Goal: Check status: Check status

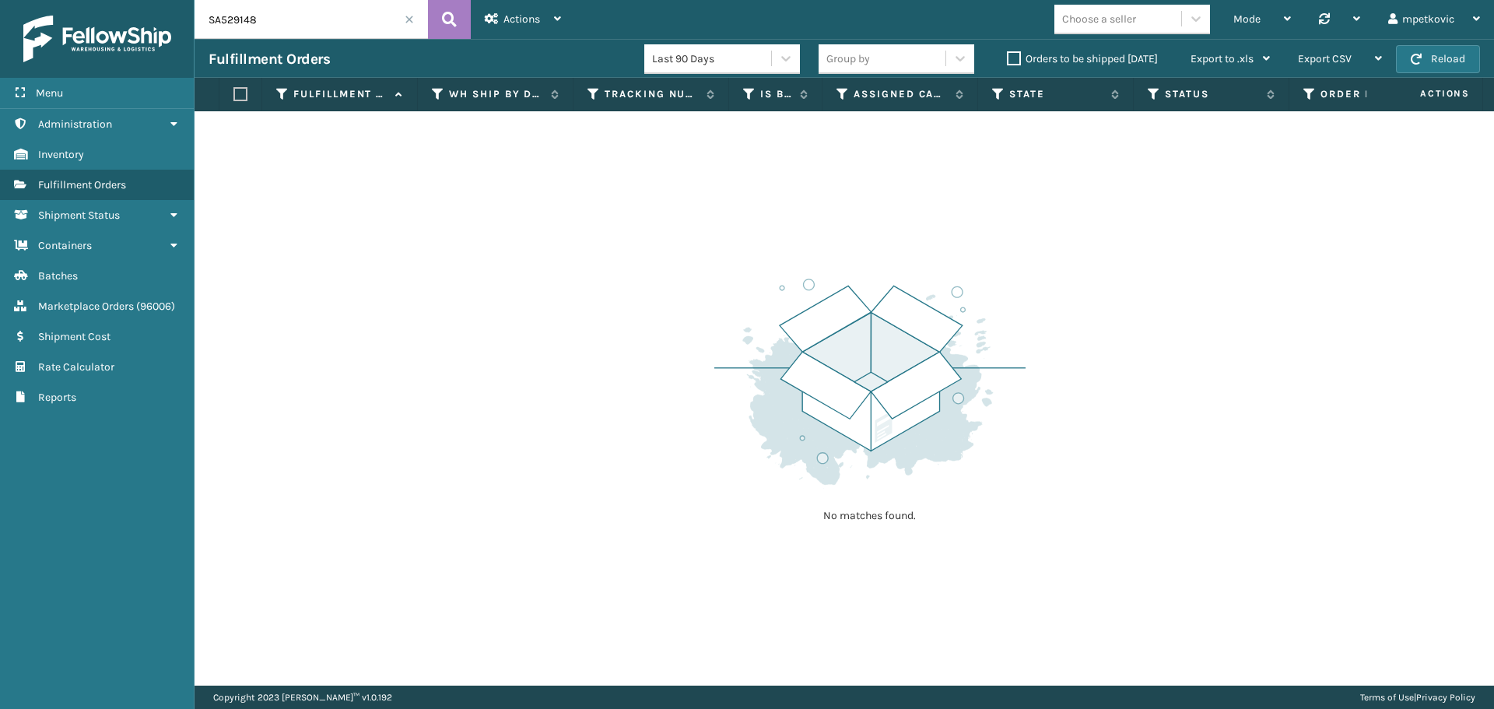
click at [440, 240] on div "No matches found." at bounding box center [844, 398] width 1299 height 574
click at [1086, 59] on label "Orders to be shipped today" at bounding box center [1082, 58] width 151 height 13
click at [1008, 59] on input "Orders to be shipped [DATE]" at bounding box center [1007, 55] width 1 height 10
click at [408, 19] on span at bounding box center [409, 19] width 9 height 9
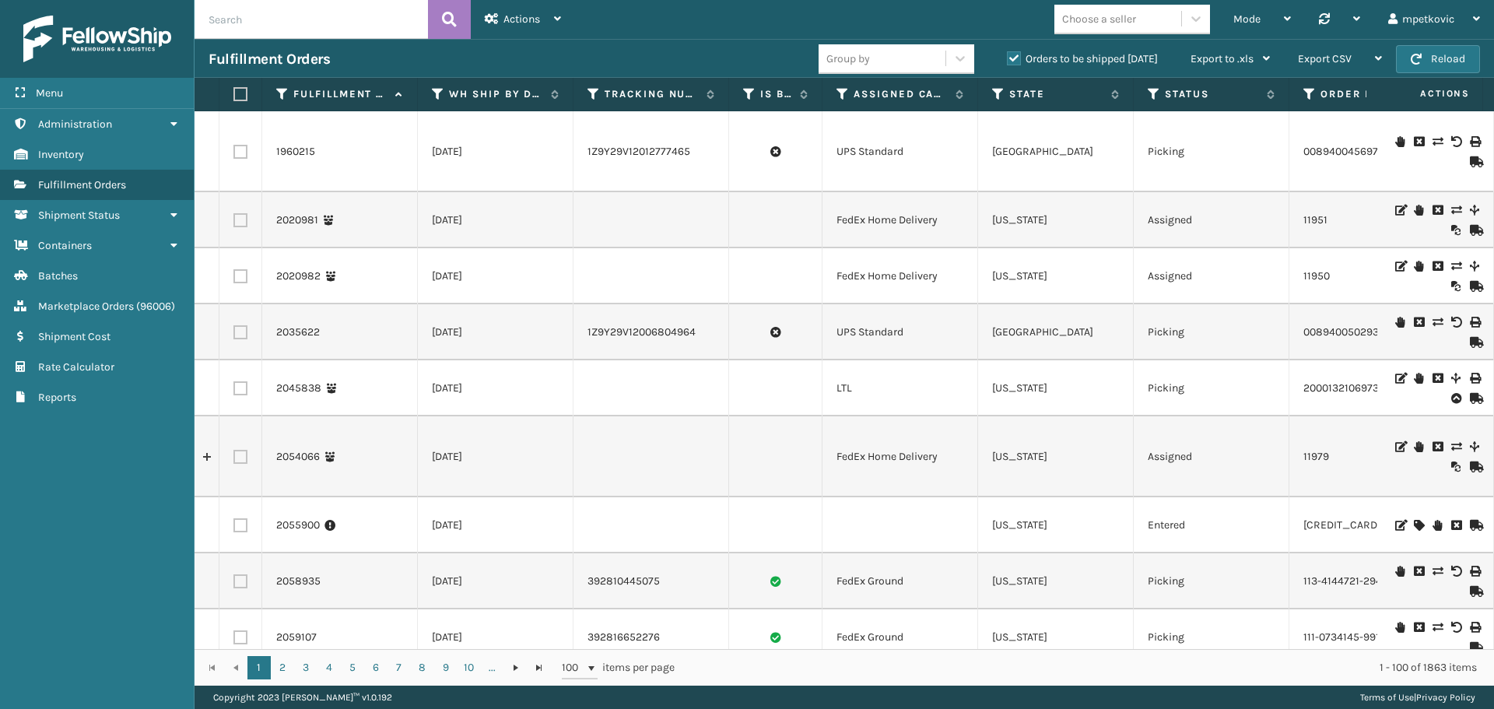
click at [649, 41] on div "Fulfillment Orders Group by Orders to be shipped today Export to .xls Use ship …" at bounding box center [844, 58] width 1299 height 39
click at [82, 276] on link "Batches" at bounding box center [97, 276] width 194 height 30
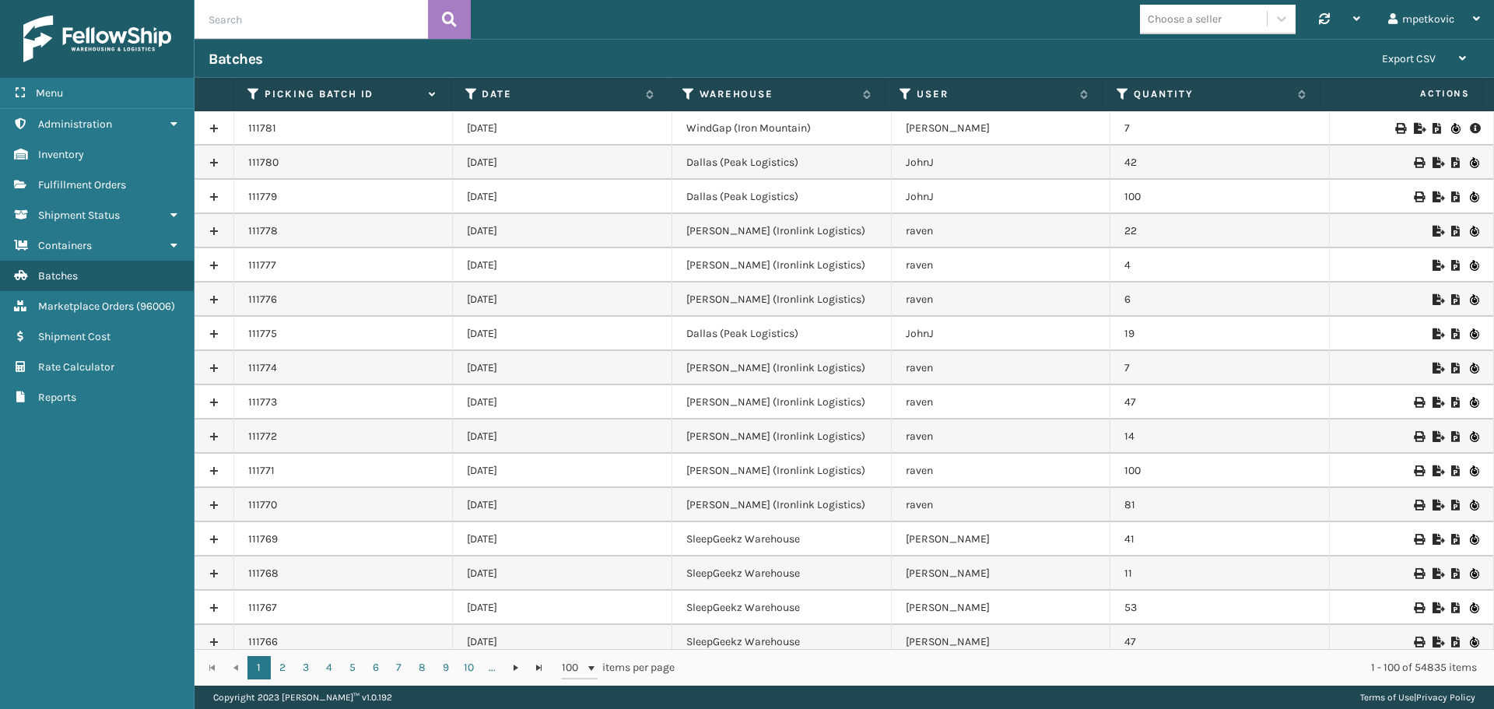
click at [260, 12] on input "text" at bounding box center [311, 19] width 233 height 39
paste input "111781"
type input "111781"
click at [435, 19] on button at bounding box center [449, 19] width 43 height 39
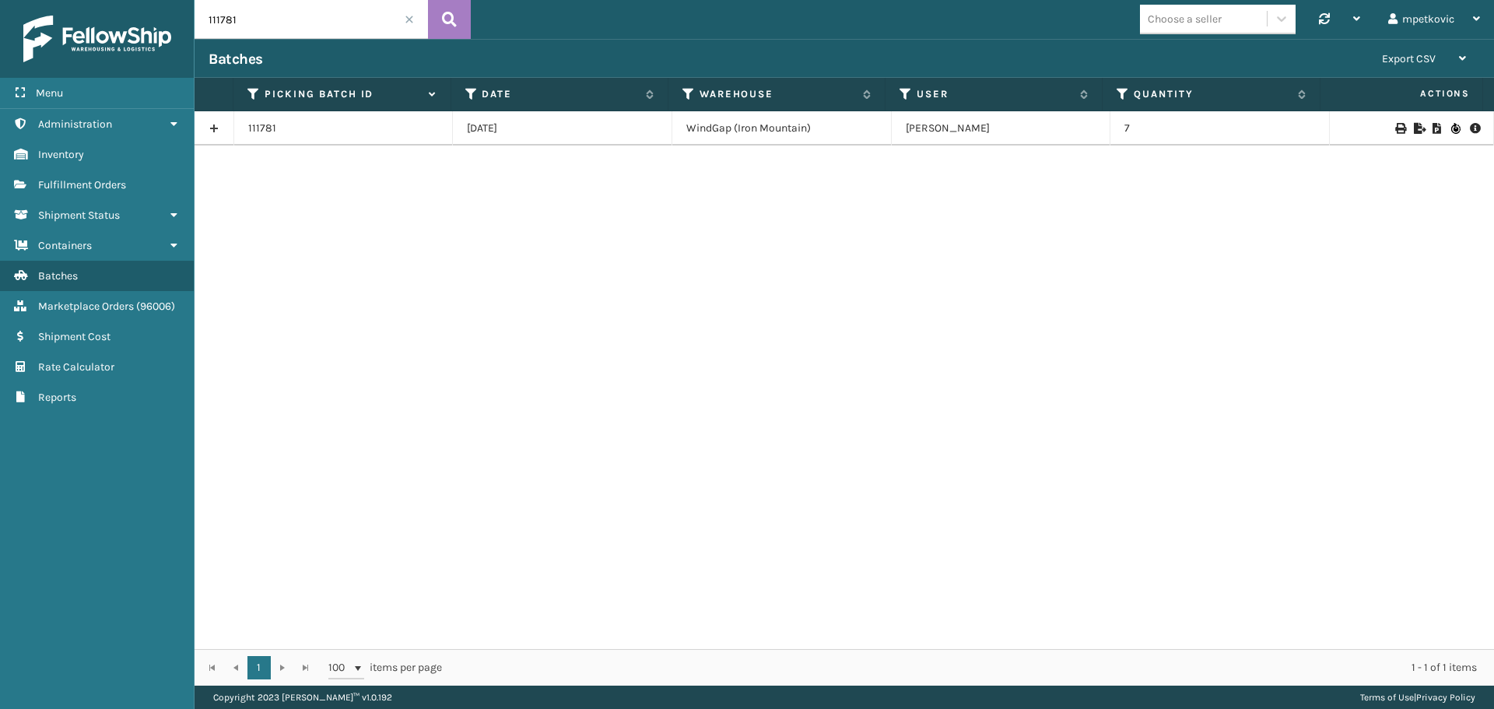
click at [1470, 128] on icon at bounding box center [1474, 128] width 9 height 11
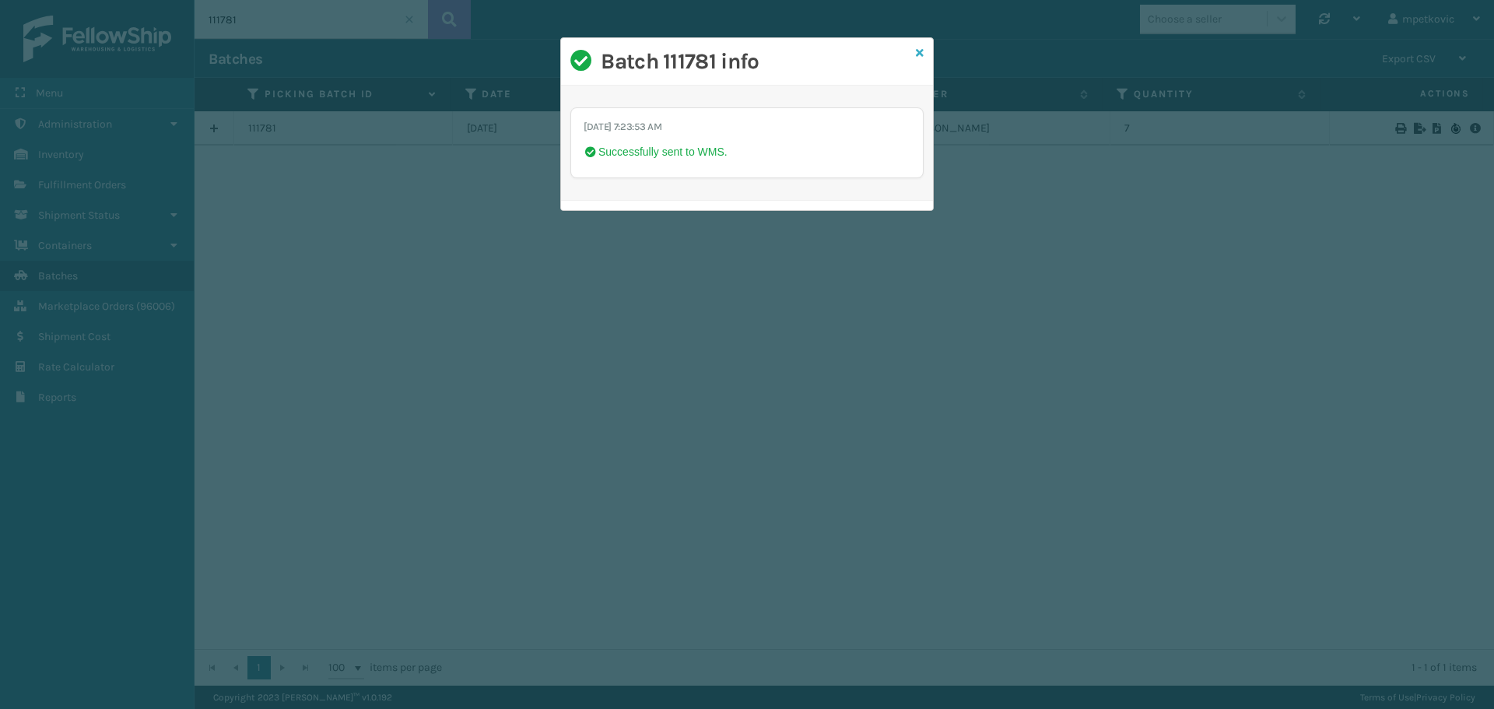
click at [917, 51] on icon at bounding box center [920, 52] width 8 height 11
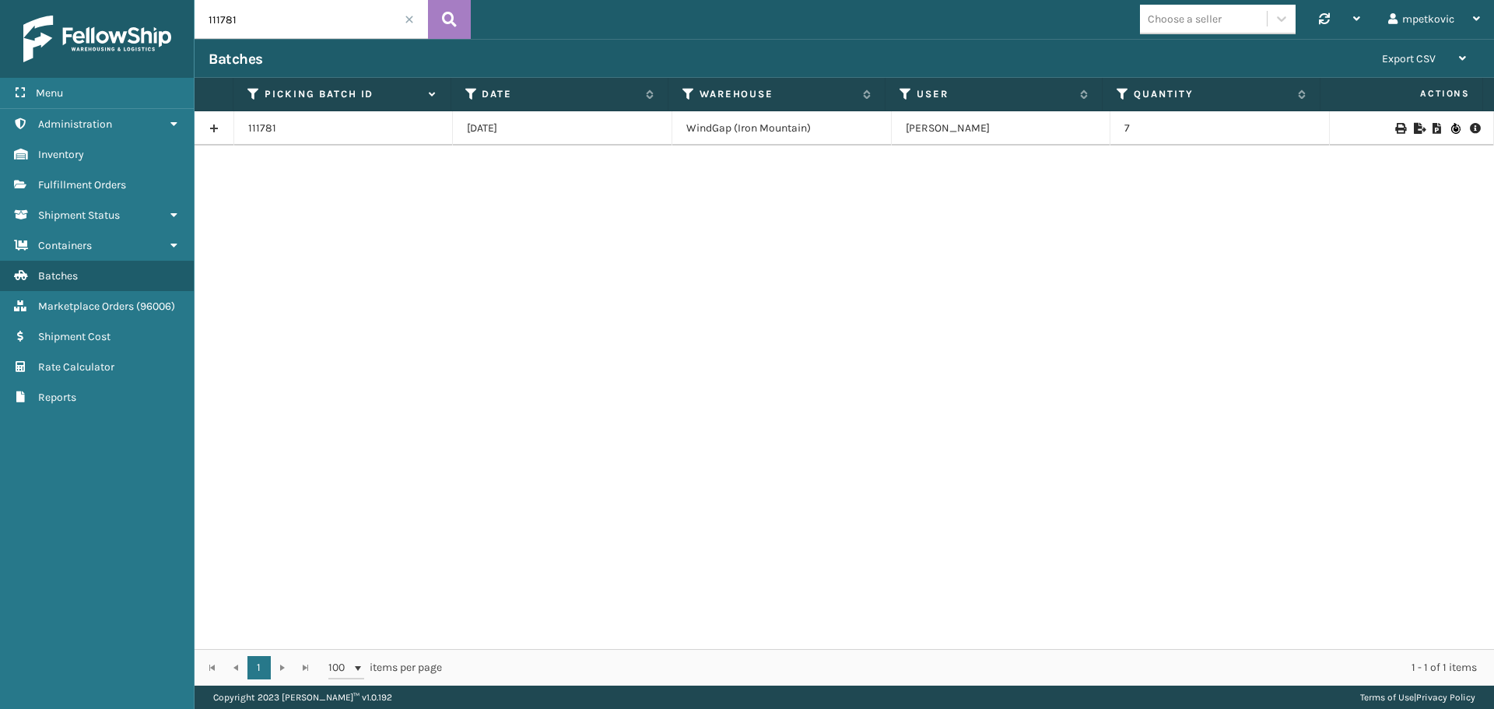
click at [793, 235] on div "111781 10/13/2025 WindGap (Iron Mountain) Joshua 7" at bounding box center [844, 380] width 1299 height 538
drag, startPoint x: 807, startPoint y: 128, endPoint x: 675, endPoint y: 124, distance: 131.5
click at [675, 124] on td "WindGap (Iron Mountain)" at bounding box center [781, 128] width 219 height 34
click at [710, 173] on div "111781 10/13/2025 WindGap (Iron Mountain) Joshua 7" at bounding box center [844, 380] width 1299 height 538
click at [760, 159] on div "111781 10/13/2025 WindGap (Iron Mountain) Joshua 7" at bounding box center [844, 380] width 1299 height 538
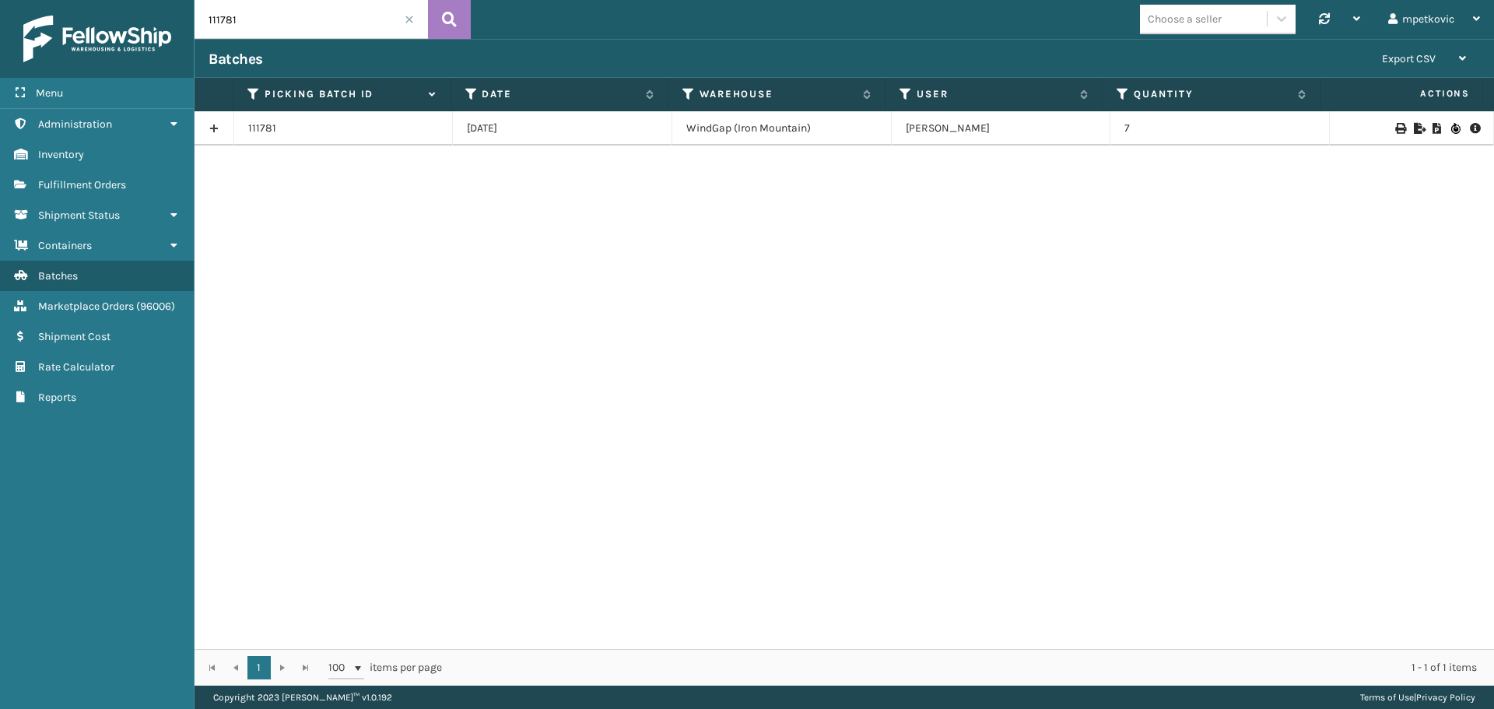
click at [406, 188] on div "111781 10/13/2025 WindGap (Iron Mountain) Joshua 7" at bounding box center [844, 380] width 1299 height 538
click at [71, 185] on span "Fulfillment Orders" at bounding box center [82, 184] width 88 height 13
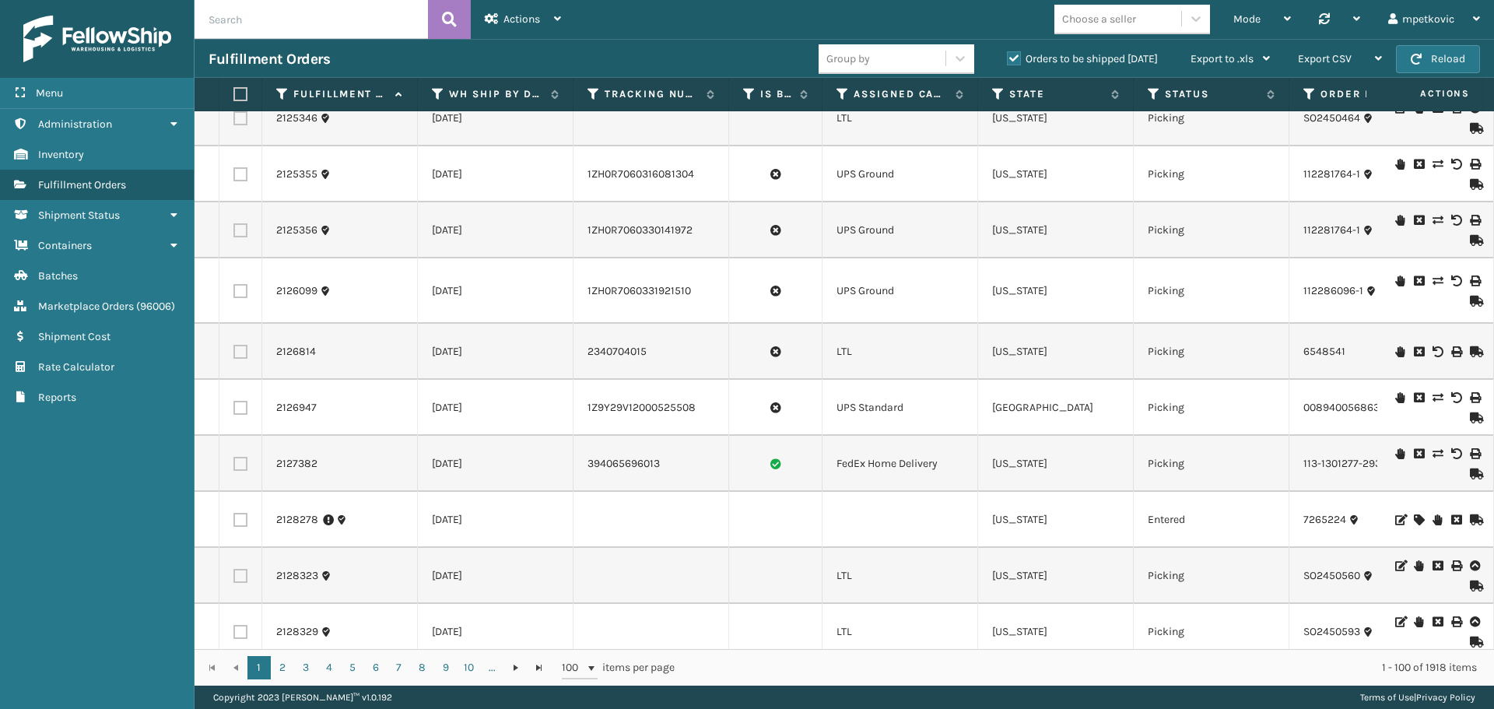
scroll to position [4746, 0]
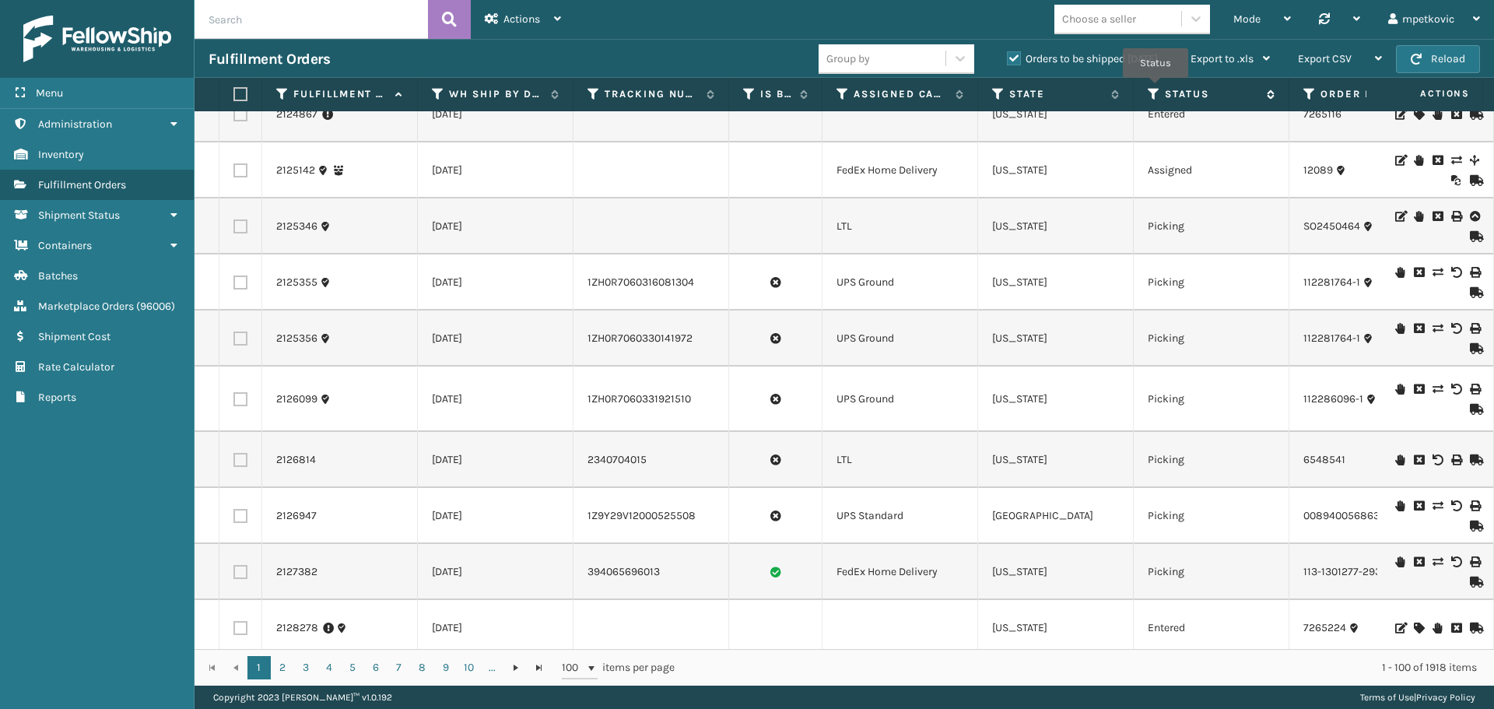
click at [1150, 89] on icon at bounding box center [1154, 94] width 12 height 14
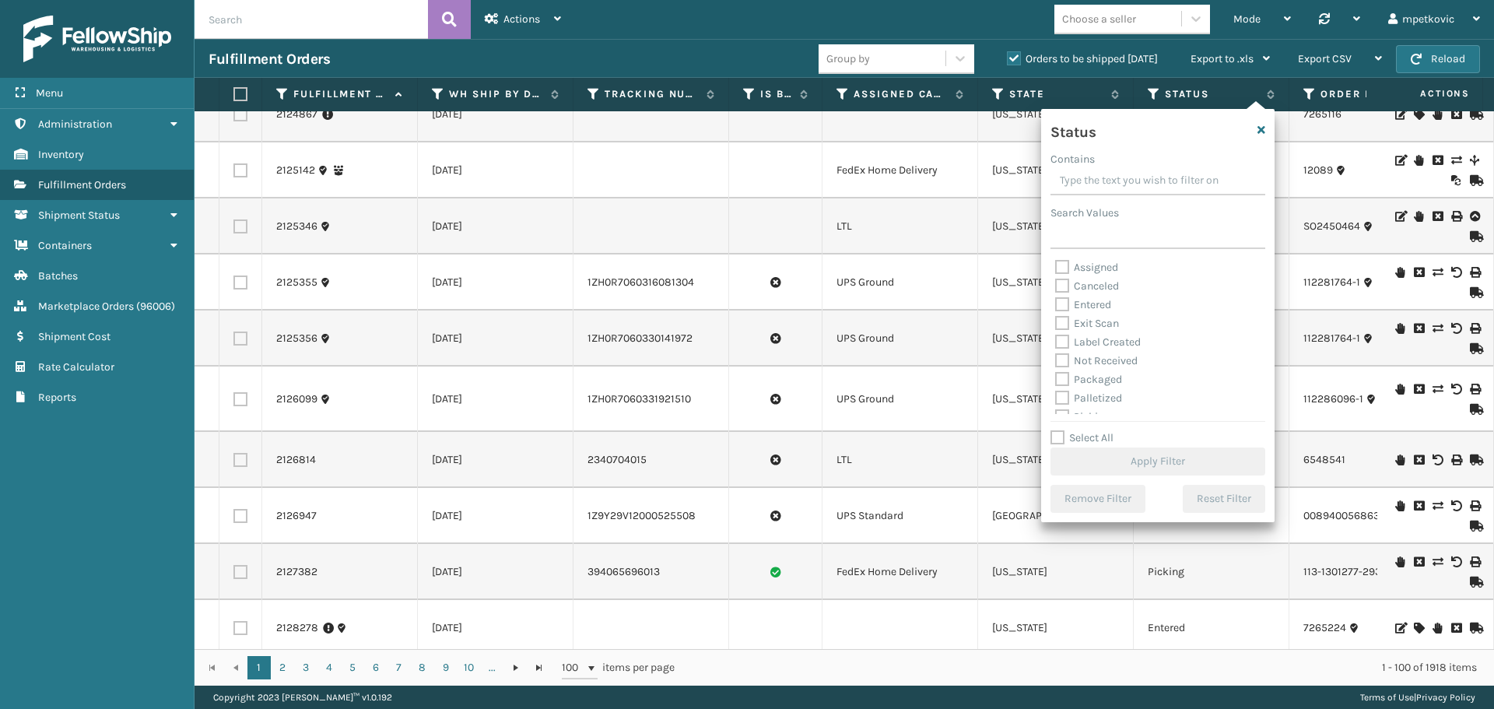
click at [1082, 269] on label "Assigned" at bounding box center [1086, 267] width 63 height 13
click at [1056, 268] on input "Assigned" at bounding box center [1055, 263] width 1 height 10
checkbox input "true"
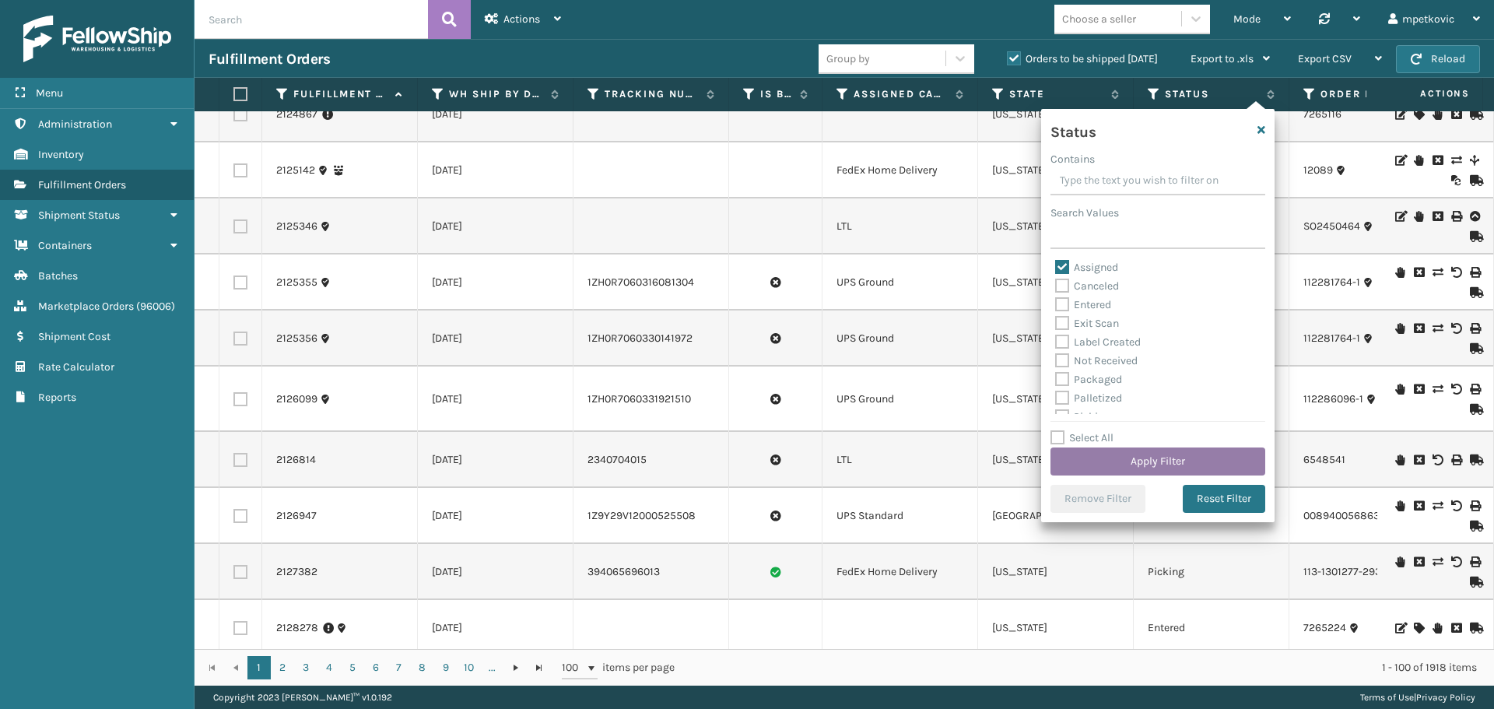
click at [1125, 466] on button "Apply Filter" at bounding box center [1157, 461] width 215 height 28
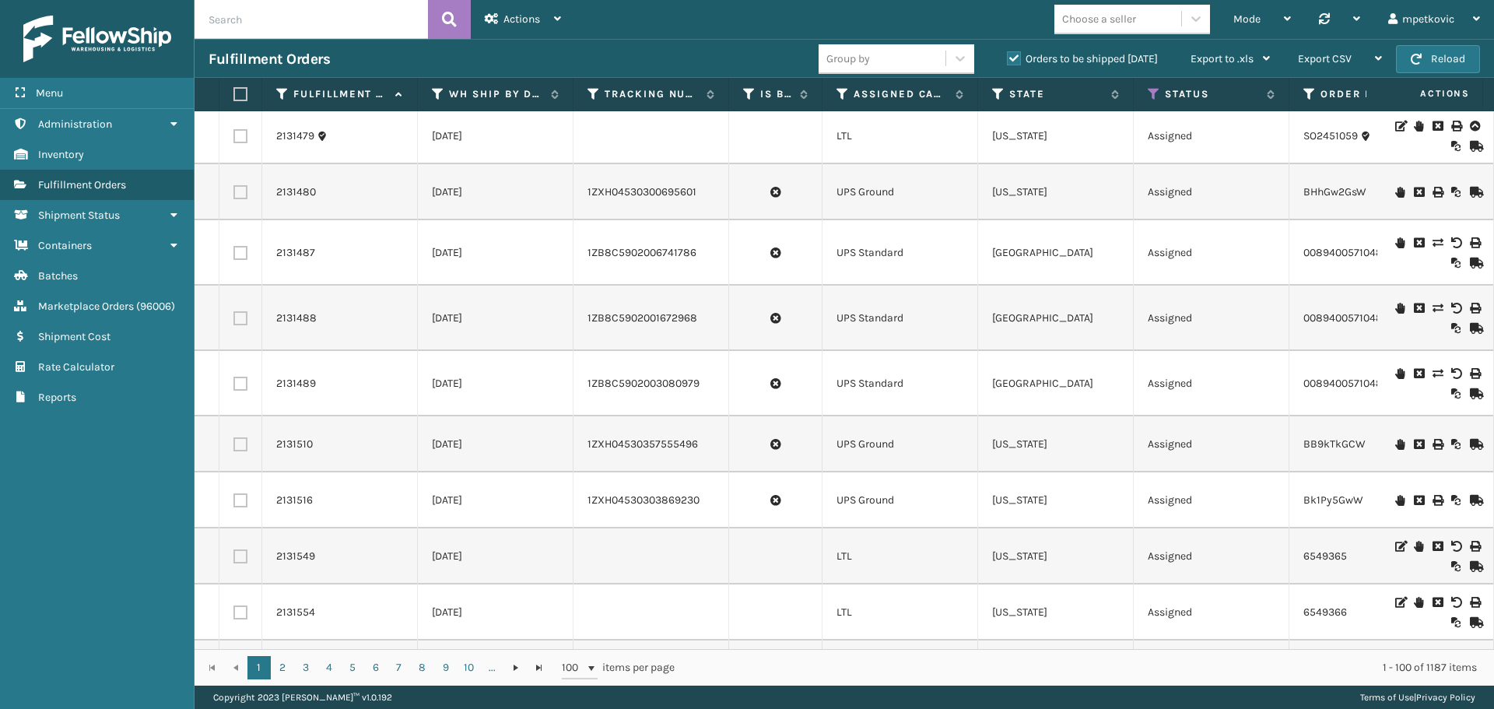
scroll to position [2101, 0]
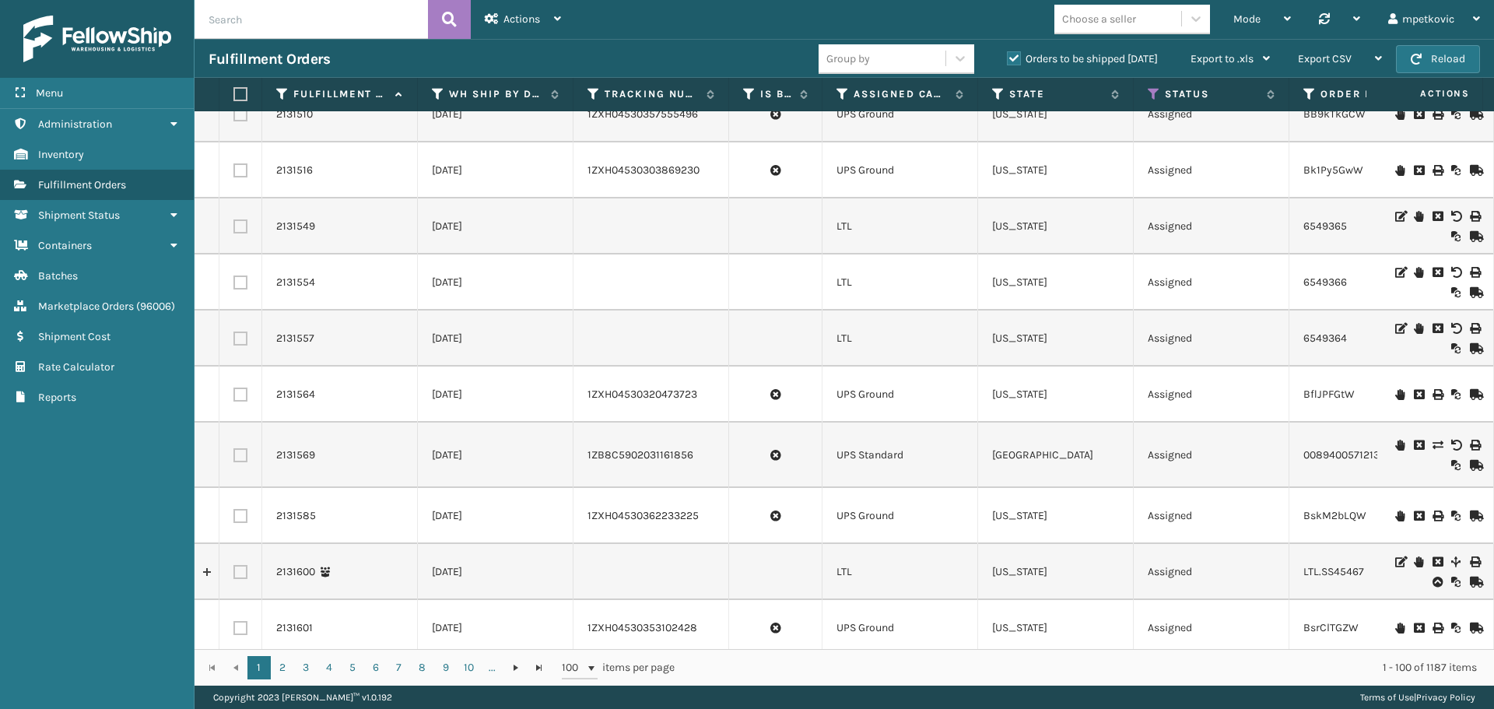
click at [54, 511] on div "Menu Administration Inventory Fulfillment Orders Shipment Status Containers Bat…" at bounding box center [97, 354] width 195 height 709
click at [551, 31] on div "Actions" at bounding box center [523, 19] width 76 height 39
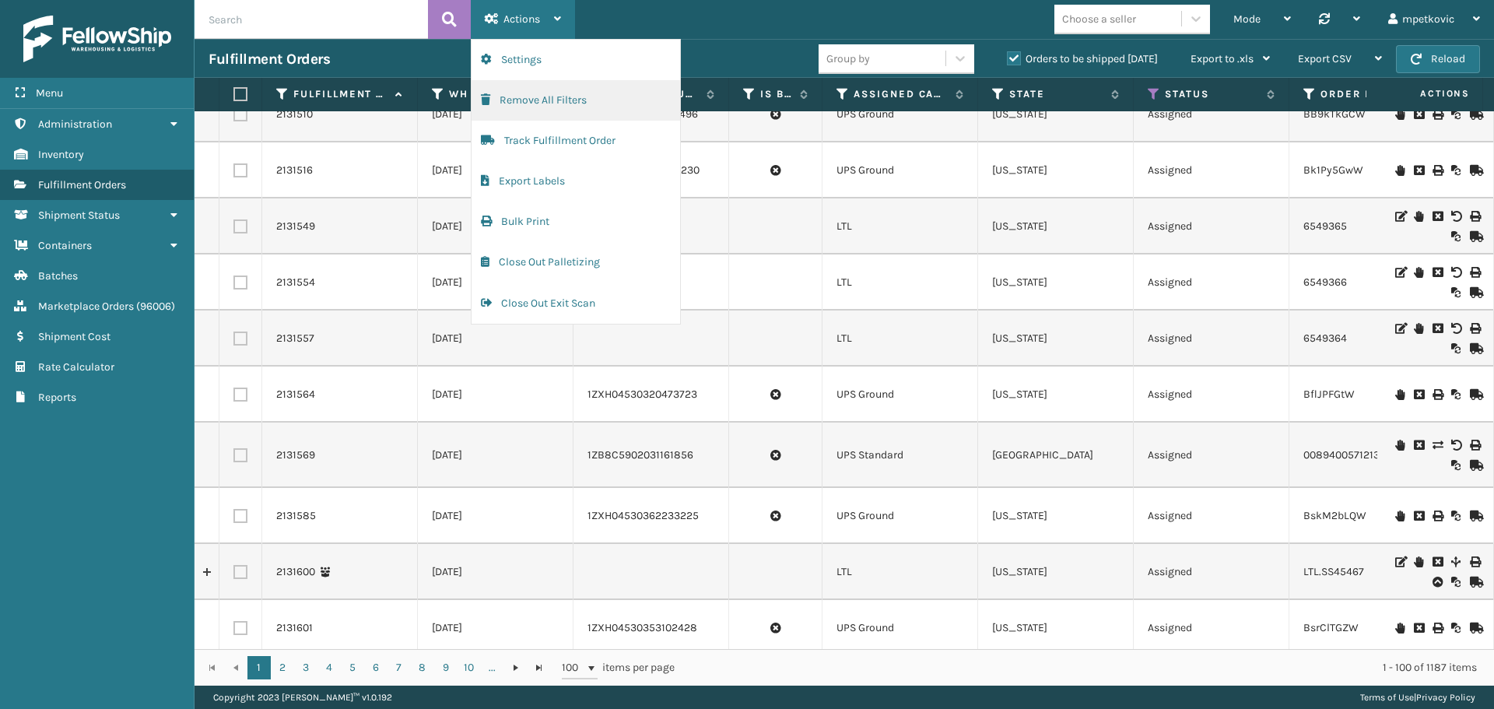
click at [550, 92] on button "Remove All Filters" at bounding box center [575, 100] width 209 height 40
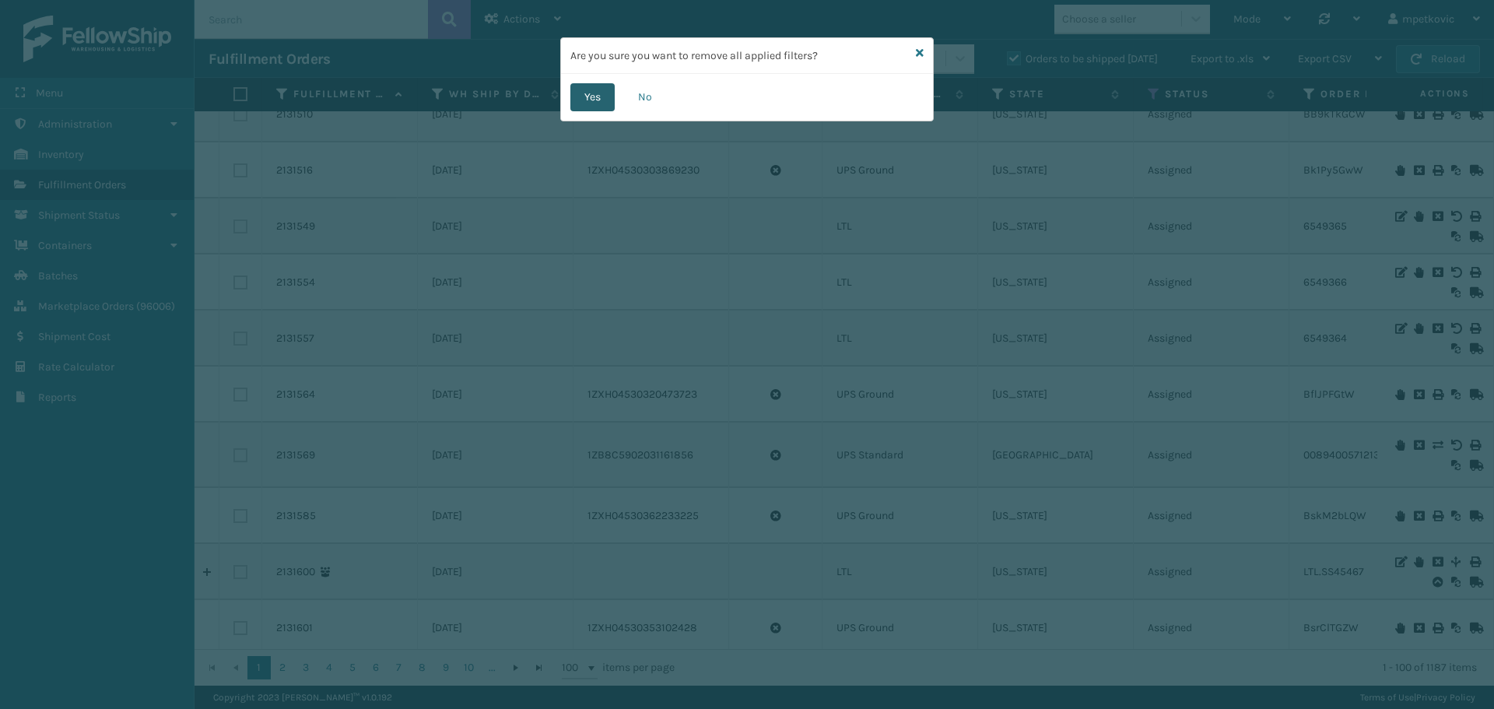
click at [584, 94] on button "Yes" at bounding box center [592, 97] width 44 height 28
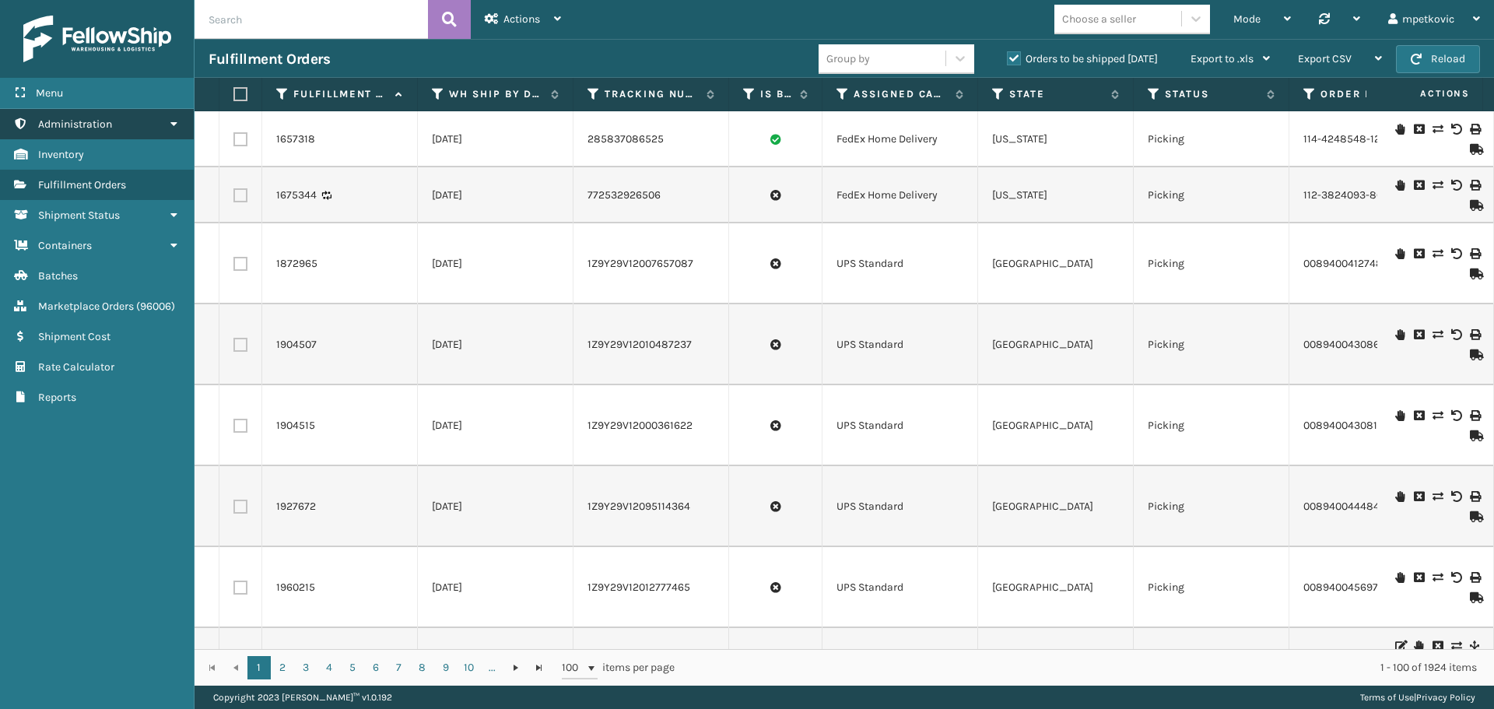
click at [156, 124] on link "Administration" at bounding box center [97, 124] width 194 height 30
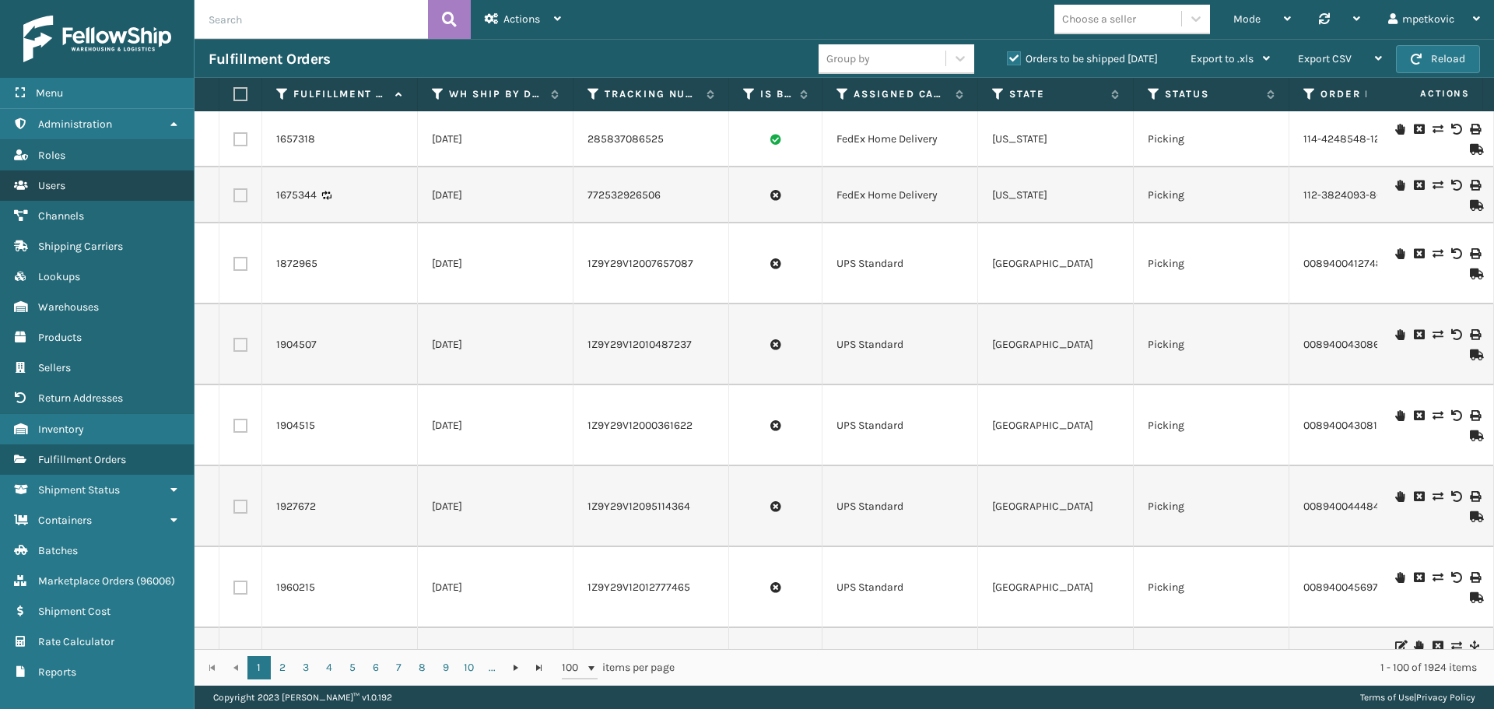
click at [77, 181] on link "Users" at bounding box center [97, 185] width 194 height 30
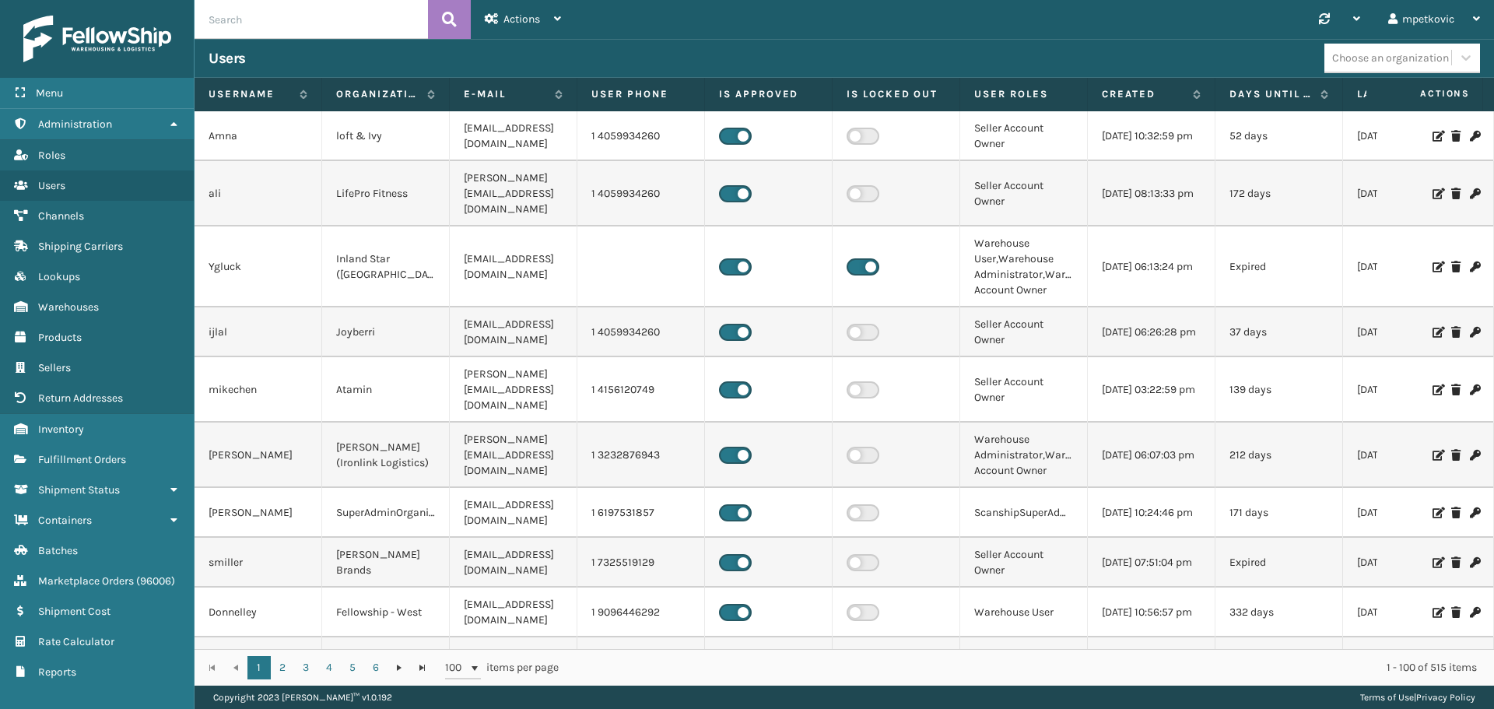
click at [315, 23] on input "text" at bounding box center [311, 19] width 233 height 39
type input "joshua"
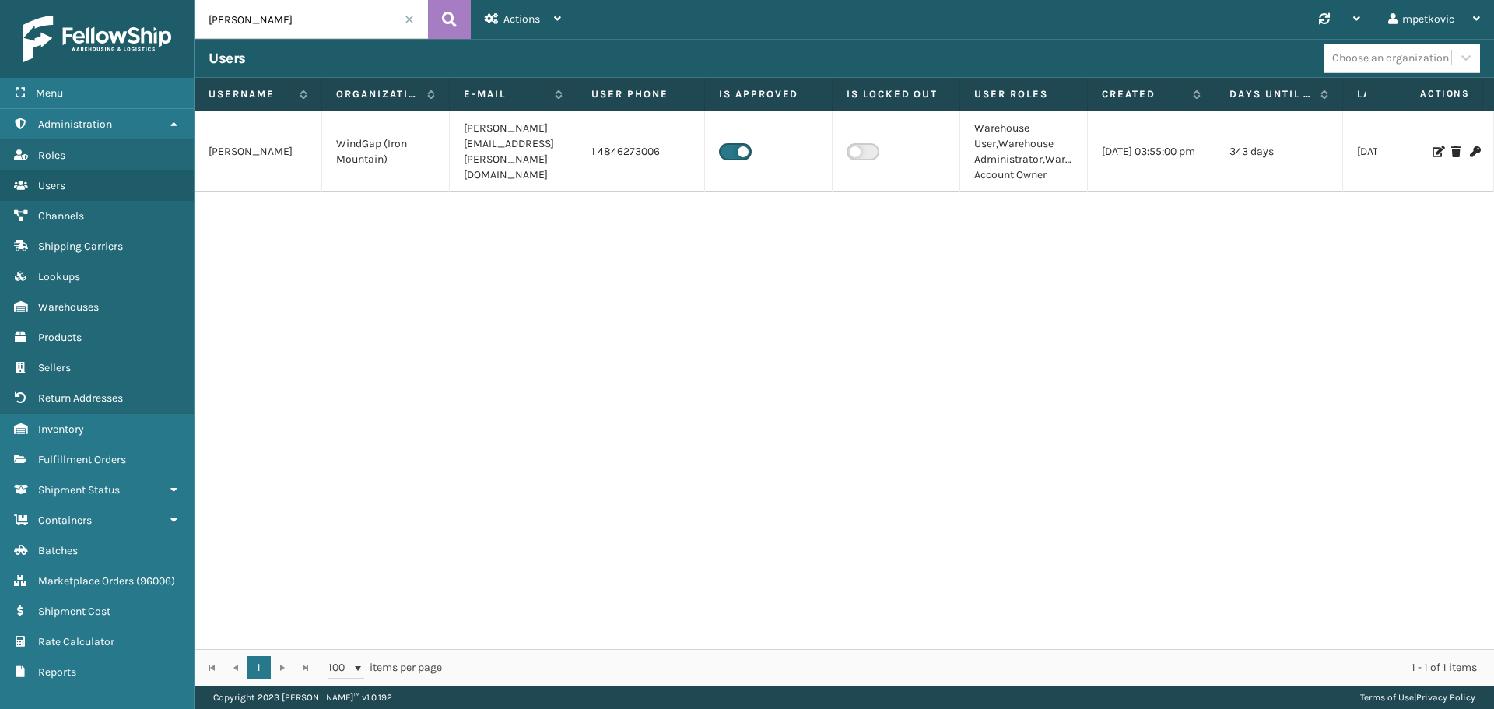
click at [1432, 149] on icon at bounding box center [1436, 151] width 9 height 11
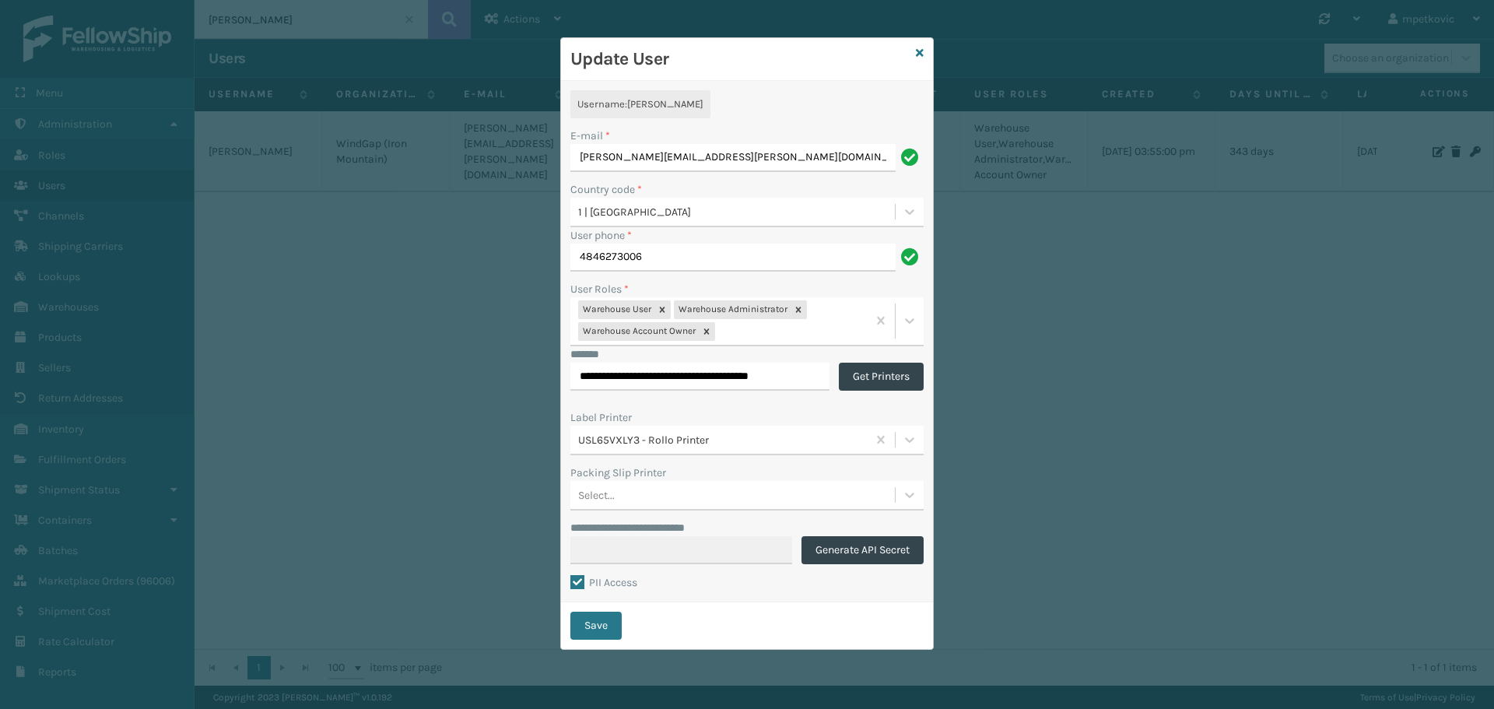
click at [746, 64] on h3 "Update User" at bounding box center [739, 58] width 339 height 23
click at [771, 62] on h3 "Update User" at bounding box center [739, 58] width 339 height 23
click at [749, 56] on h3 "Update User" at bounding box center [739, 58] width 339 height 23
click at [737, 62] on h3 "Update User" at bounding box center [739, 58] width 339 height 23
click at [738, 58] on h3 "Update User" at bounding box center [739, 58] width 339 height 23
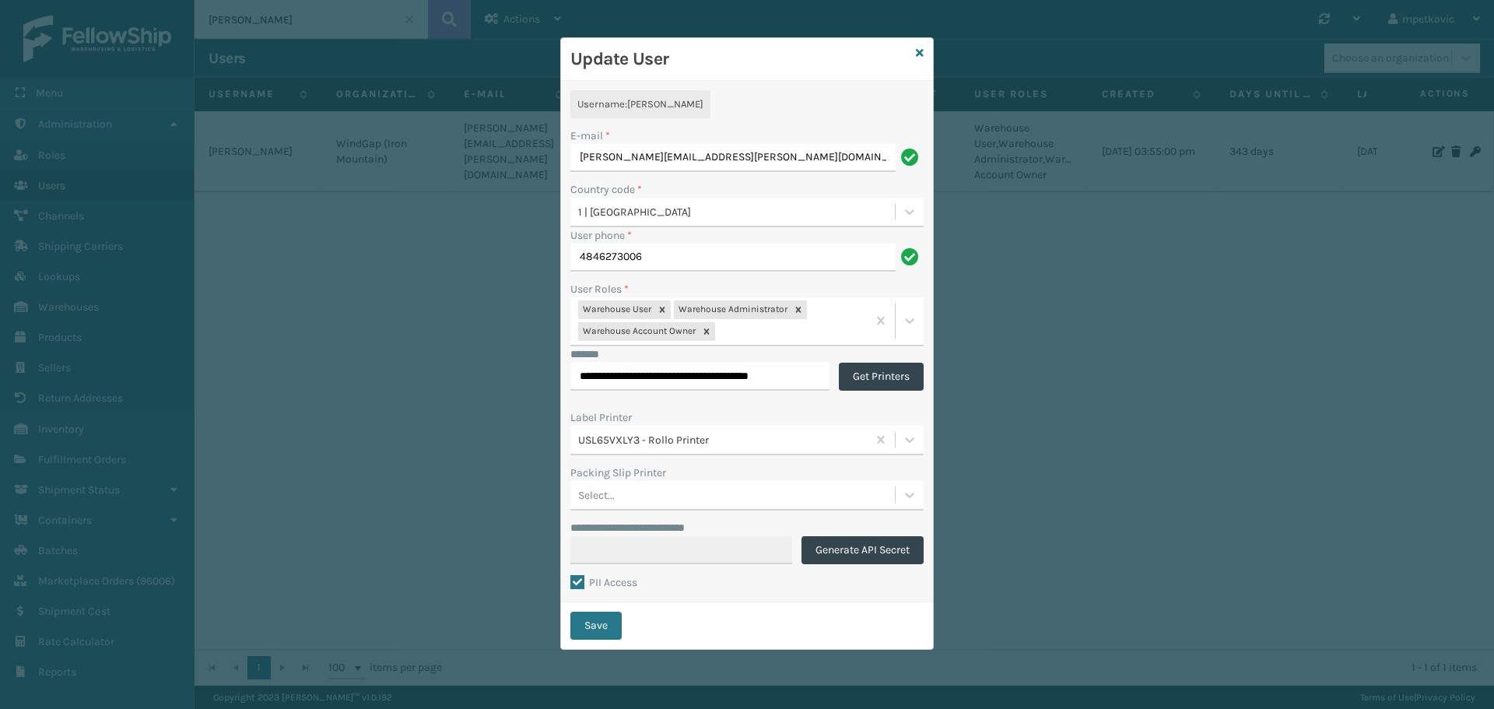
click at [738, 58] on h3 "Update User" at bounding box center [739, 58] width 339 height 23
click at [720, 103] on div "**********" at bounding box center [747, 341] width 372 height 521
click at [710, 103] on div "**********" at bounding box center [747, 341] width 372 height 521
click at [709, 67] on h3 "Update User" at bounding box center [739, 58] width 339 height 23
click at [707, 50] on h3 "Update User" at bounding box center [739, 58] width 339 height 23
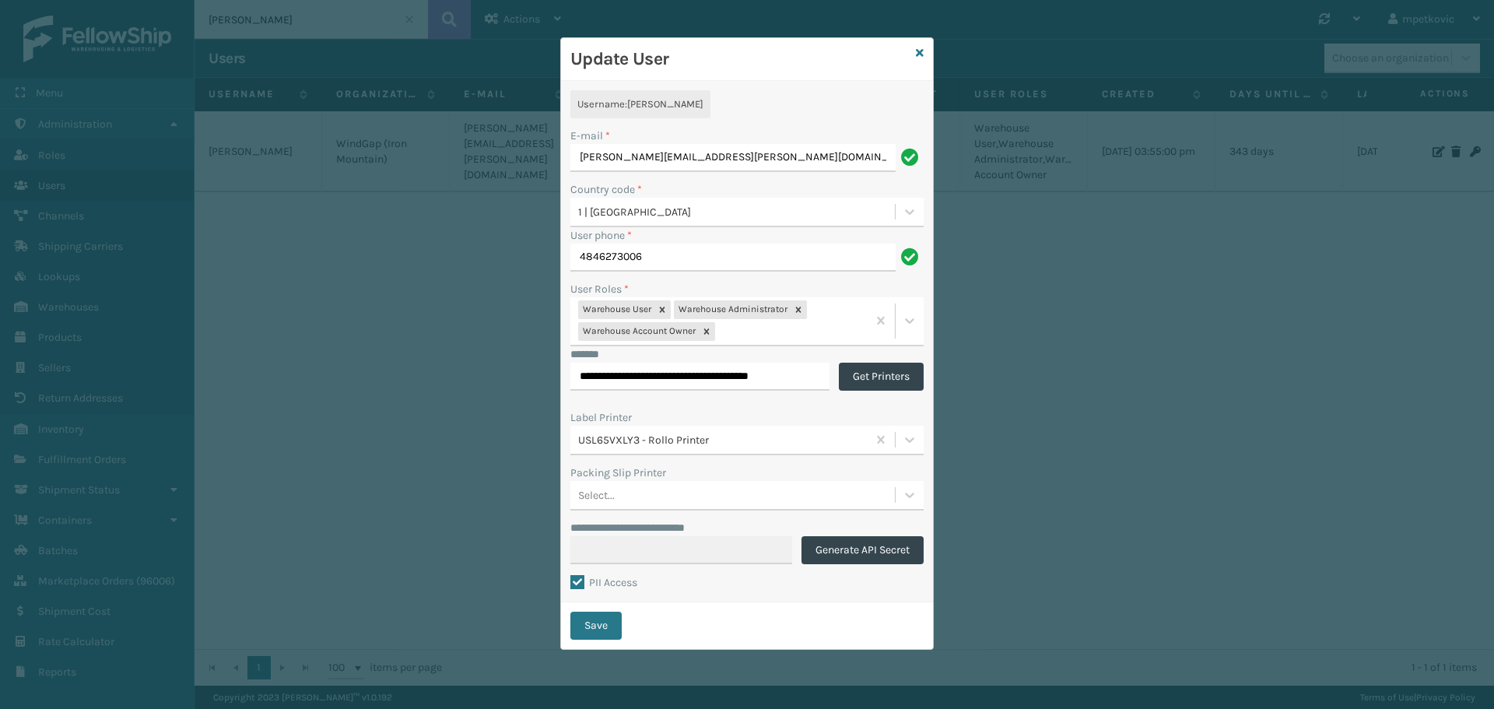
click at [705, 55] on h3 "Update User" at bounding box center [739, 58] width 339 height 23
click at [918, 48] on icon at bounding box center [920, 52] width 8 height 11
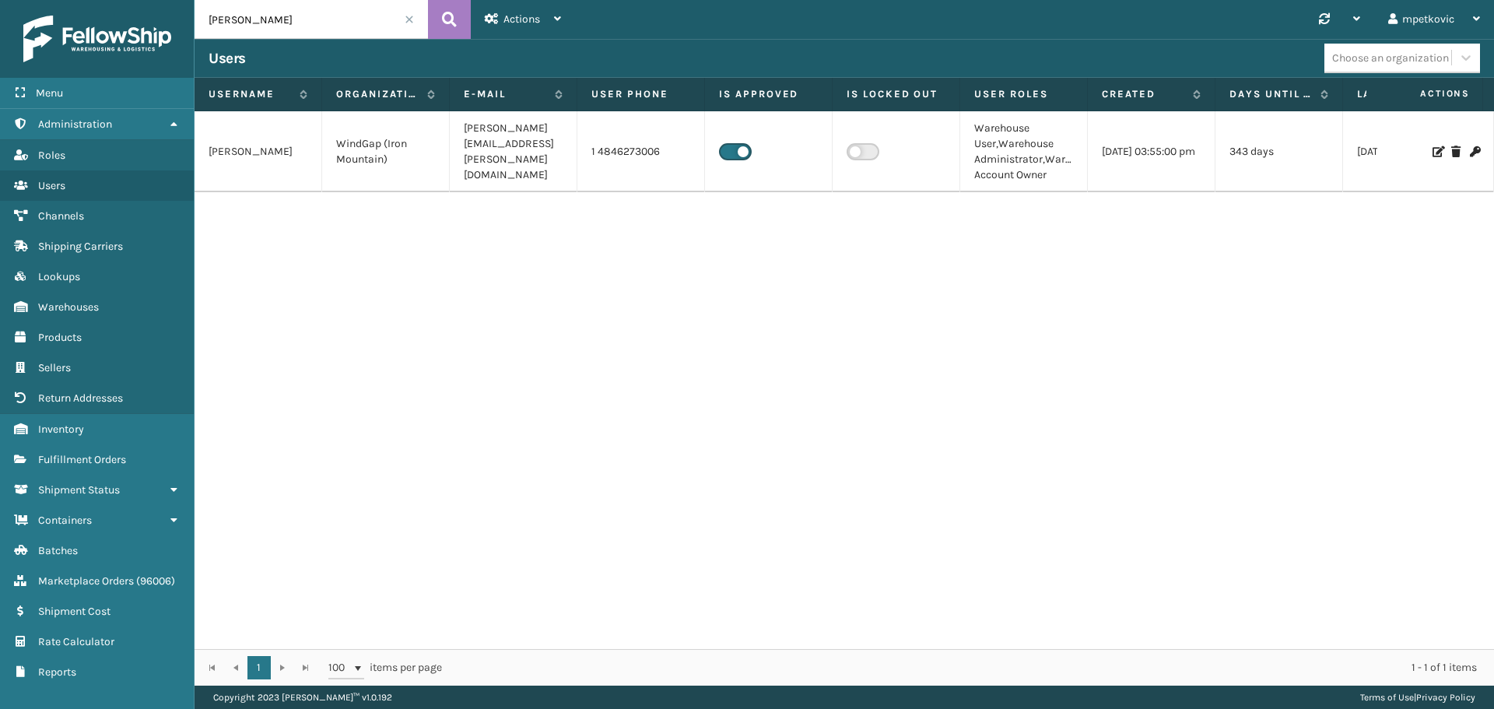
click at [623, 285] on div "Joshua WindGap (Iron Mountain) joshua.bowden@ironmountain.com 1 4846273006 Ware…" at bounding box center [844, 380] width 1299 height 538
click at [481, 265] on div "Joshua WindGap (Iron Mountain) joshua.bowden@ironmountain.com 1 4846273006 Ware…" at bounding box center [844, 380] width 1299 height 538
click at [518, 448] on div "Joshua WindGap (Iron Mountain) joshua.bowden@ironmountain.com 1 4846273006 Ware…" at bounding box center [844, 380] width 1299 height 538
click at [510, 307] on div "Joshua WindGap (Iron Mountain) joshua.bowden@ironmountain.com 1 4846273006 Ware…" at bounding box center [844, 380] width 1299 height 538
click at [527, 249] on div "Joshua WindGap (Iron Mountain) joshua.bowden@ironmountain.com 1 4846273006 Ware…" at bounding box center [844, 380] width 1299 height 538
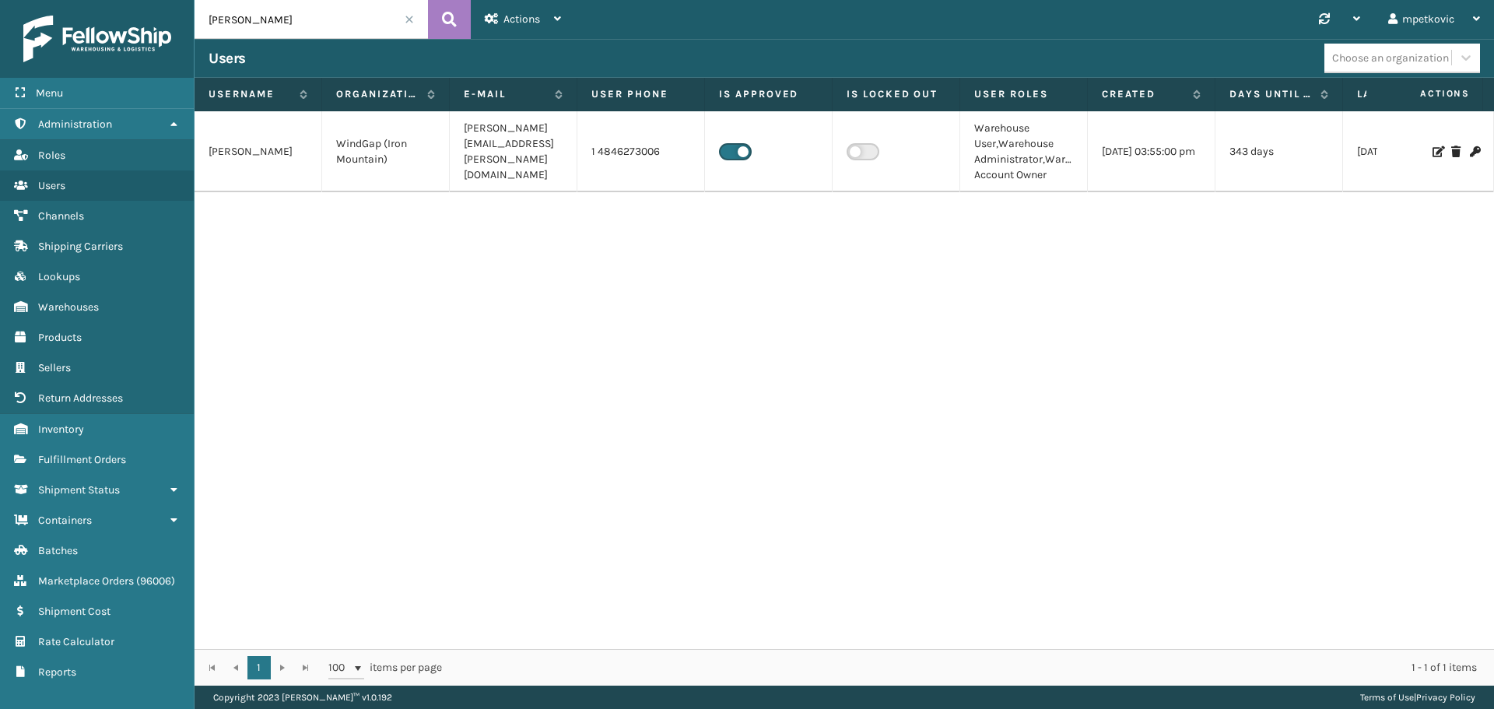
click at [504, 234] on div "Joshua WindGap (Iron Mountain) joshua.bowden@ironmountain.com 1 4846273006 Ware…" at bounding box center [844, 380] width 1299 height 538
click at [484, 241] on div "Joshua WindGap (Iron Mountain) joshua.bowden@ironmountain.com 1 4846273006 Ware…" at bounding box center [844, 380] width 1299 height 538
click at [107, 466] on link "Fulfillment Orders" at bounding box center [97, 459] width 194 height 30
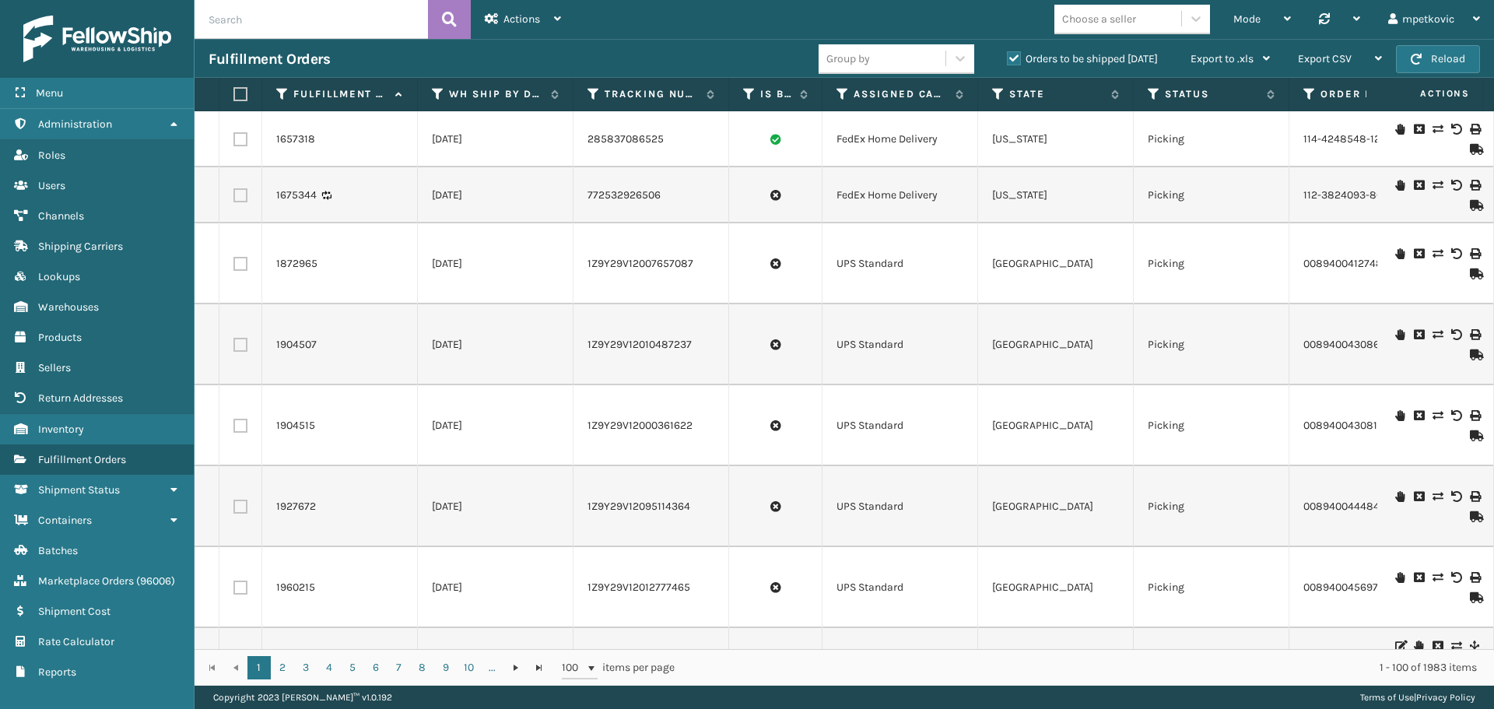
click at [630, 57] on div "Fulfillment Orders" at bounding box center [514, 59] width 610 height 19
click at [633, 52] on div "Fulfillment Orders" at bounding box center [514, 59] width 610 height 19
click at [515, 23] on span "Actions" at bounding box center [521, 18] width 37 height 13
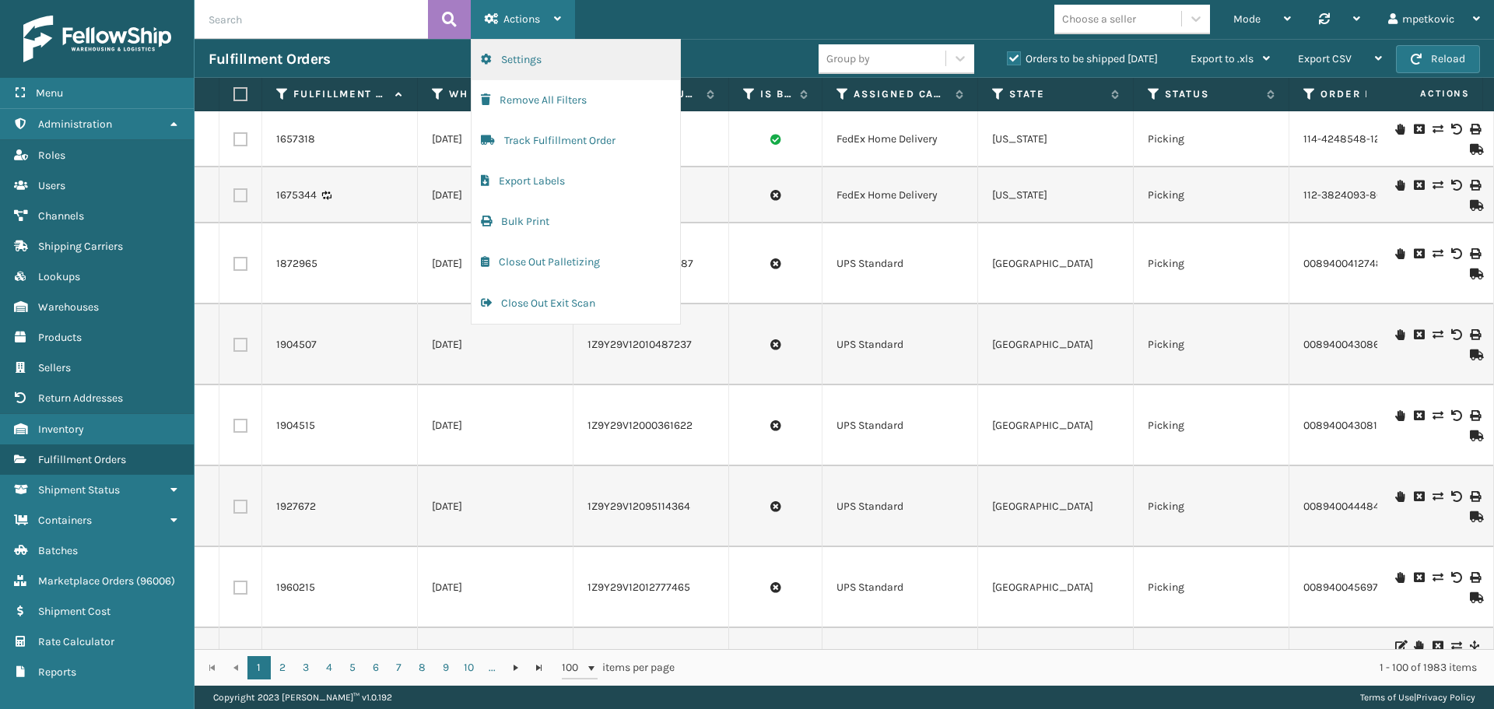
click at [527, 62] on button "Settings" at bounding box center [575, 60] width 209 height 40
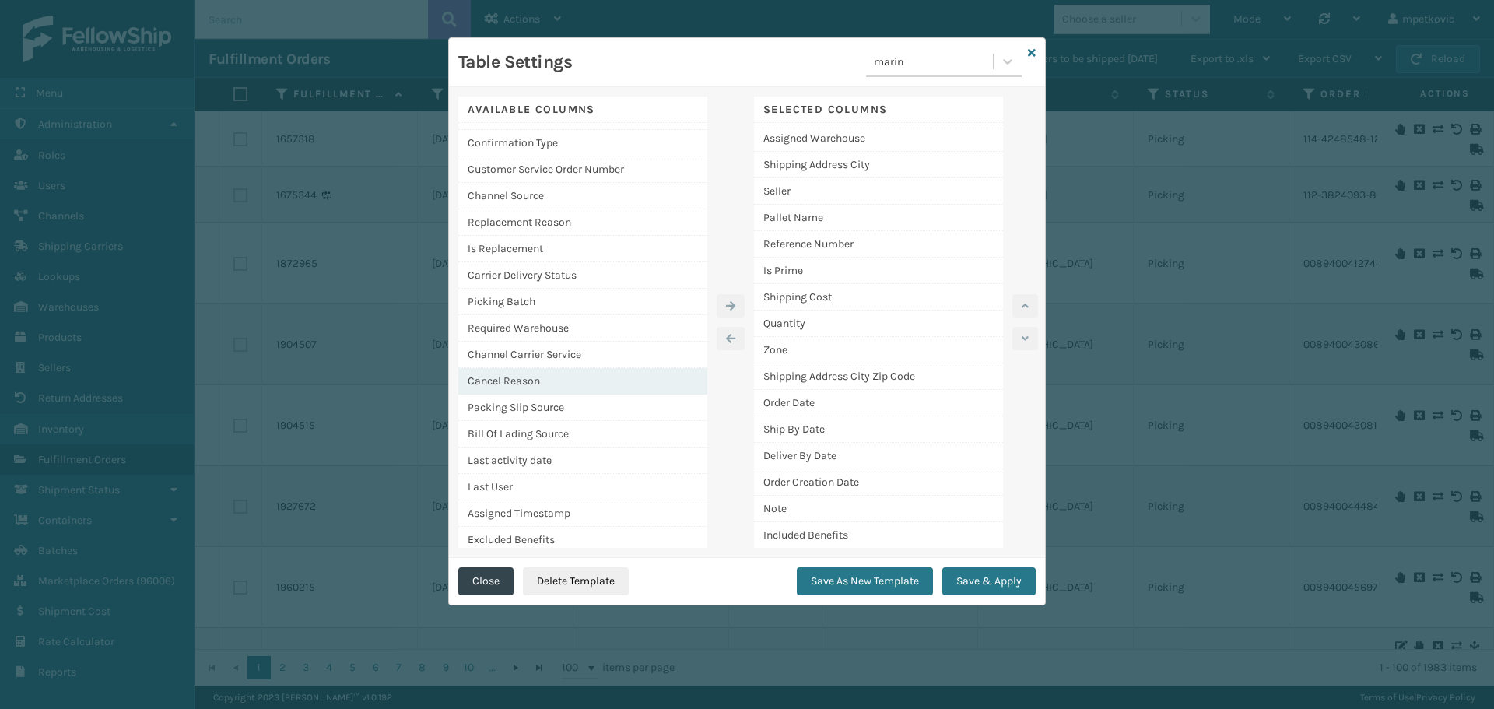
scroll to position [24, 0]
click at [805, 188] on div "Seller" at bounding box center [878, 191] width 249 height 26
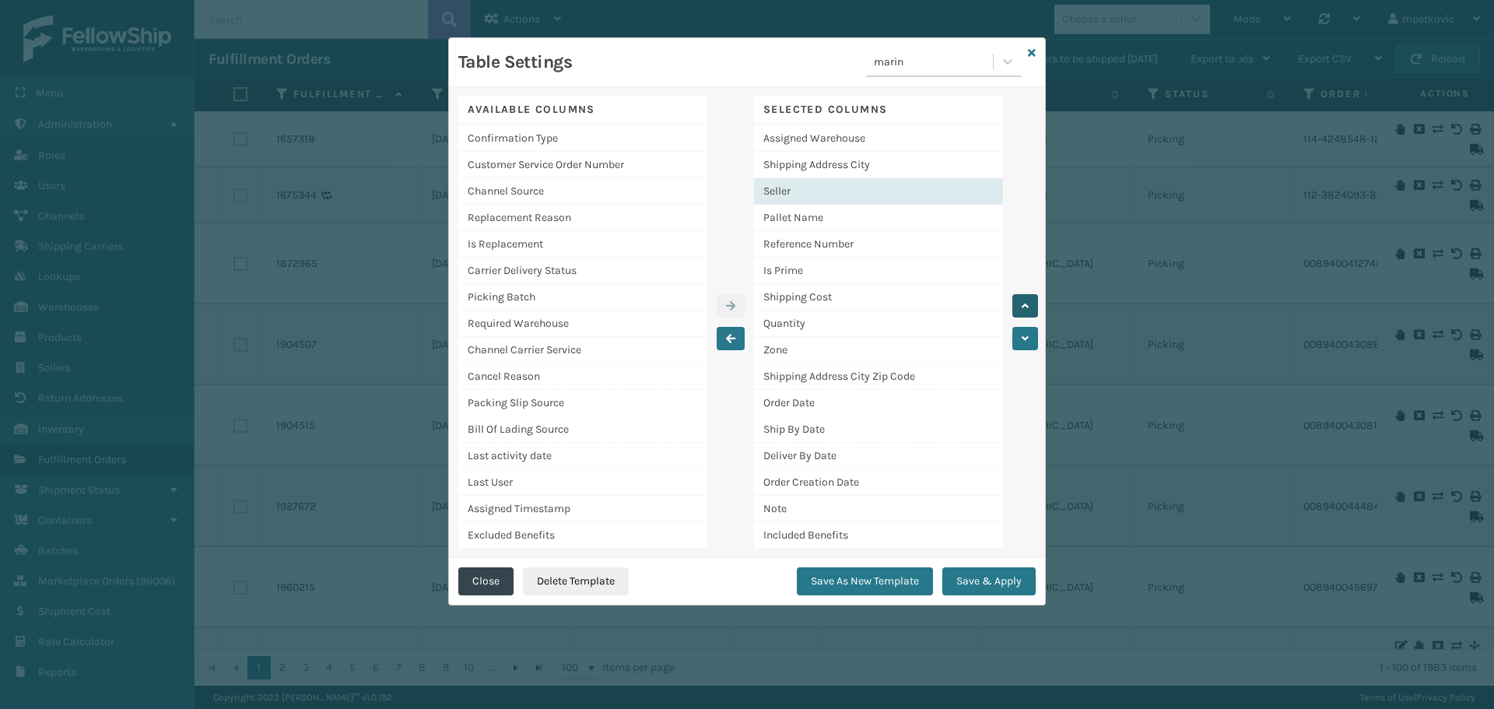
click at [1029, 306] on button "button" at bounding box center [1025, 305] width 26 height 23
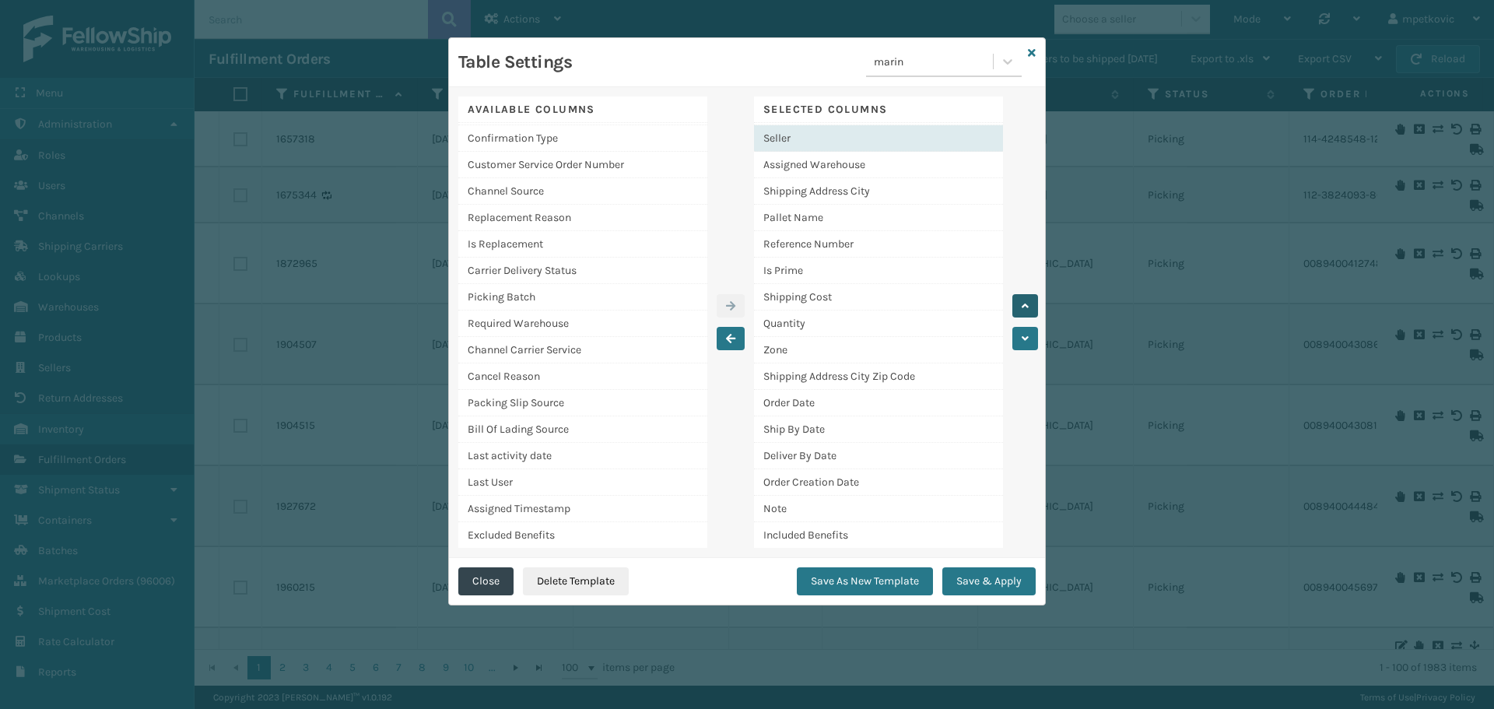
click at [1029, 306] on button "button" at bounding box center [1025, 305] width 26 height 23
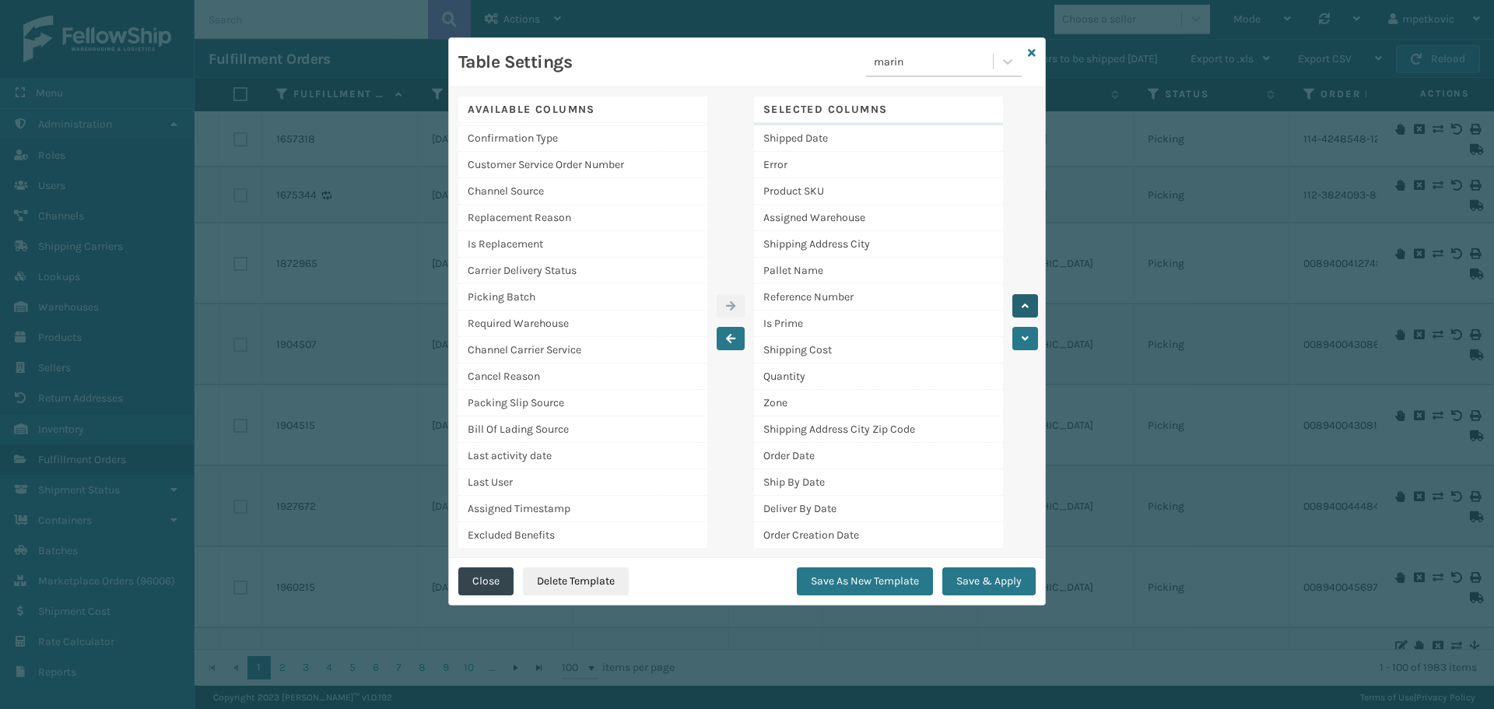
click at [1029, 306] on button "button" at bounding box center [1025, 305] width 26 height 23
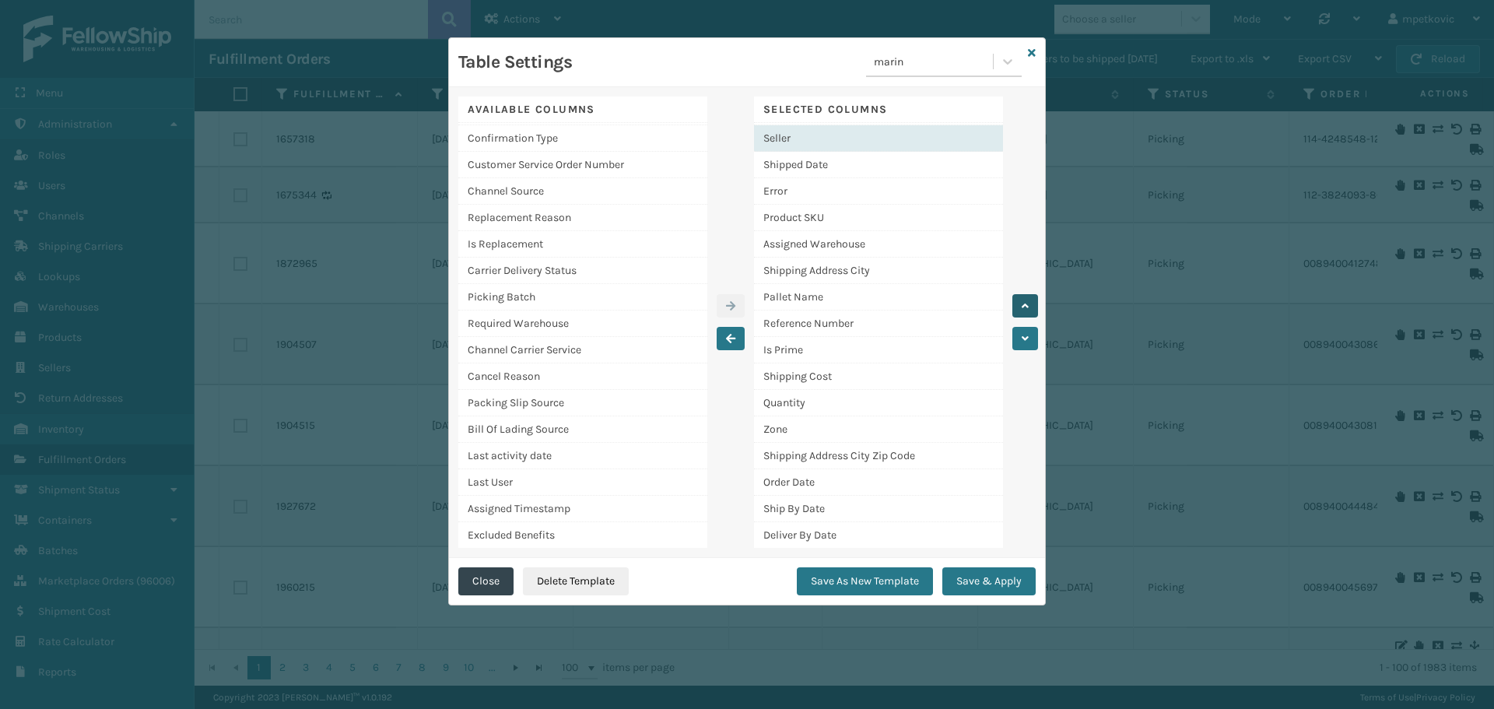
click at [1029, 306] on button "button" at bounding box center [1025, 305] width 26 height 23
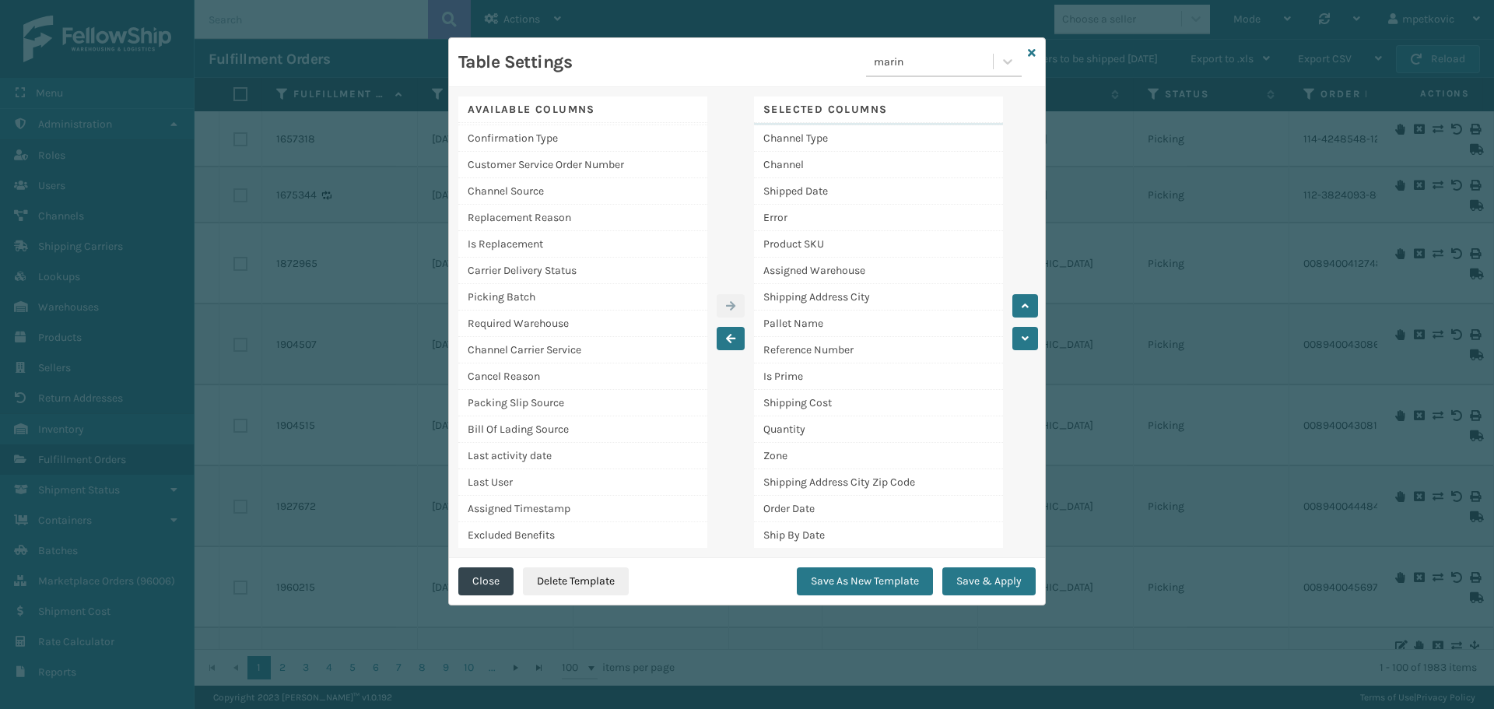
scroll to position [0, 0]
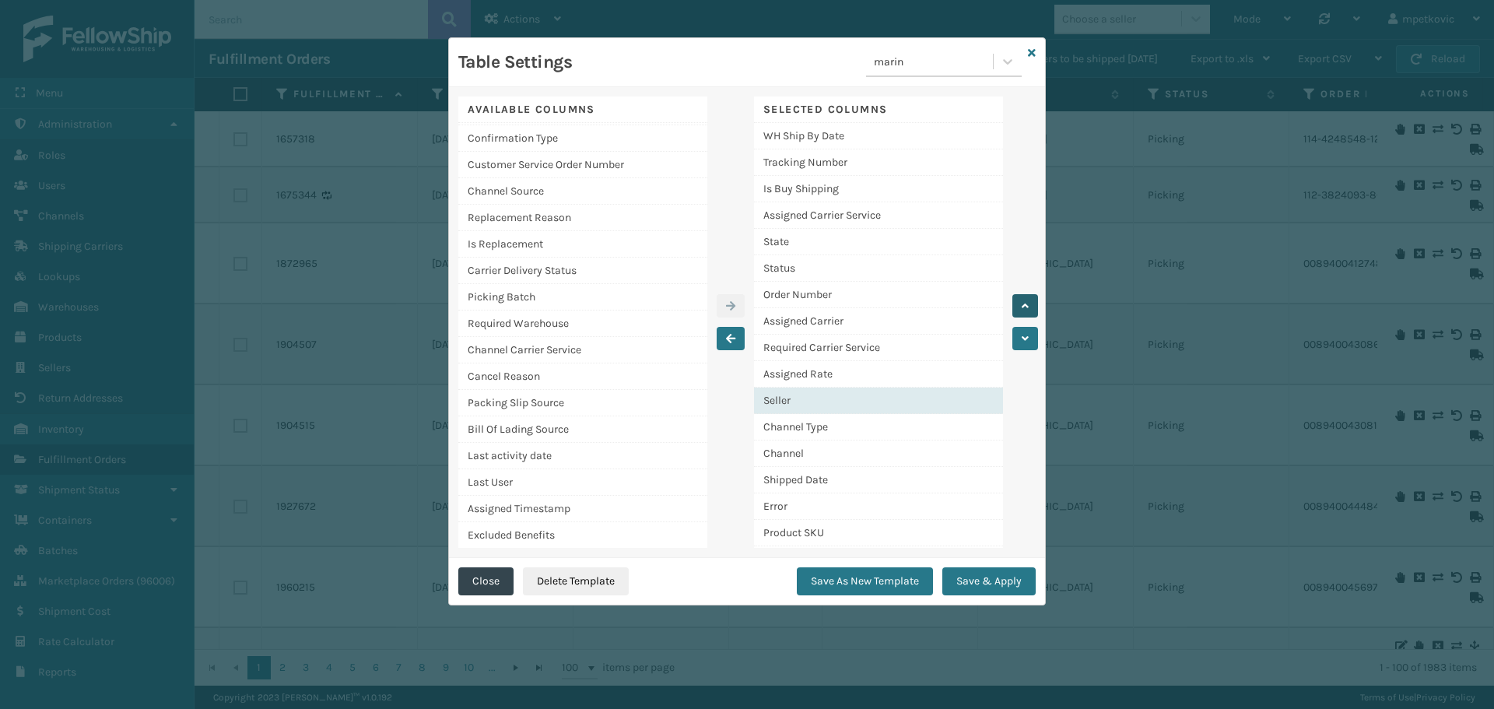
click at [1029, 303] on button "button" at bounding box center [1025, 305] width 26 height 23
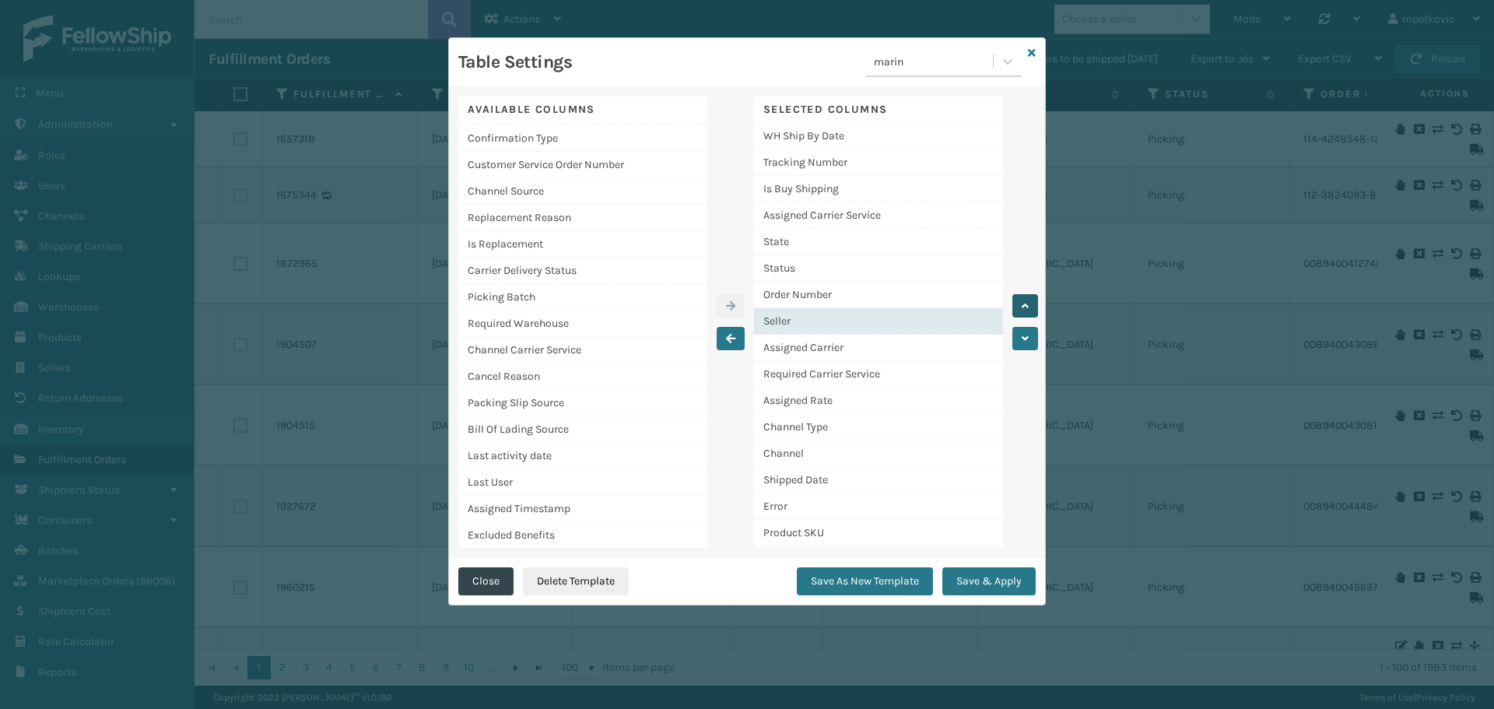
click at [1029, 303] on button "button" at bounding box center [1025, 305] width 26 height 23
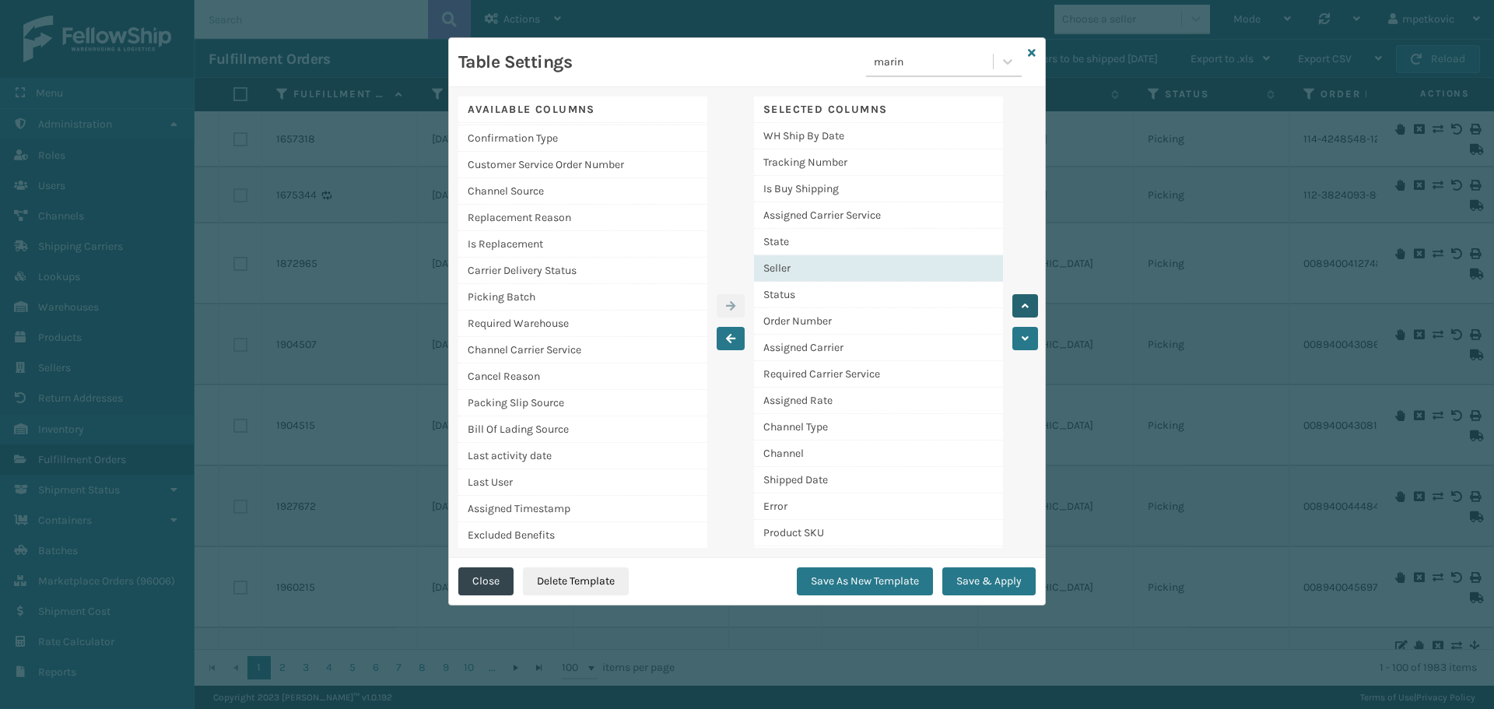
click at [1029, 305] on button "button" at bounding box center [1025, 305] width 26 height 23
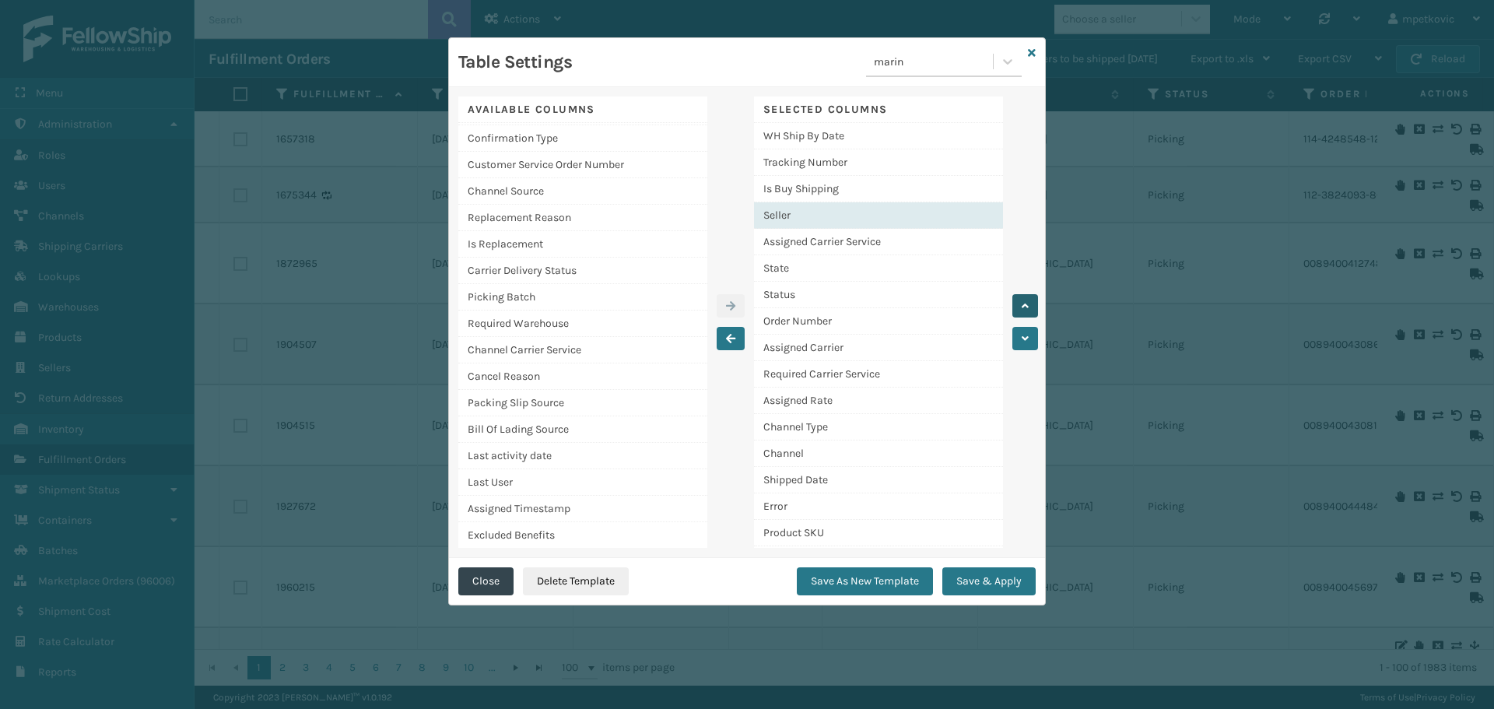
click at [1029, 305] on button "button" at bounding box center [1025, 305] width 26 height 23
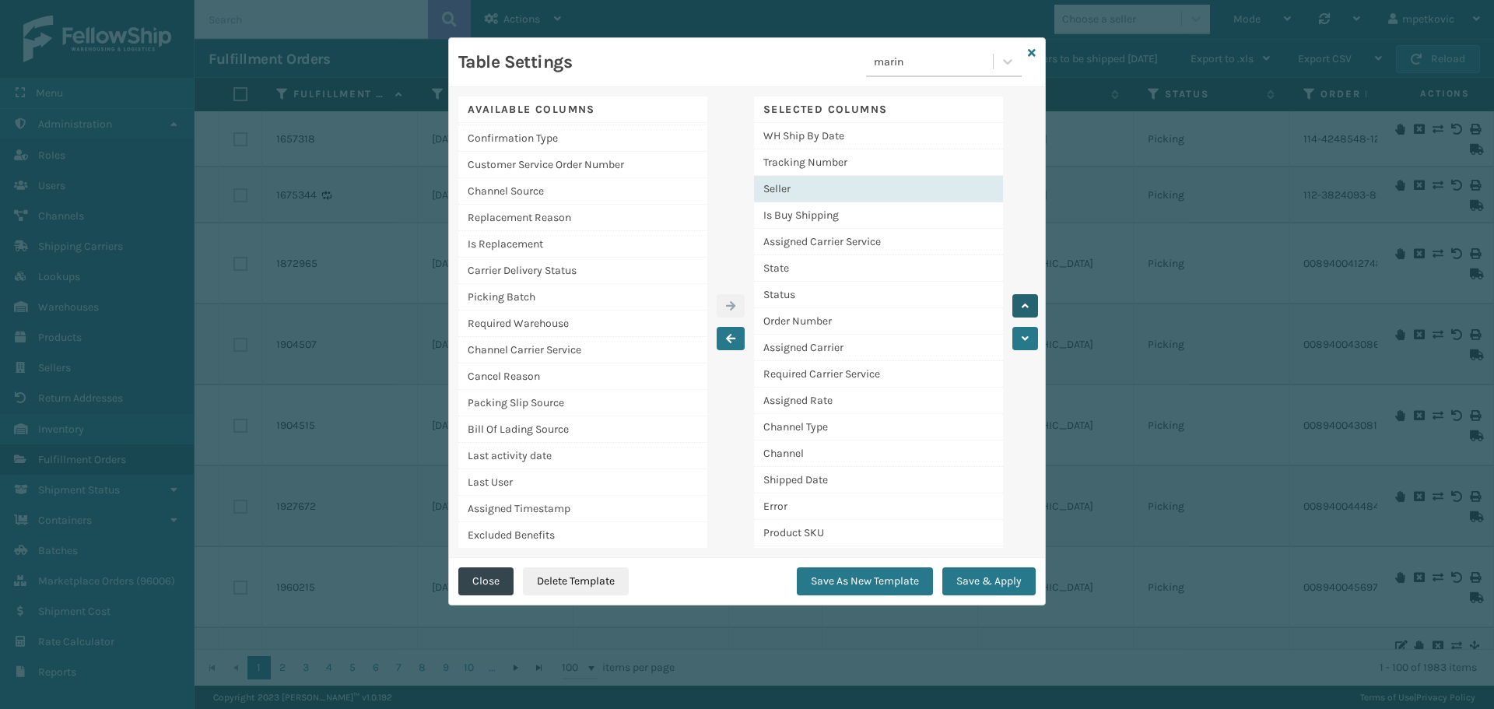
click at [1029, 305] on button "button" at bounding box center [1025, 305] width 26 height 23
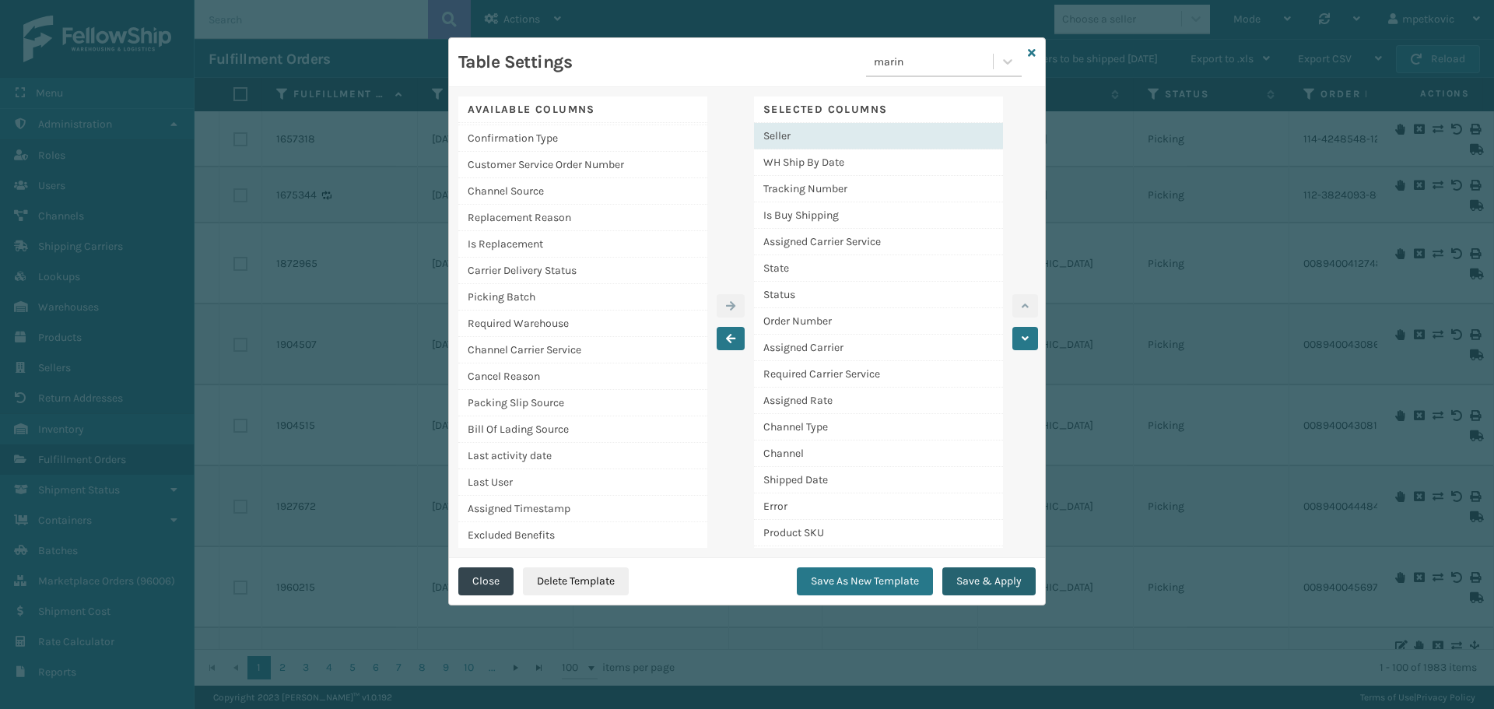
click at [988, 577] on button "Save & Apply" at bounding box center [988, 581] width 93 height 28
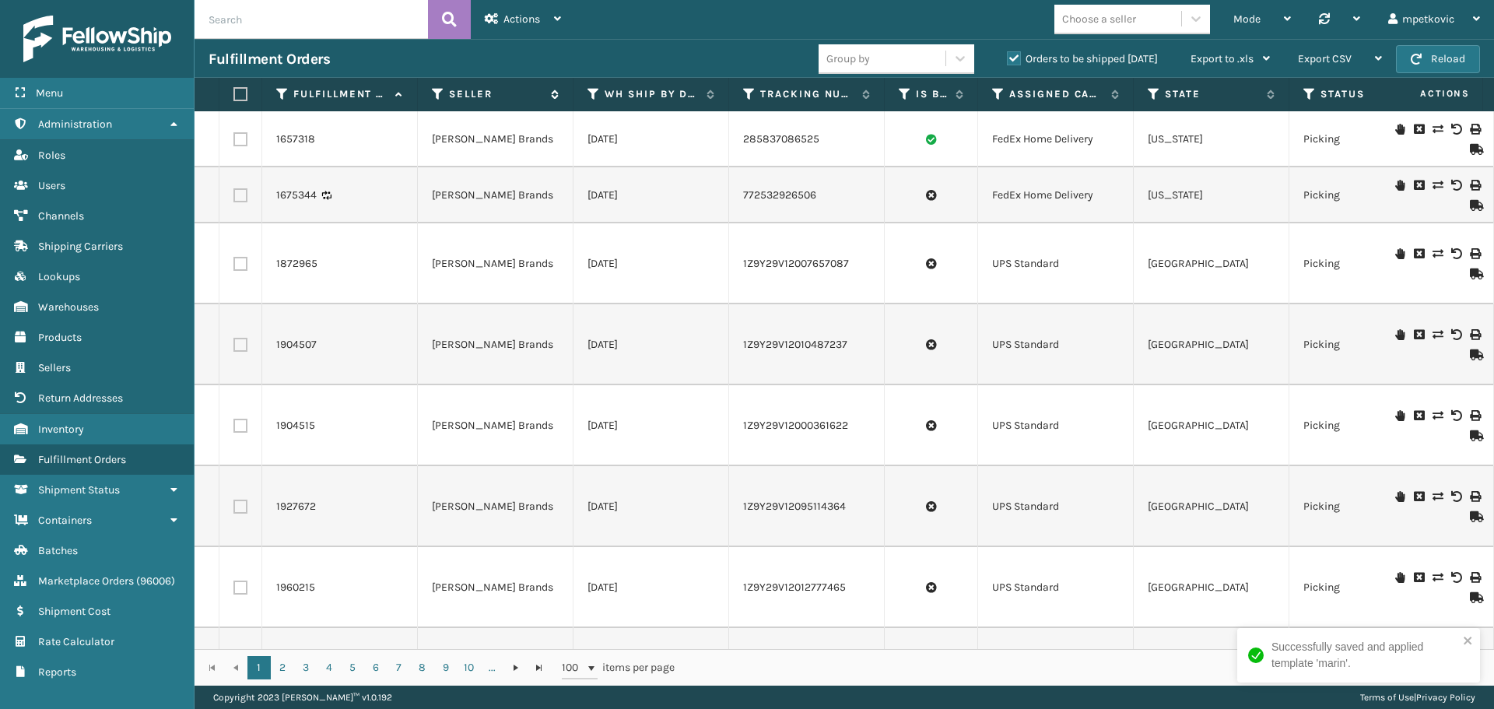
click at [433, 91] on icon at bounding box center [438, 94] width 12 height 14
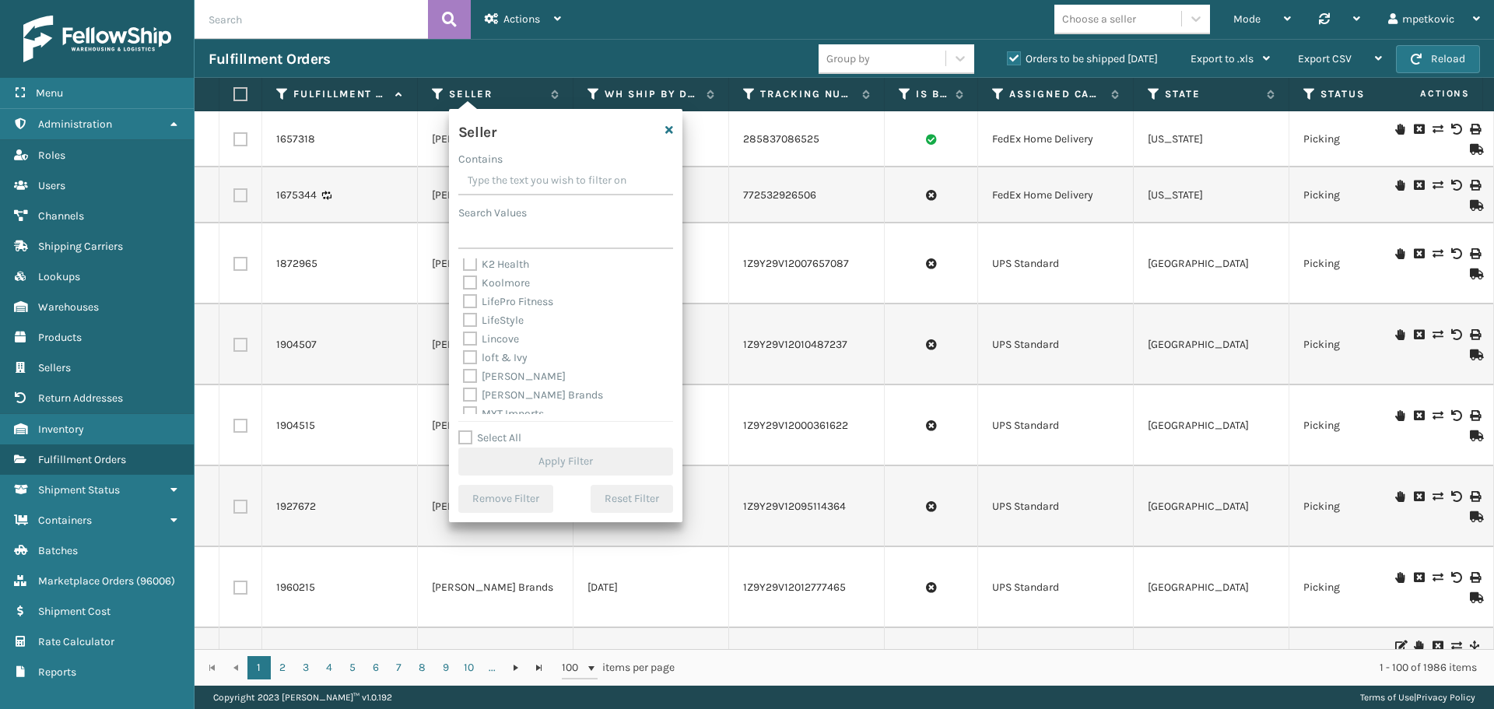
scroll to position [311, 0]
click at [518, 330] on label "LifePro Fitness" at bounding box center [508, 329] width 90 height 13
click at [464, 330] on input "LifePro Fitness" at bounding box center [463, 326] width 1 height 10
checkbox input "true"
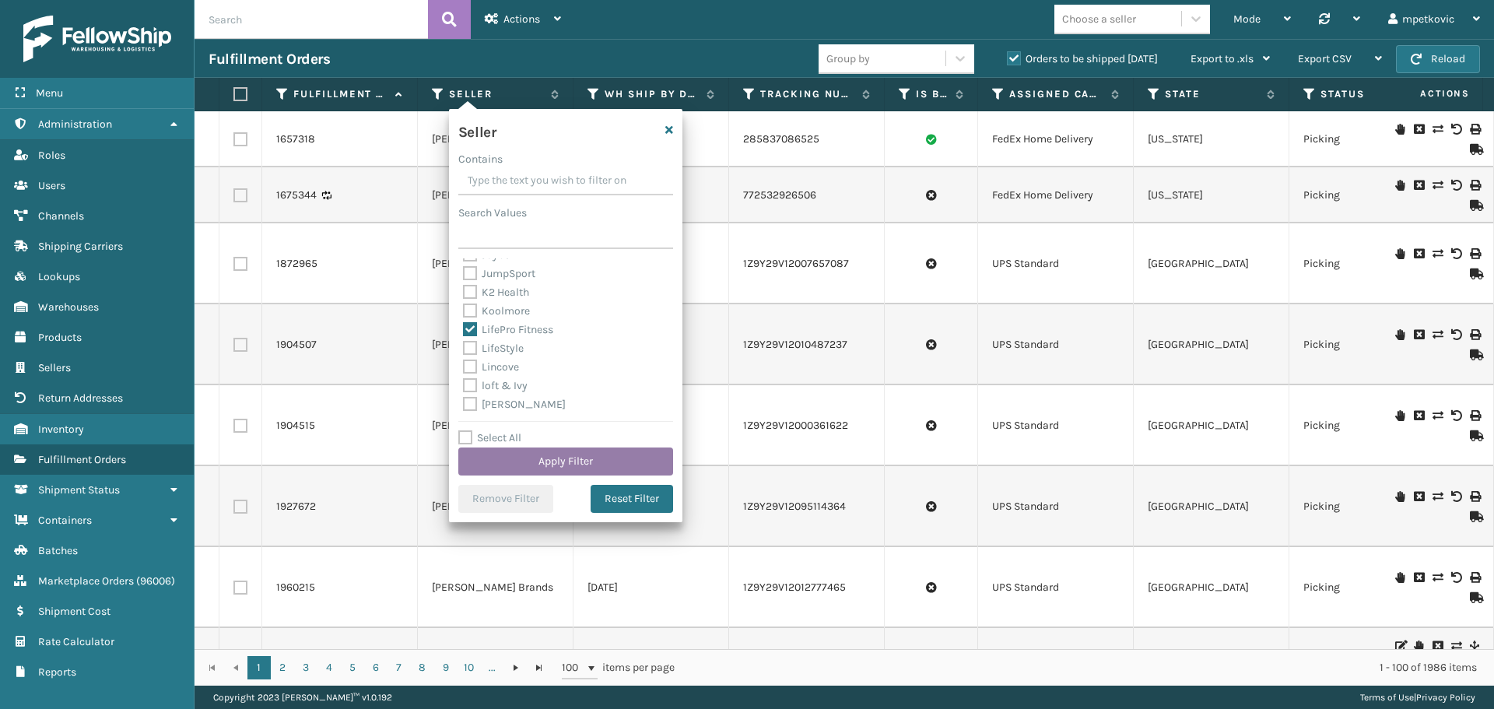
click at [596, 470] on button "Apply Filter" at bounding box center [565, 461] width 215 height 28
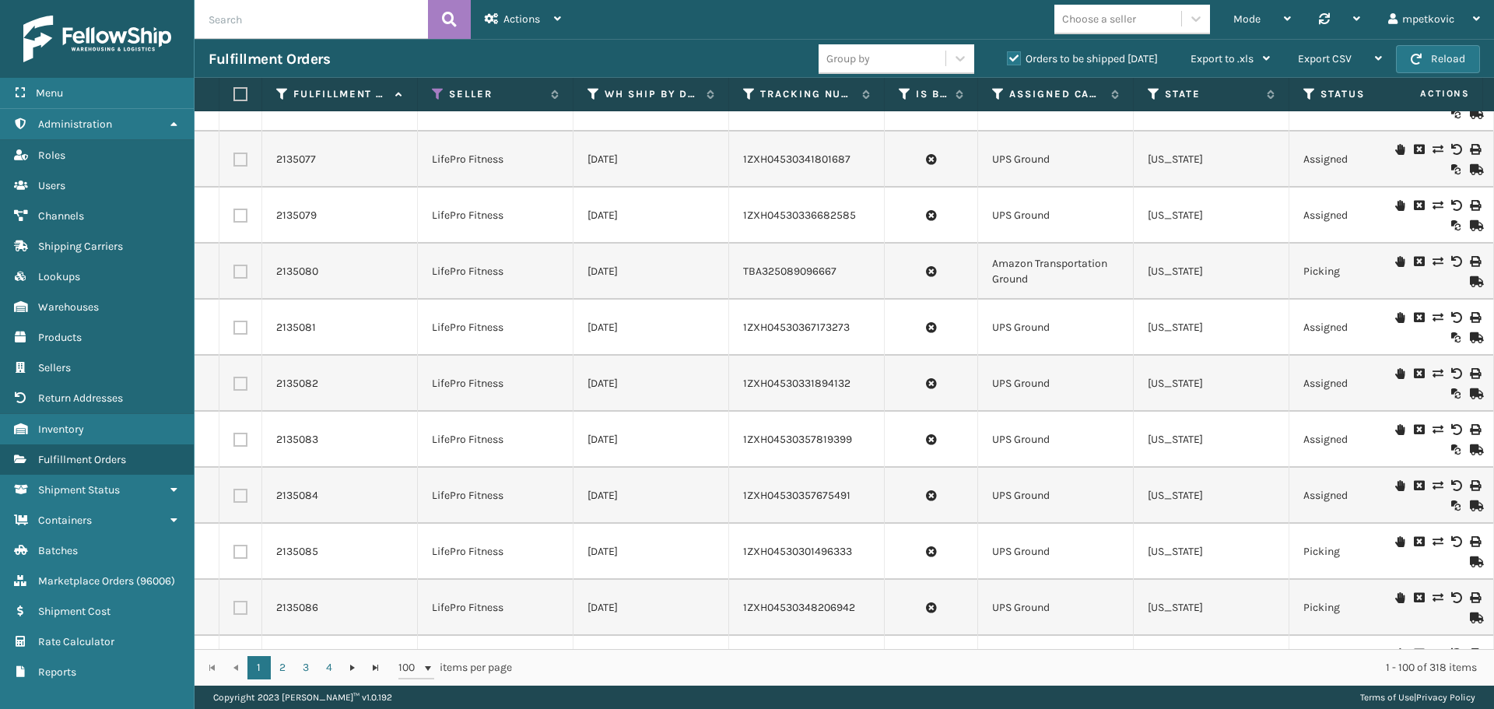
scroll to position [233, 0]
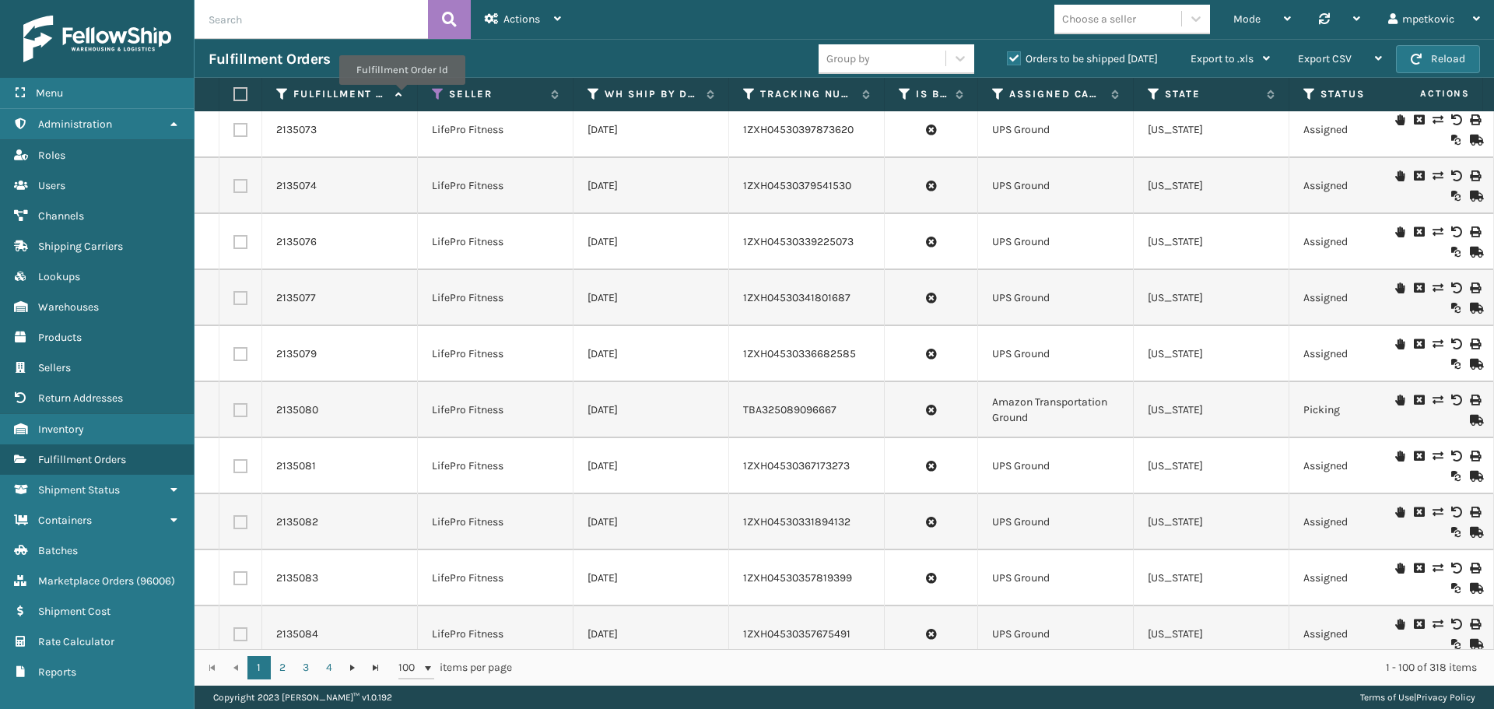
click at [401, 96] on icon at bounding box center [397, 94] width 12 height 10
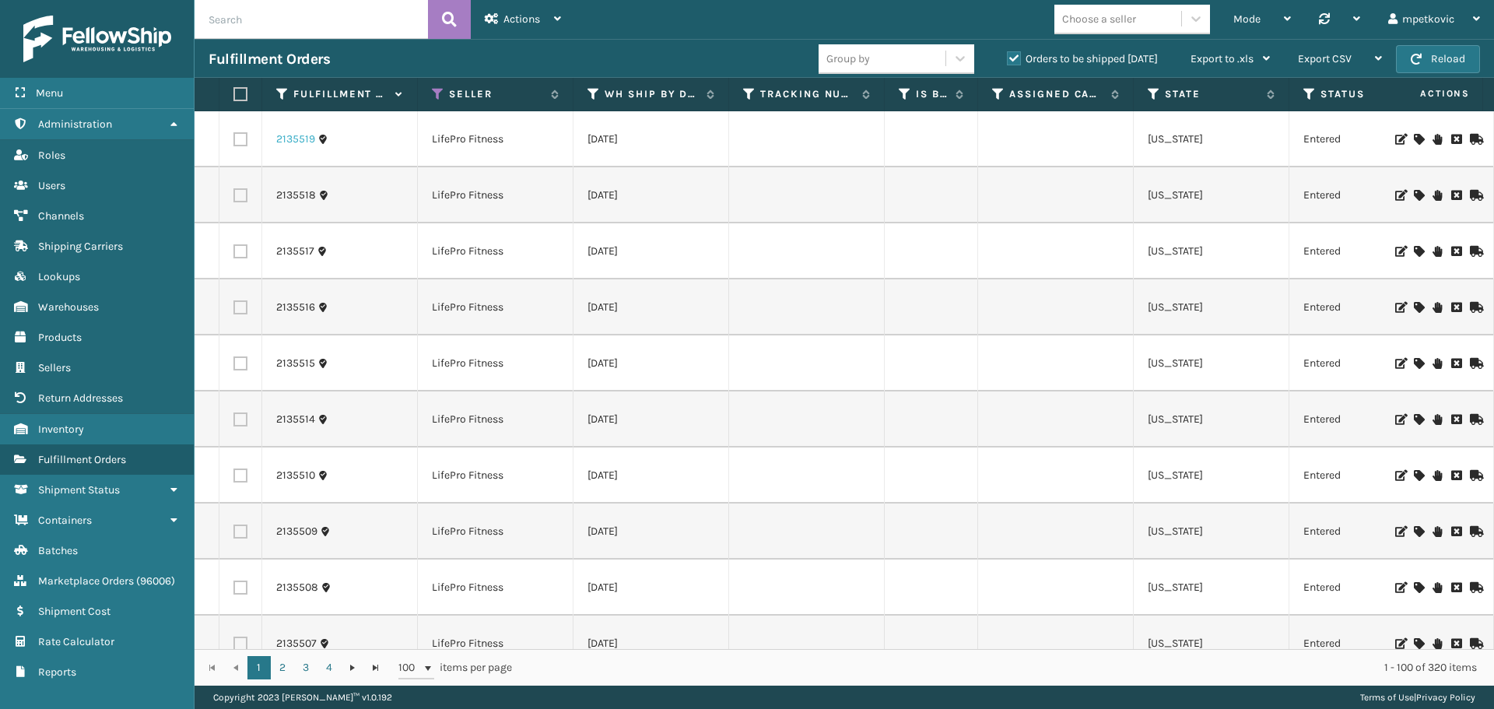
click at [292, 144] on link "2135519" at bounding box center [295, 139] width 39 height 16
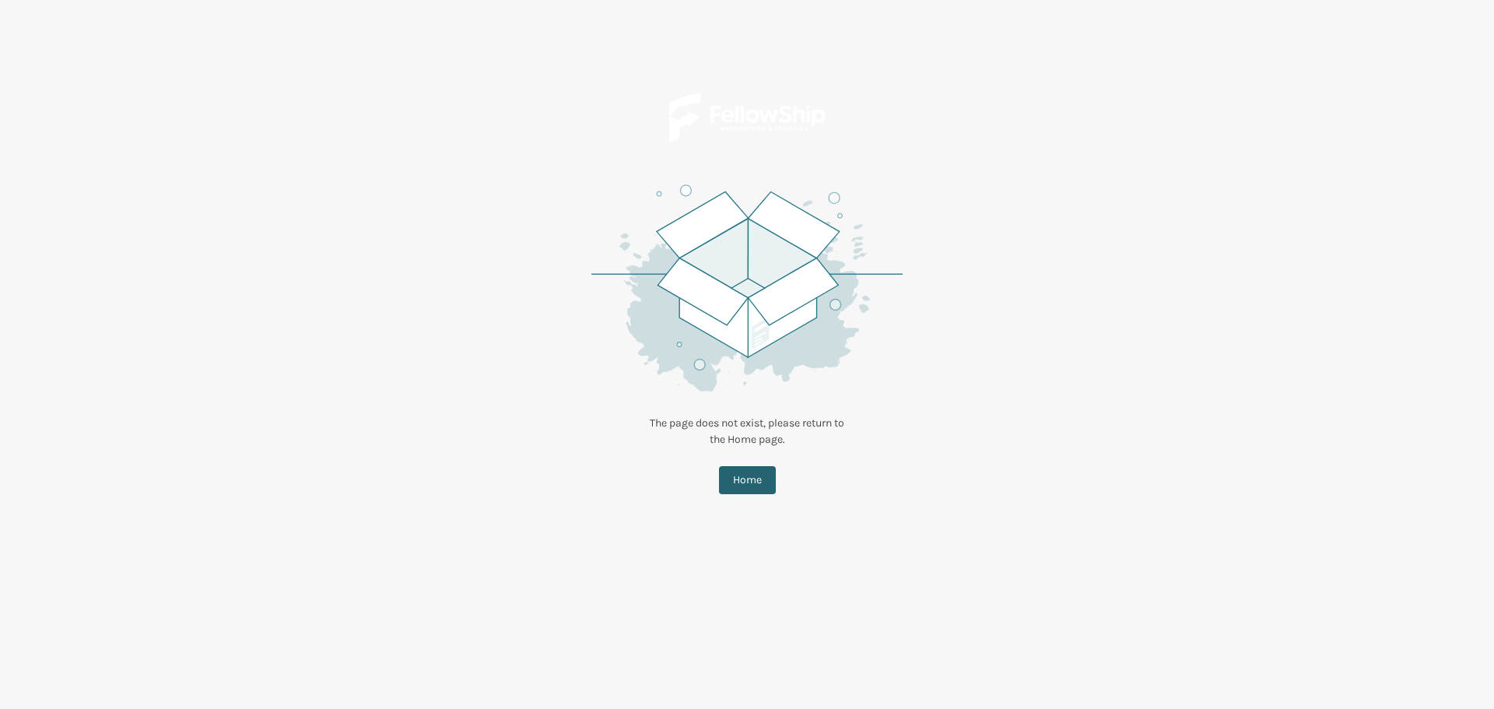
click at [739, 471] on button "Home" at bounding box center [747, 480] width 57 height 28
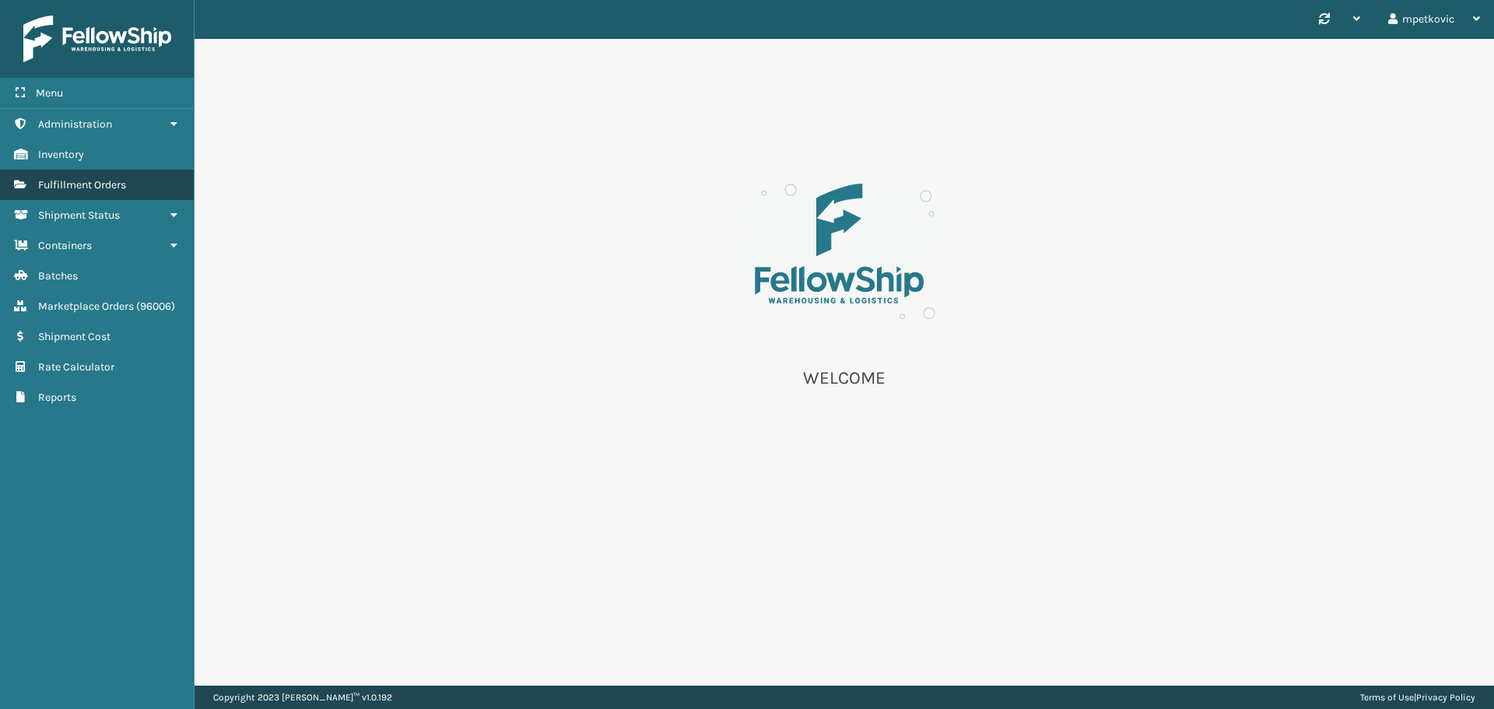
click at [95, 186] on span "Fulfillment Orders" at bounding box center [82, 184] width 88 height 13
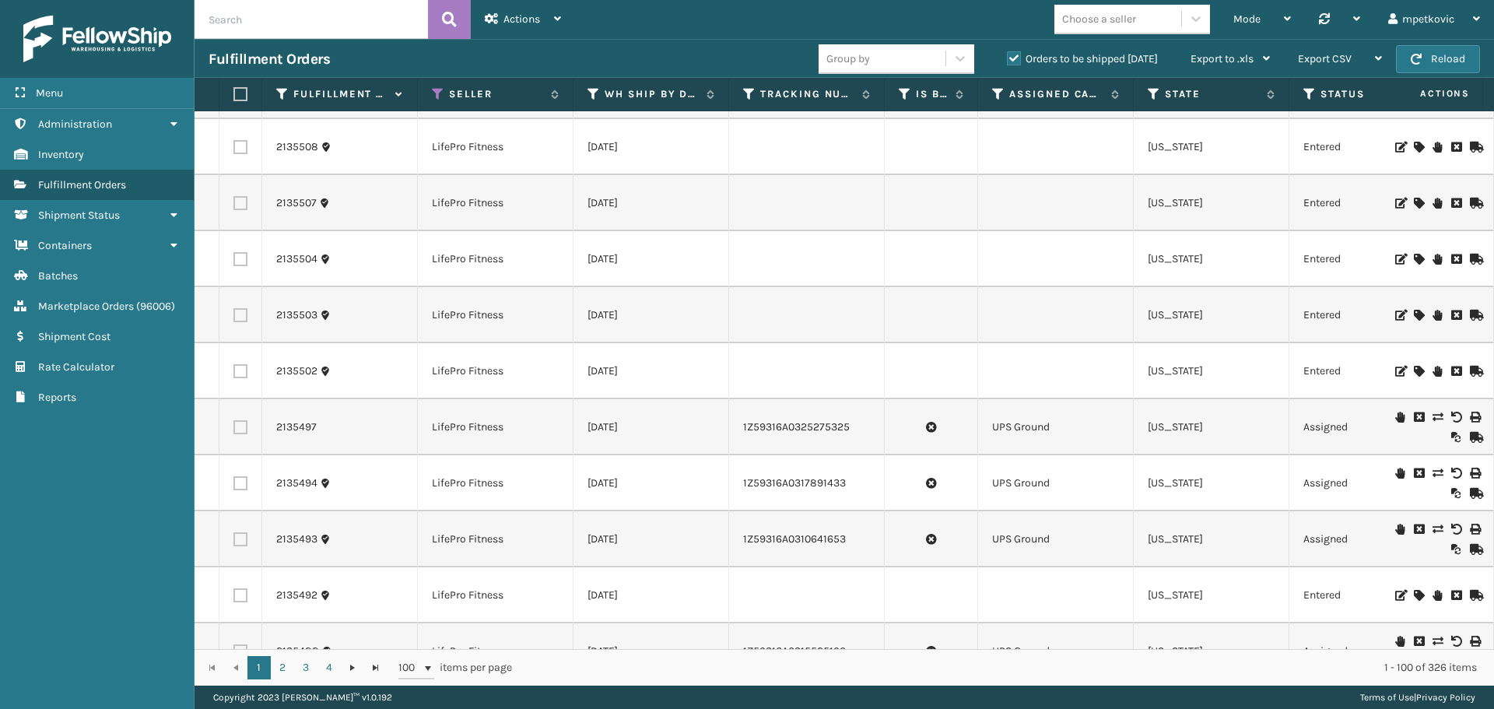
scroll to position [467, 0]
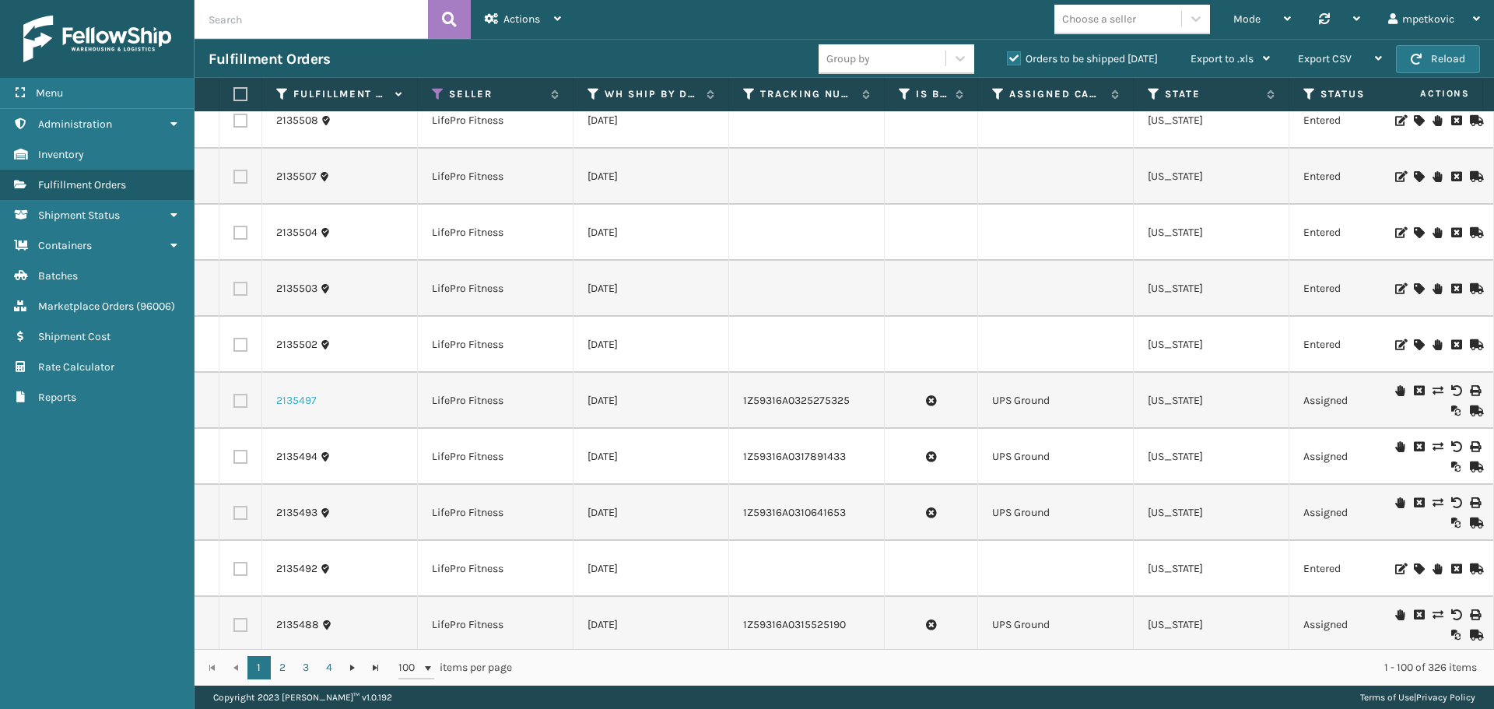
click at [296, 402] on link "2135497" at bounding box center [296, 401] width 40 height 16
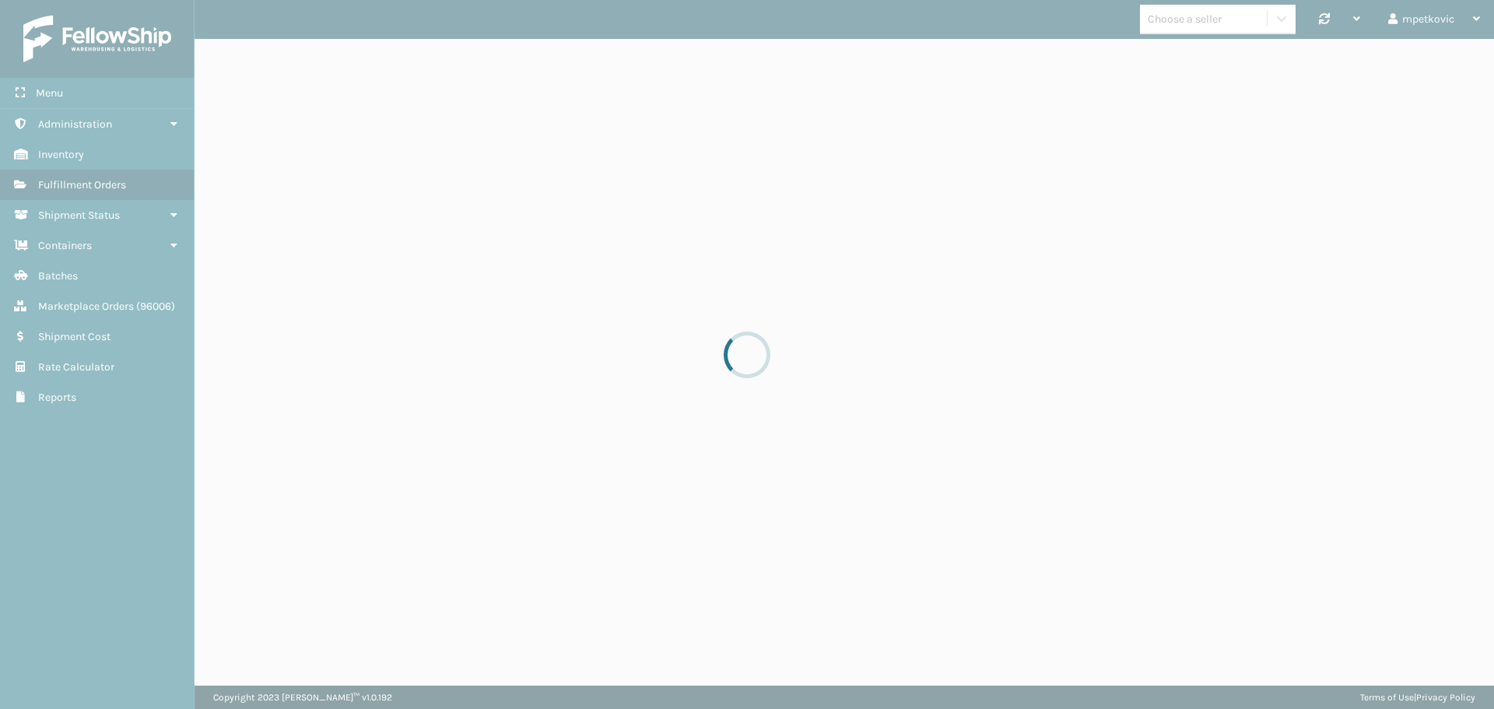
click at [318, 21] on div at bounding box center [747, 354] width 1494 height 709
click at [510, 151] on div at bounding box center [747, 354] width 1494 height 709
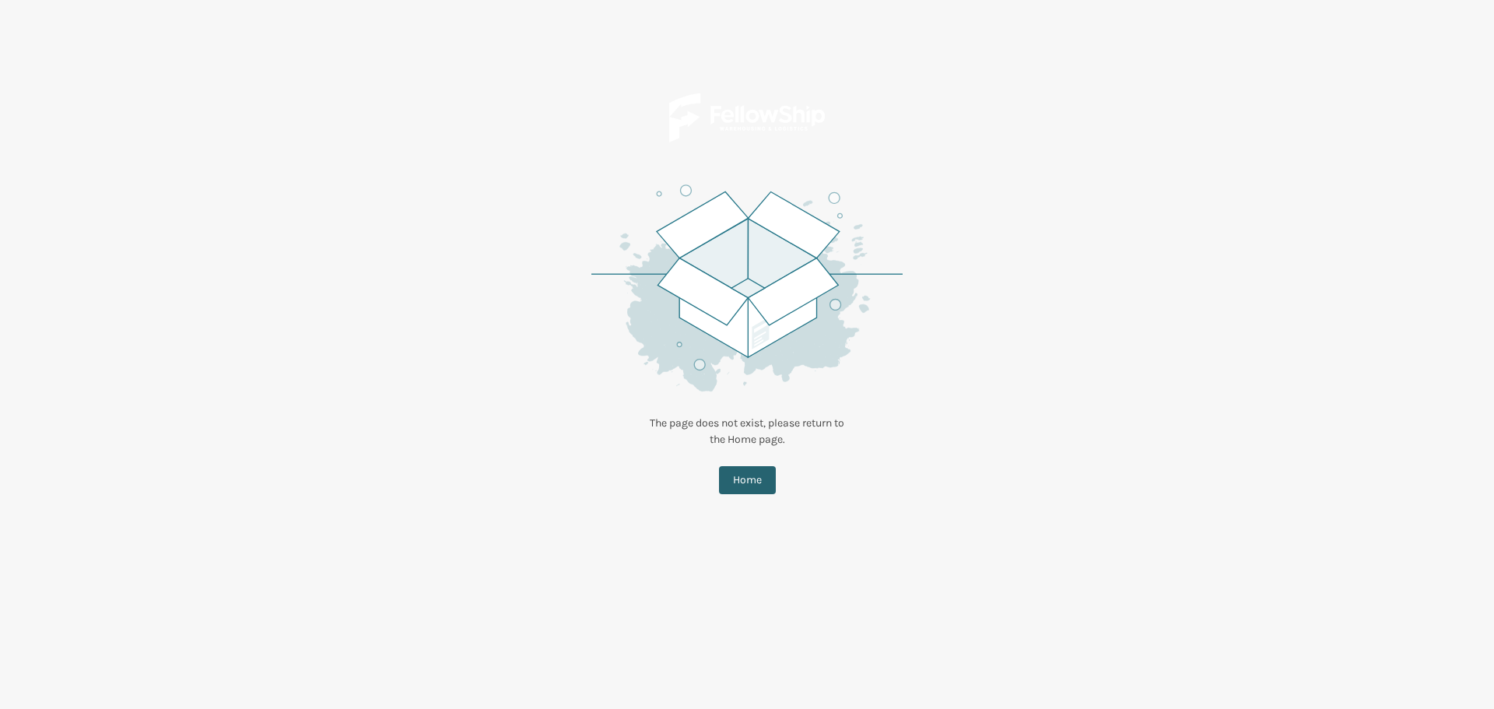
click at [745, 488] on button "Home" at bounding box center [747, 480] width 57 height 28
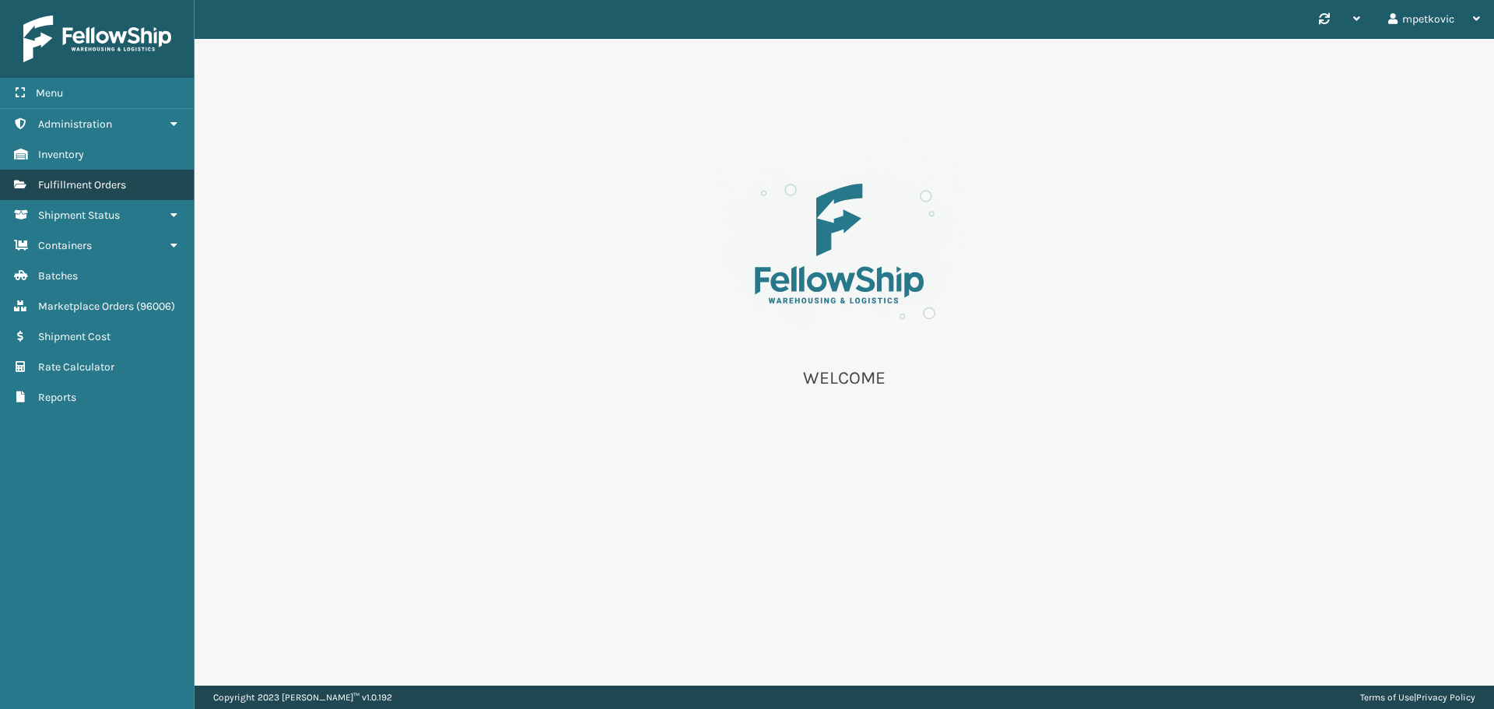
click at [94, 186] on span "Fulfillment Orders" at bounding box center [82, 184] width 88 height 13
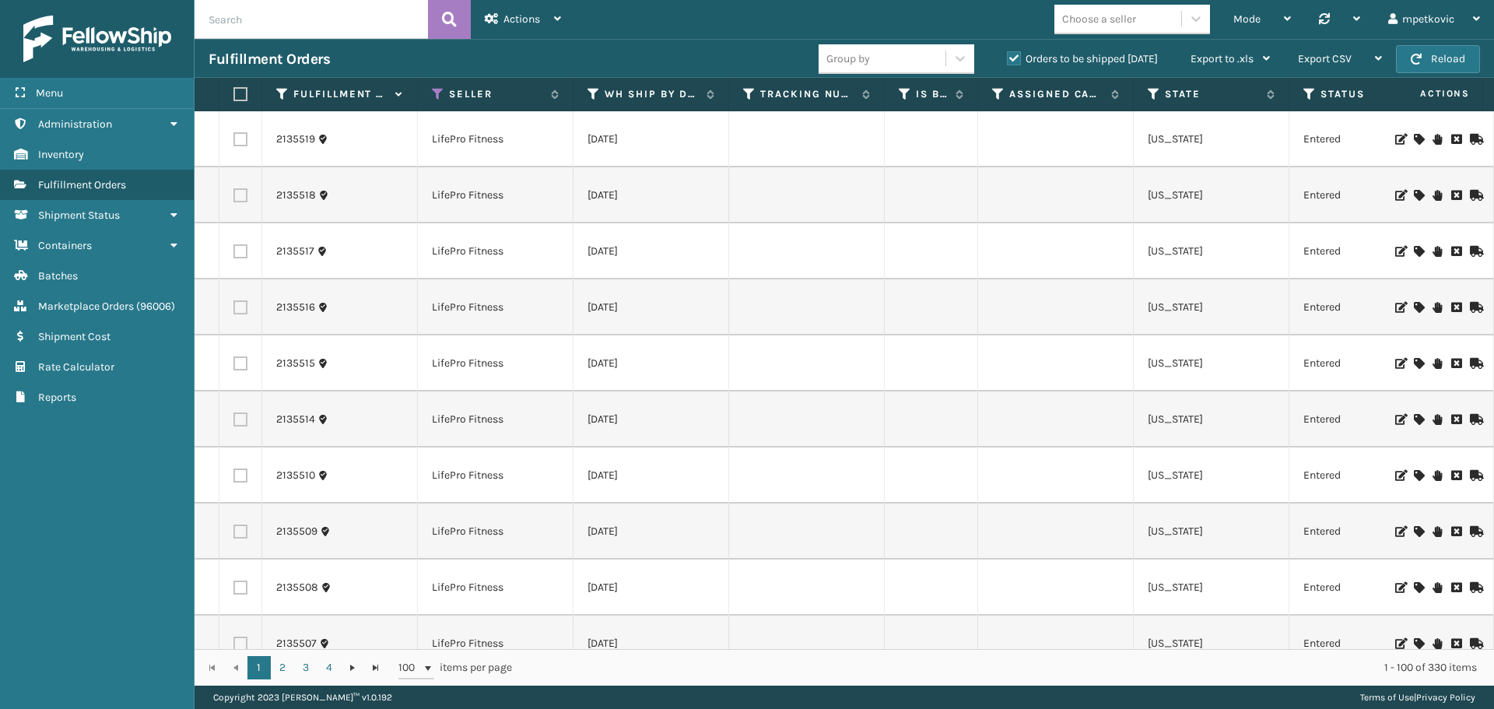
scroll to position [389, 0]
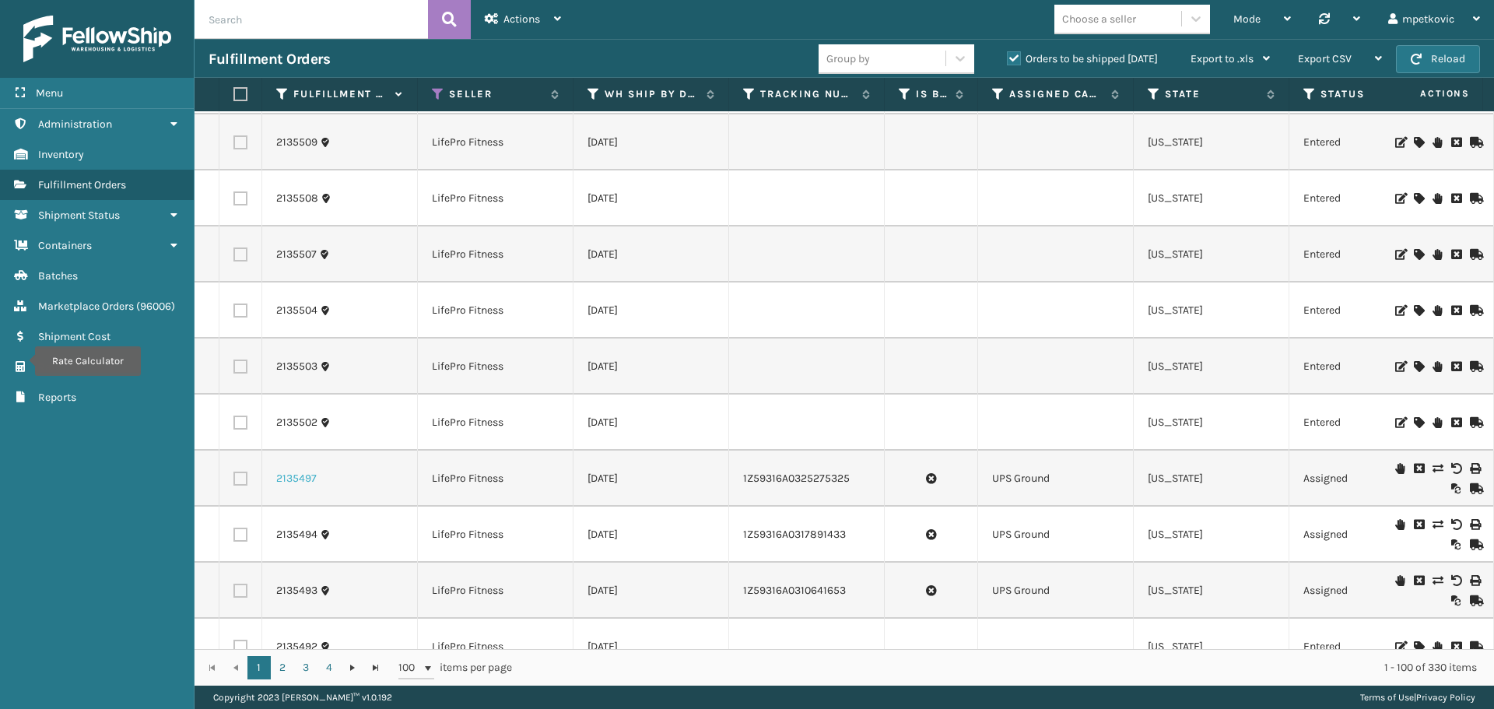
click at [307, 477] on link "2135497" at bounding box center [296, 479] width 40 height 16
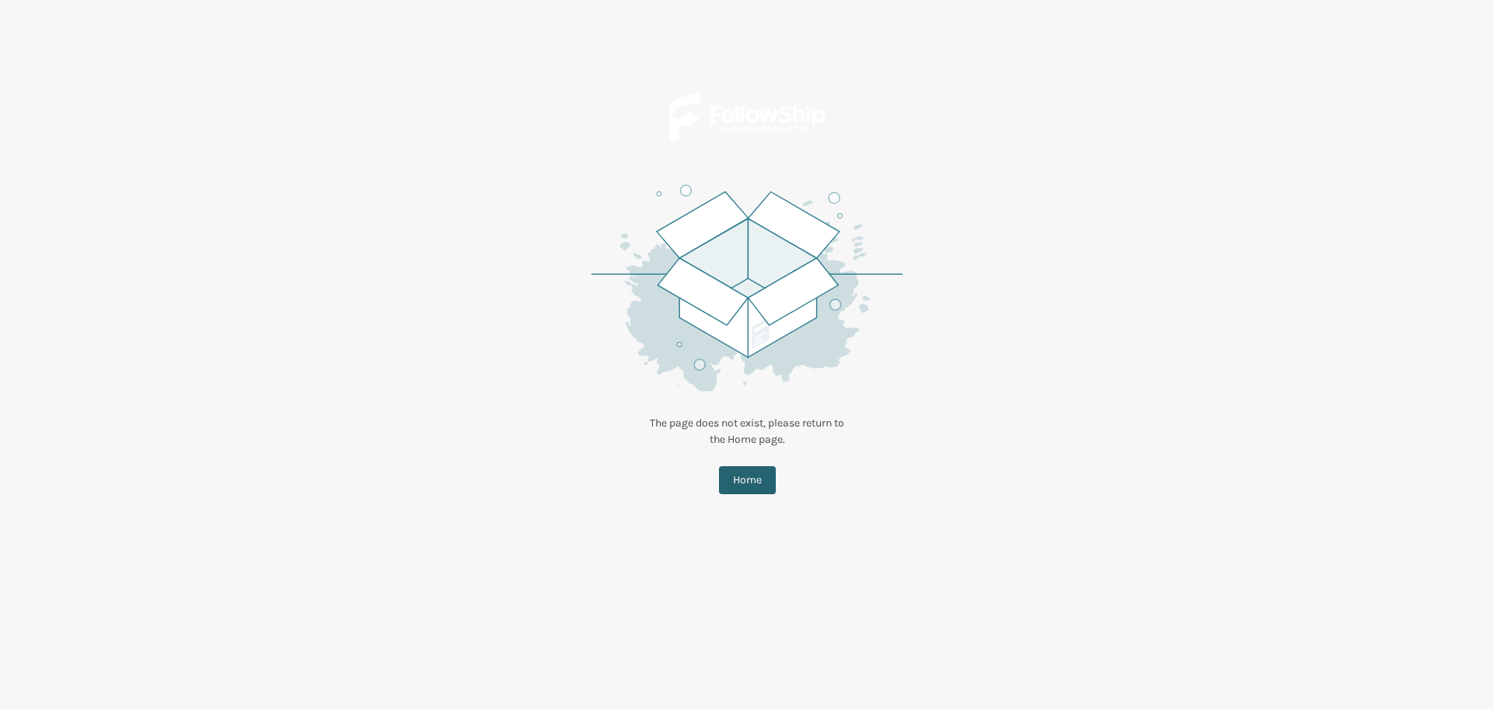
click at [758, 476] on button "Home" at bounding box center [747, 480] width 57 height 28
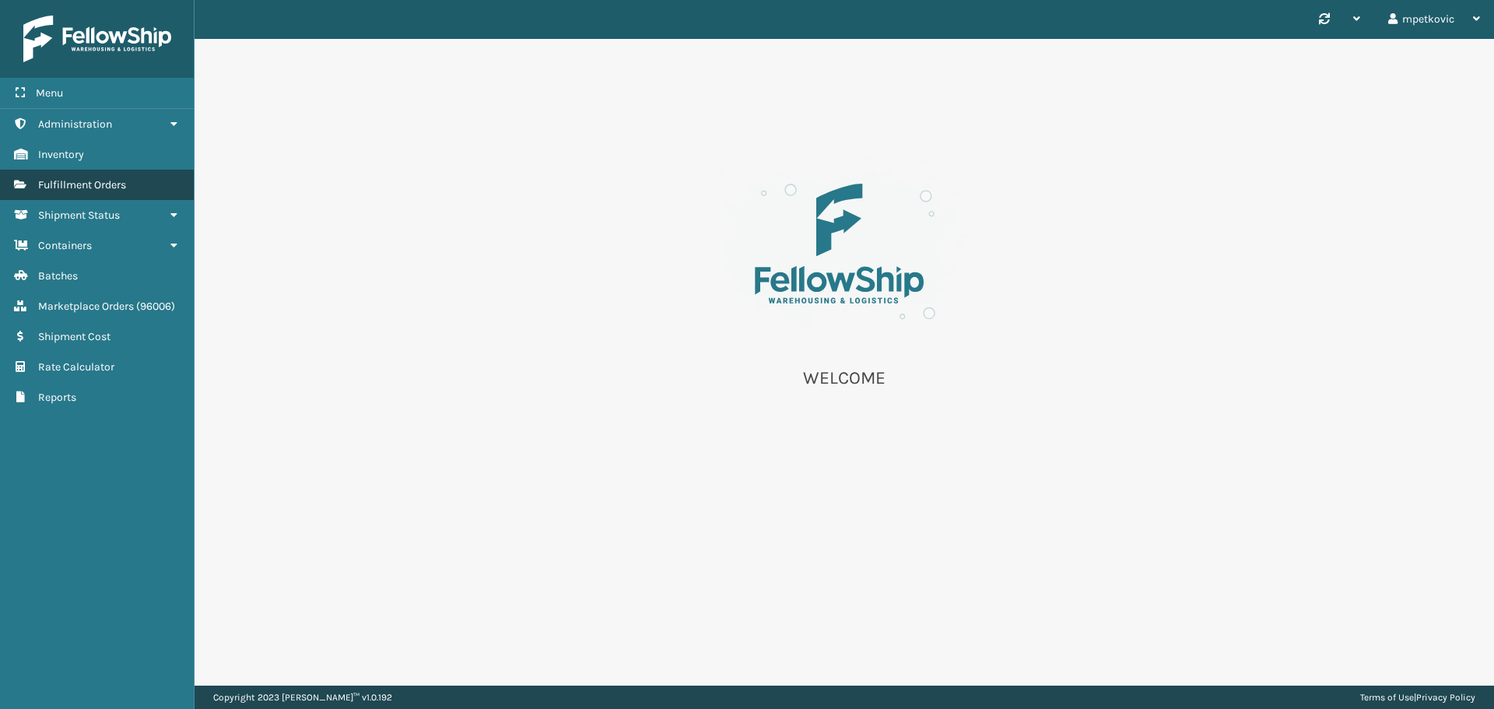
click at [124, 182] on span "Fulfillment Orders" at bounding box center [82, 184] width 88 height 13
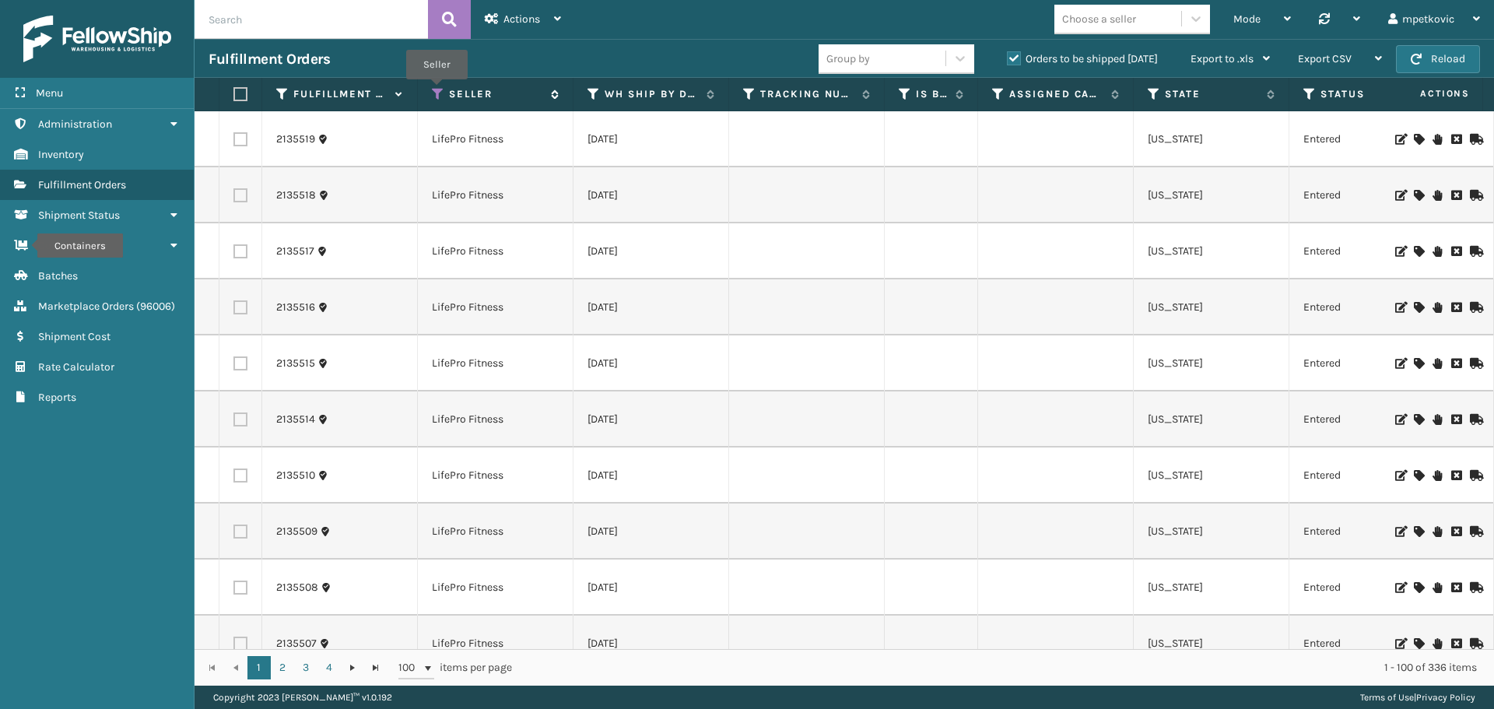
click at [436, 90] on icon at bounding box center [438, 94] width 12 height 14
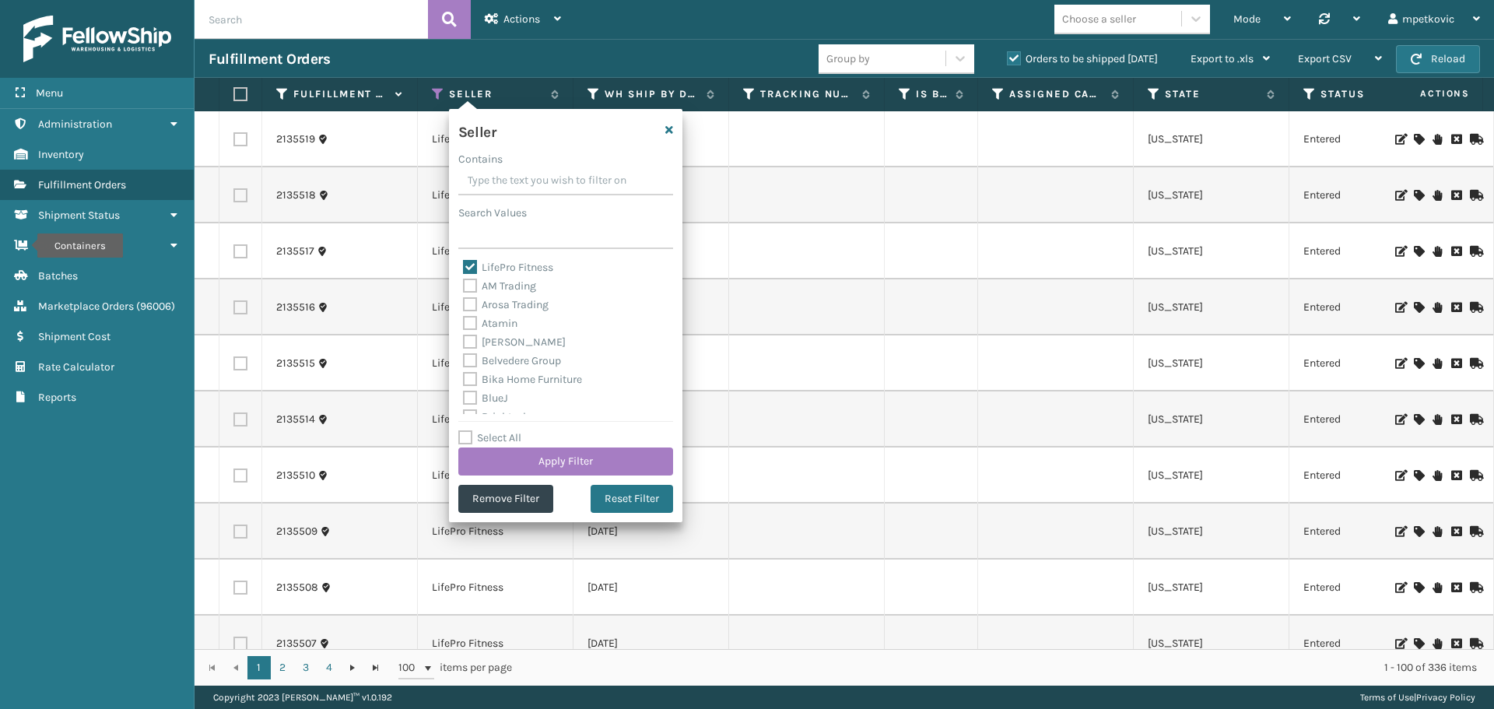
click at [468, 265] on label "LifePro Fitness" at bounding box center [508, 267] width 90 height 13
click at [464, 265] on input "LifePro Fitness" at bounding box center [463, 263] width 1 height 10
checkbox input "false"
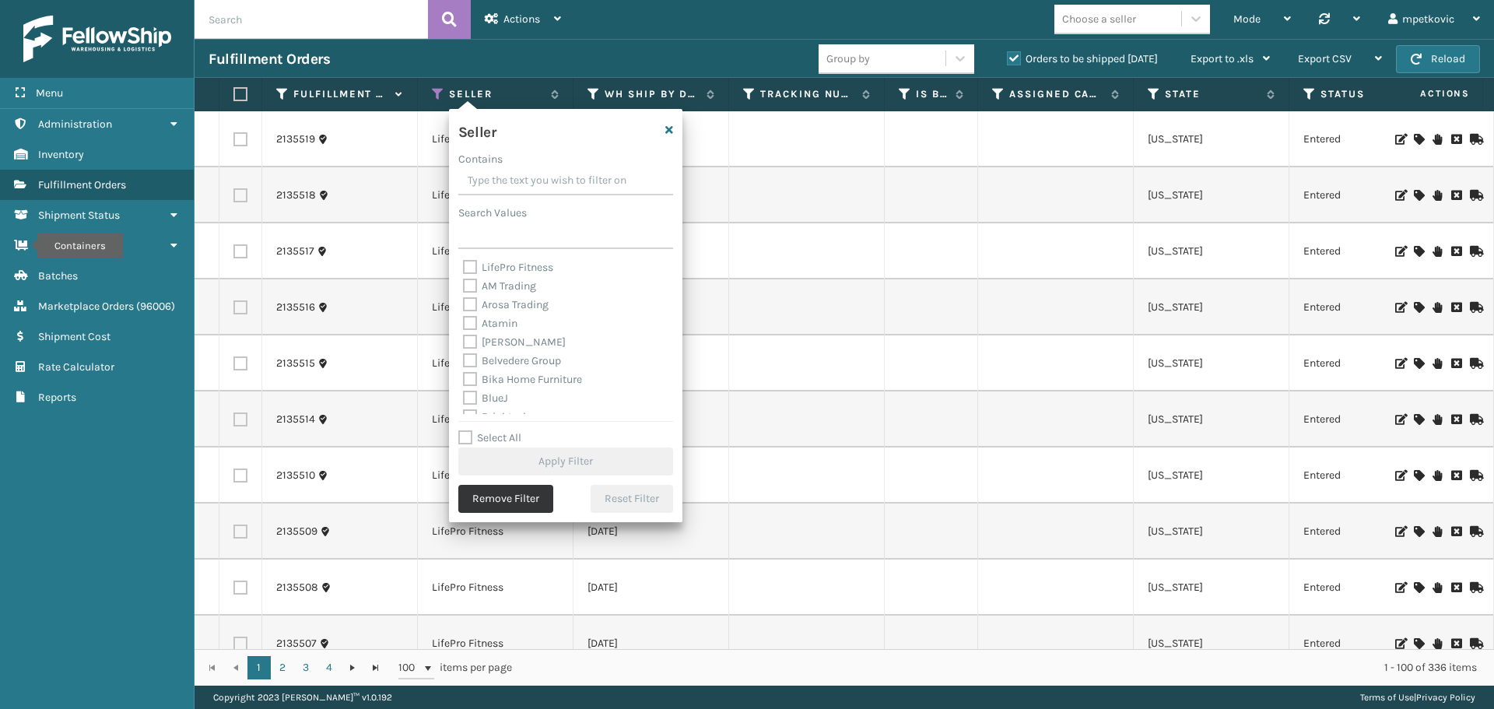
click at [526, 508] on button "Remove Filter" at bounding box center [505, 499] width 95 height 28
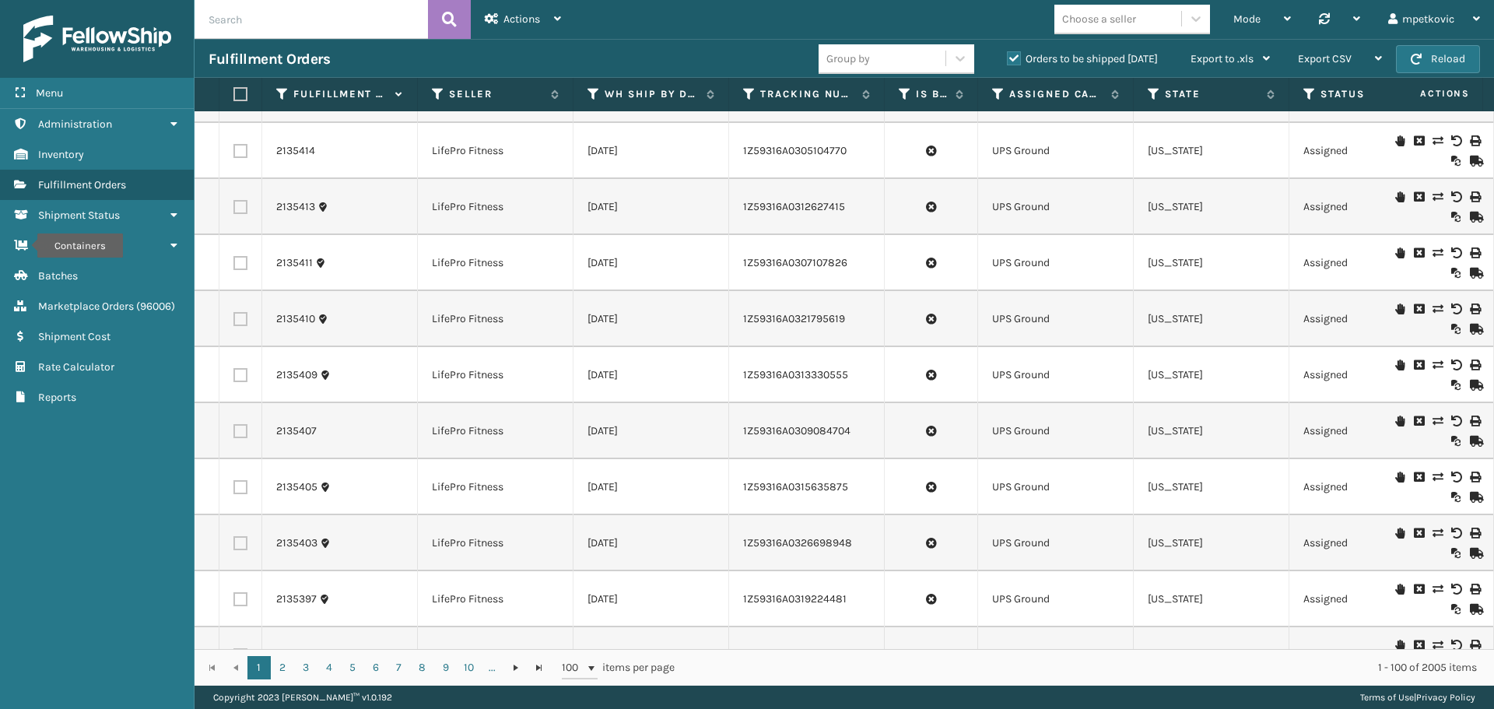
scroll to position [3286, 0]
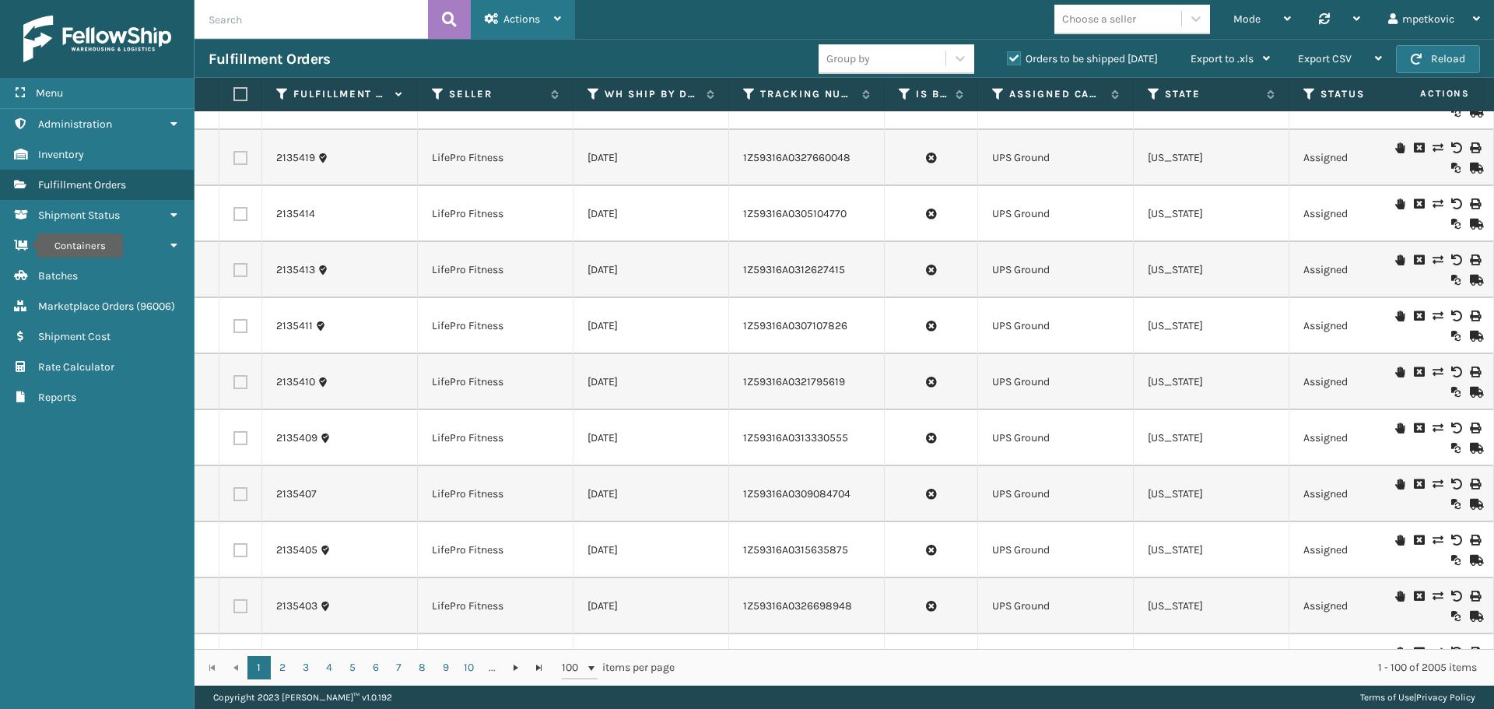
click at [512, 19] on span "Actions" at bounding box center [521, 18] width 37 height 13
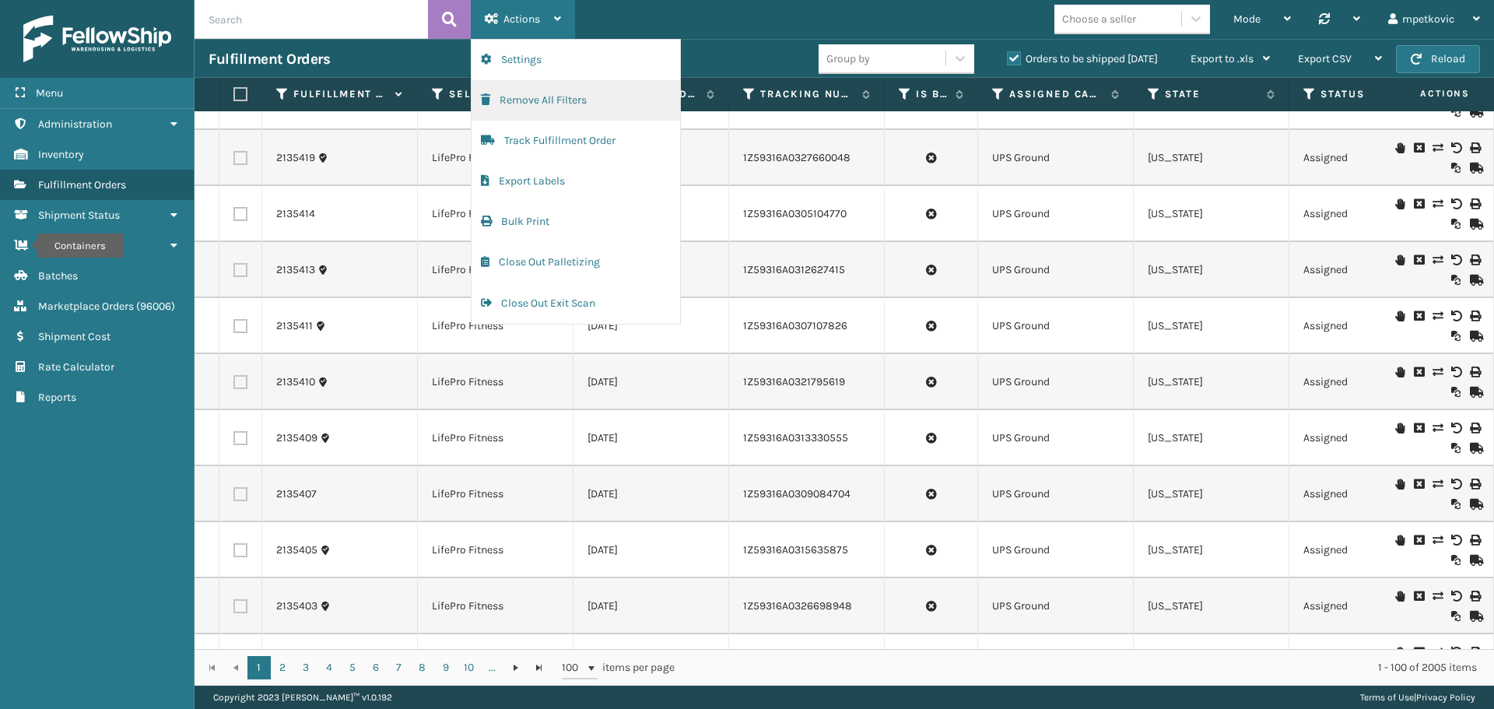
click at [570, 89] on button "Remove All Filters" at bounding box center [575, 100] width 209 height 40
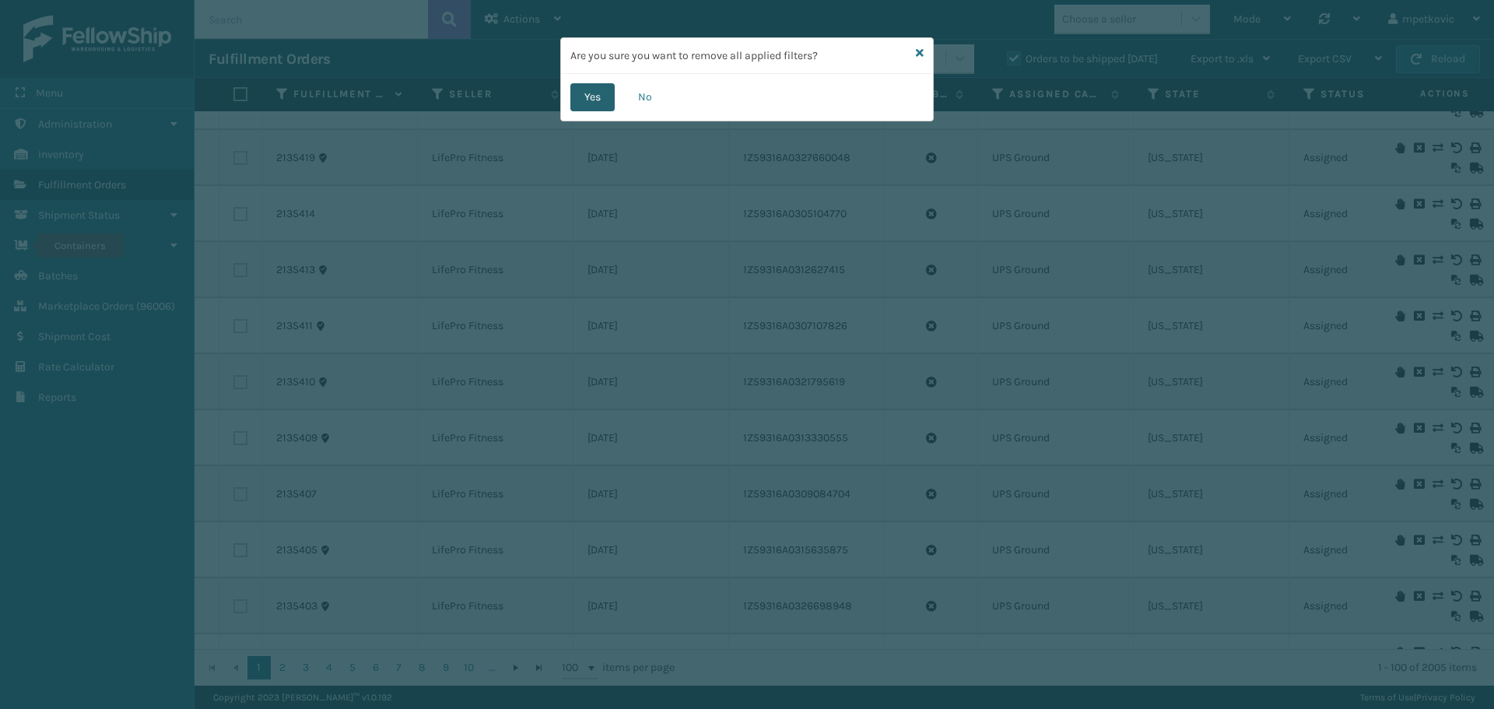
click at [588, 100] on button "Yes" at bounding box center [592, 97] width 44 height 28
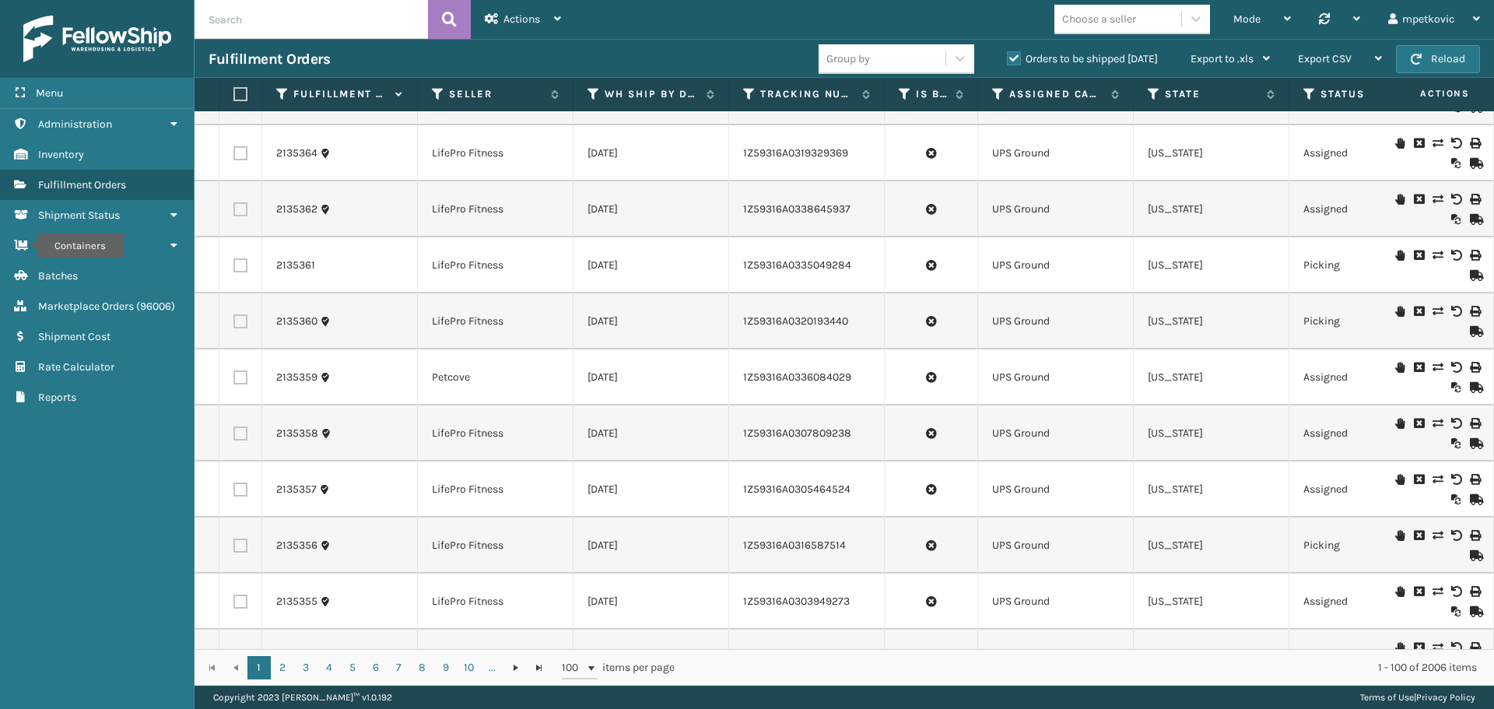
scroll to position [5076, 0]
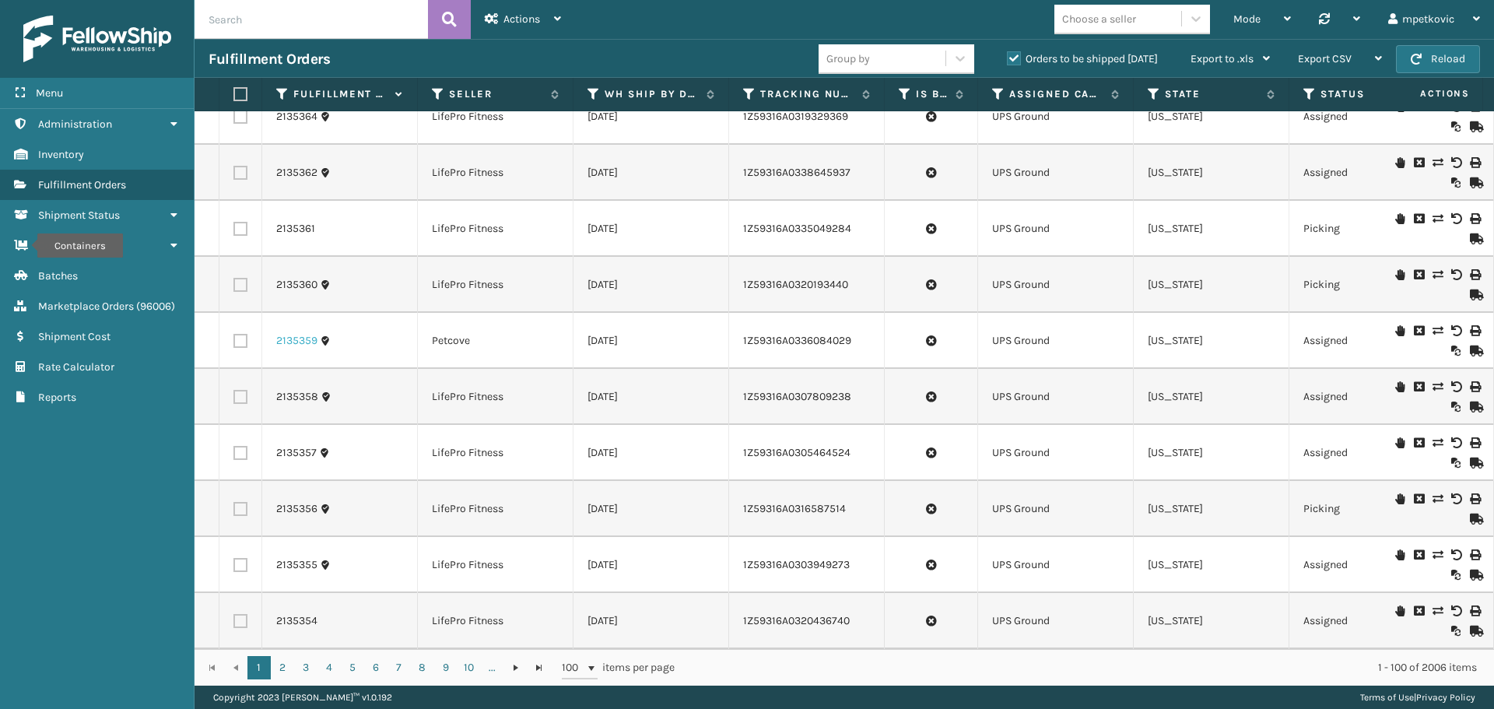
click at [298, 333] on link "2135359" at bounding box center [296, 341] width 41 height 16
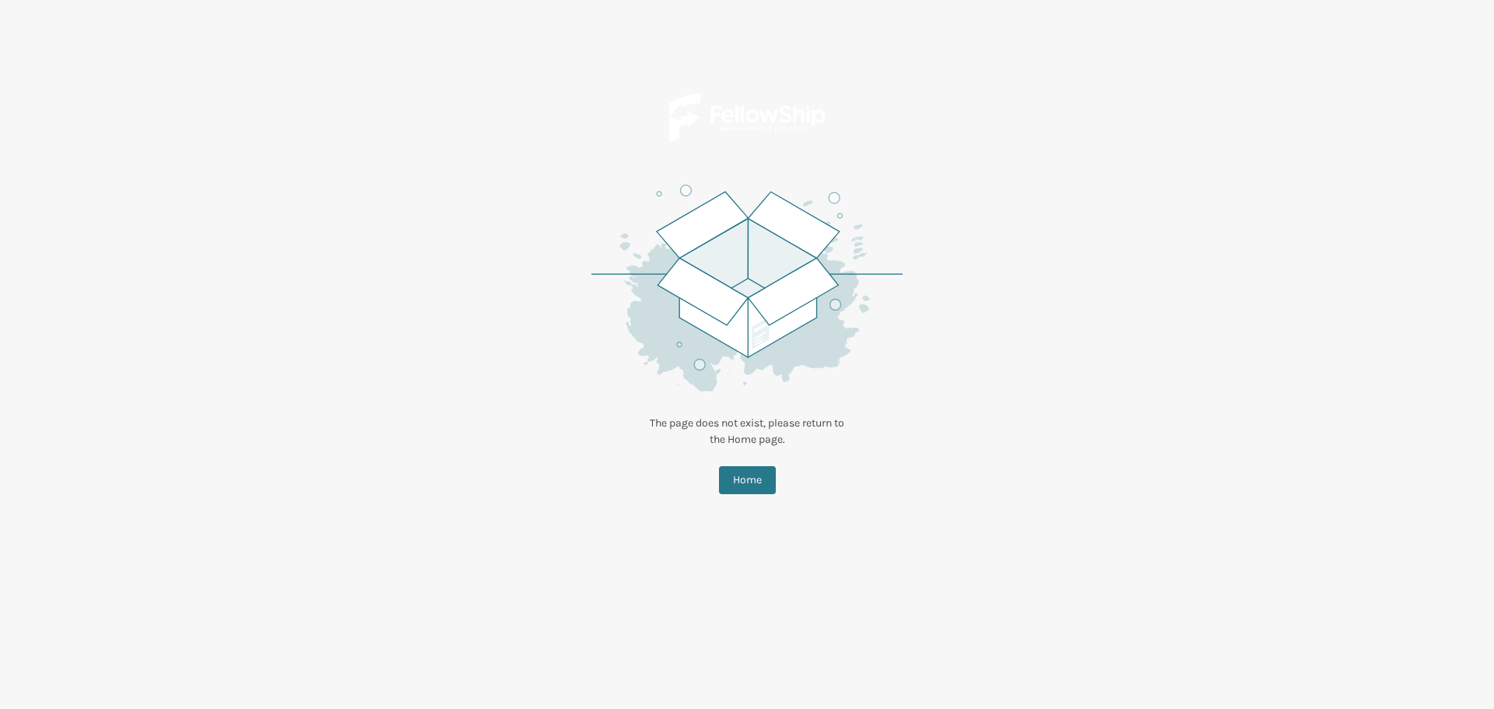
drag, startPoint x: 747, startPoint y: 473, endPoint x: 497, endPoint y: 416, distance: 256.1
click at [747, 473] on button "Home" at bounding box center [747, 480] width 57 height 28
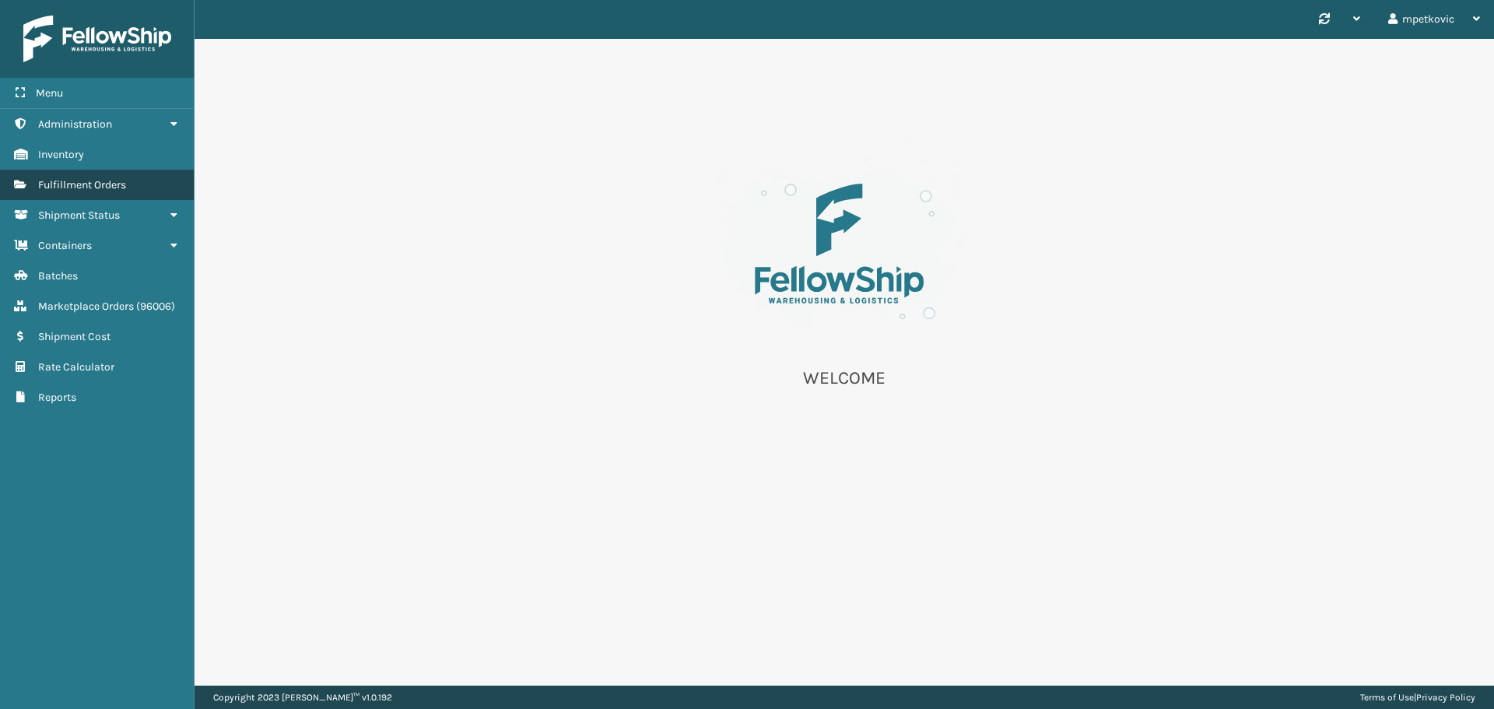
click at [101, 185] on span "Fulfillment Orders" at bounding box center [82, 184] width 88 height 13
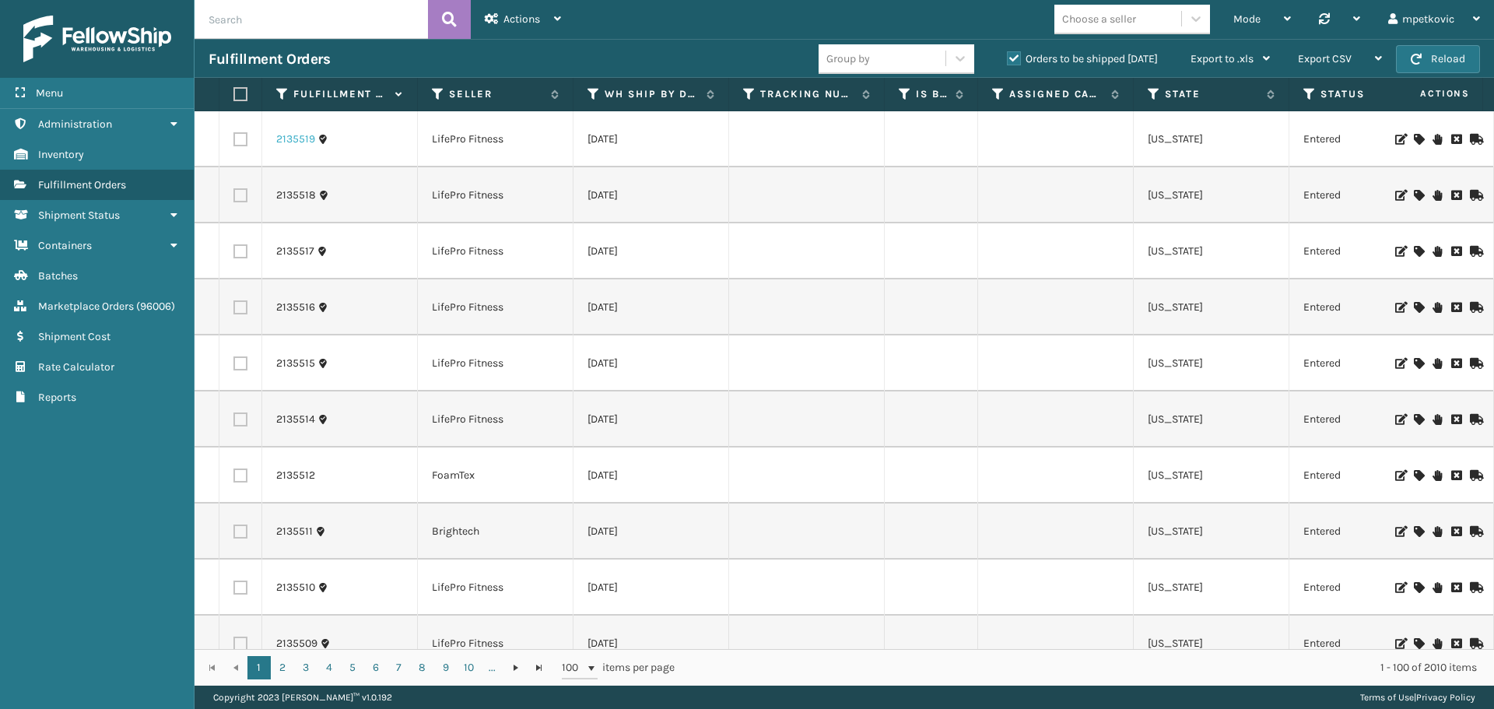
click at [298, 136] on link "2135519" at bounding box center [295, 139] width 39 height 16
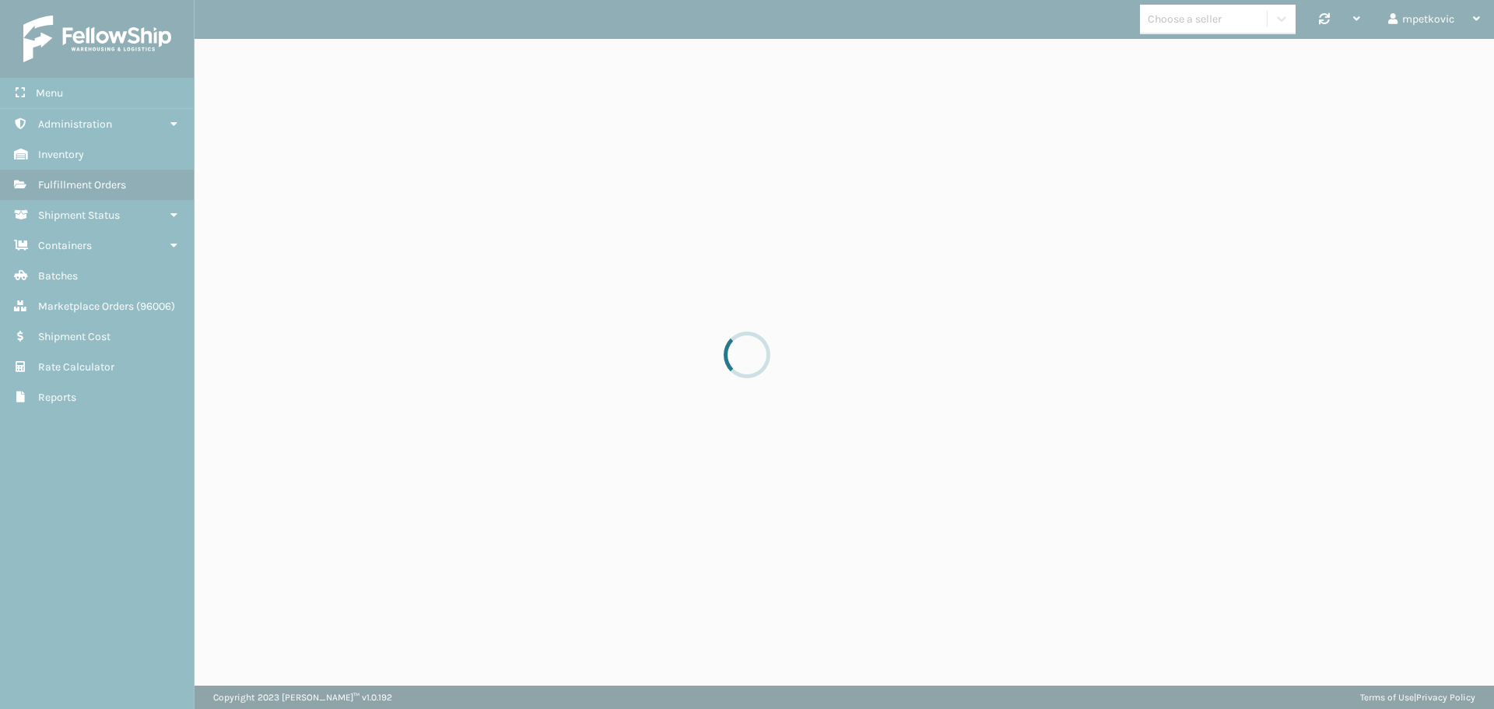
click at [314, 50] on div at bounding box center [747, 354] width 1494 height 709
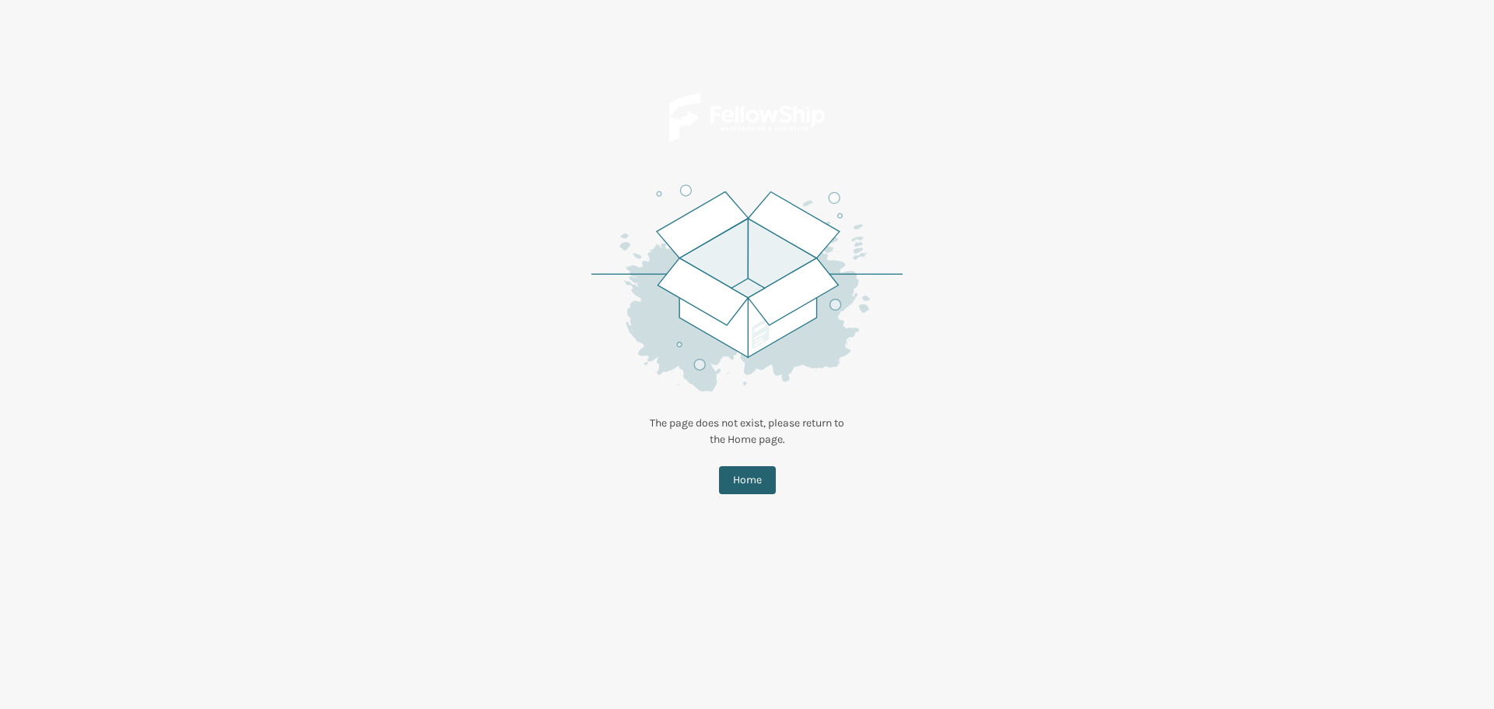
click at [731, 482] on button "Home" at bounding box center [747, 480] width 57 height 28
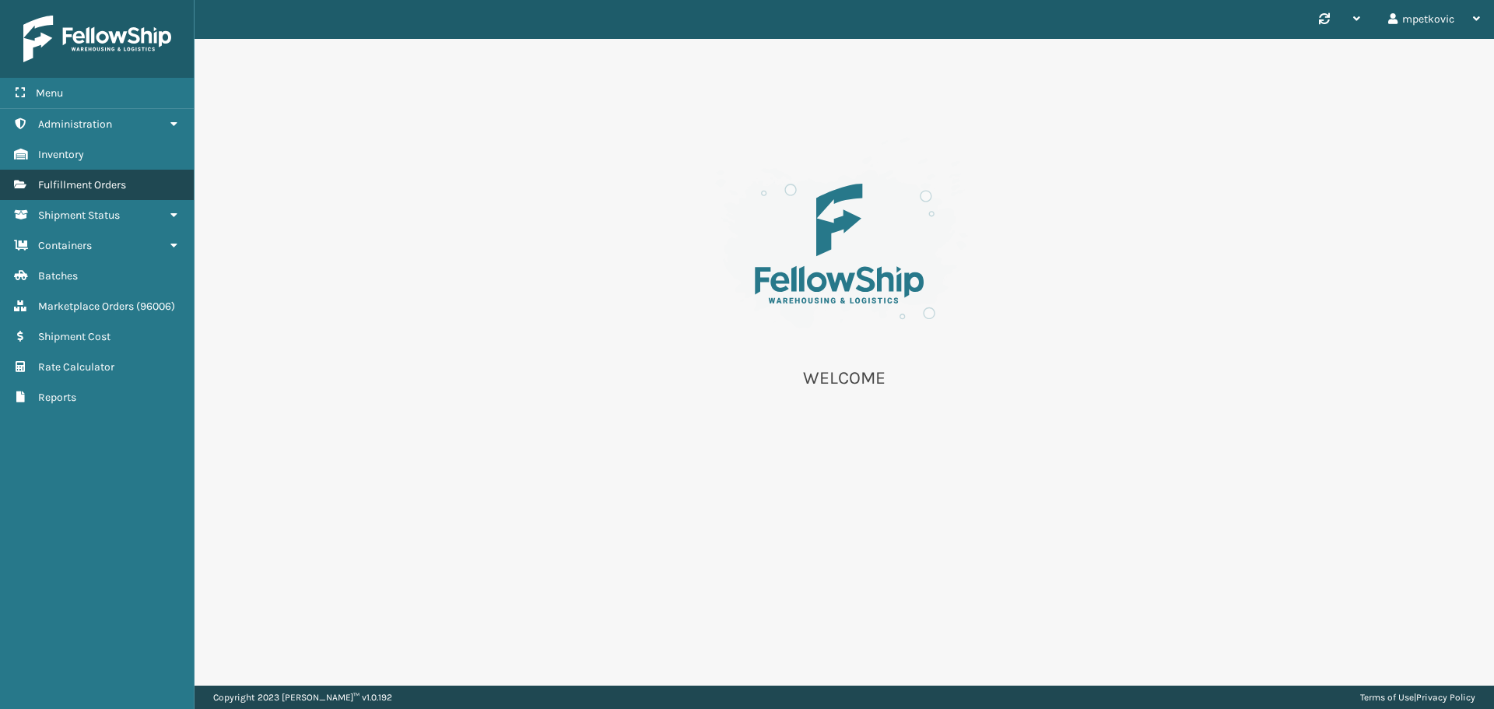
click at [129, 189] on link "Fulfillment Orders" at bounding box center [97, 185] width 194 height 30
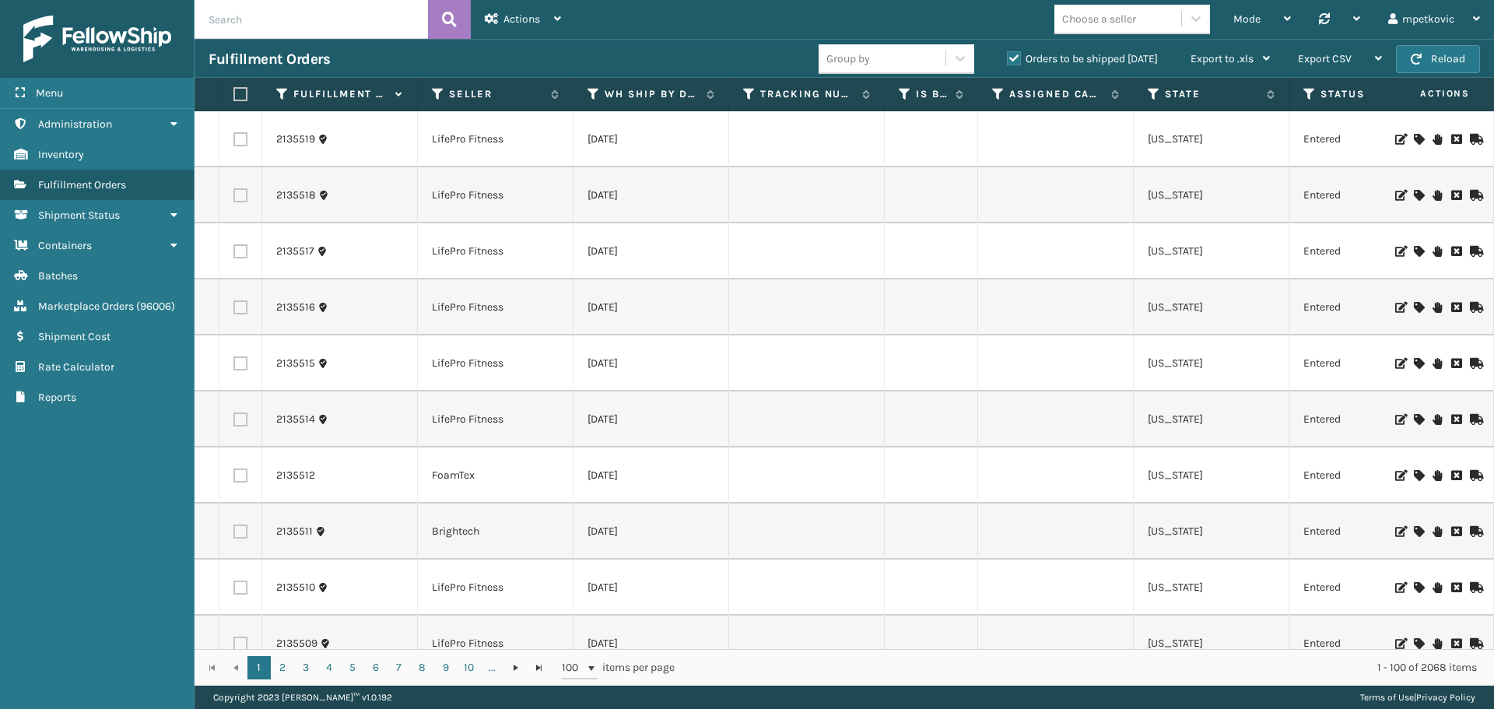
click at [720, 33] on div "Mode Regular Mode Picking Mode Labeling Mode Palletizing Mode Exit Scan Mode Ch…" at bounding box center [1034, 19] width 919 height 39
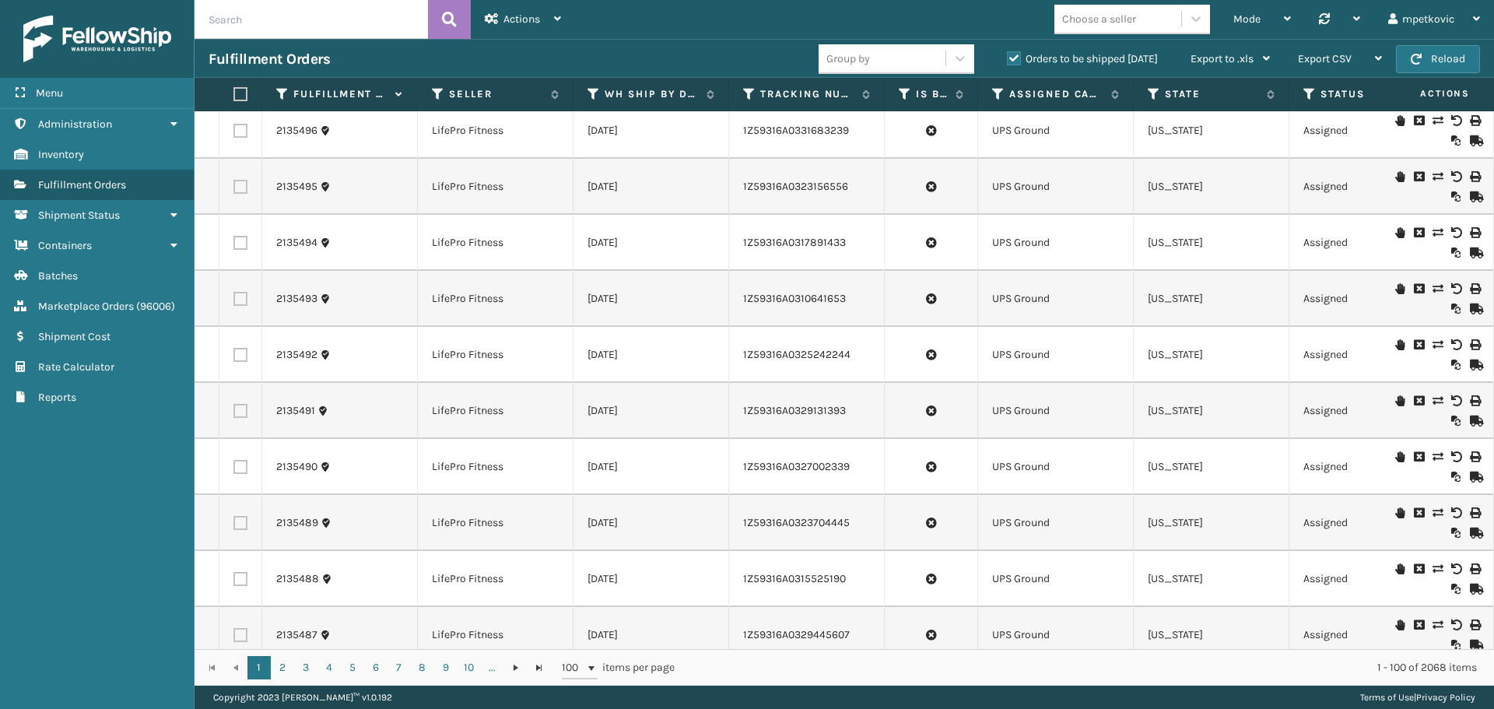
scroll to position [1089, 0]
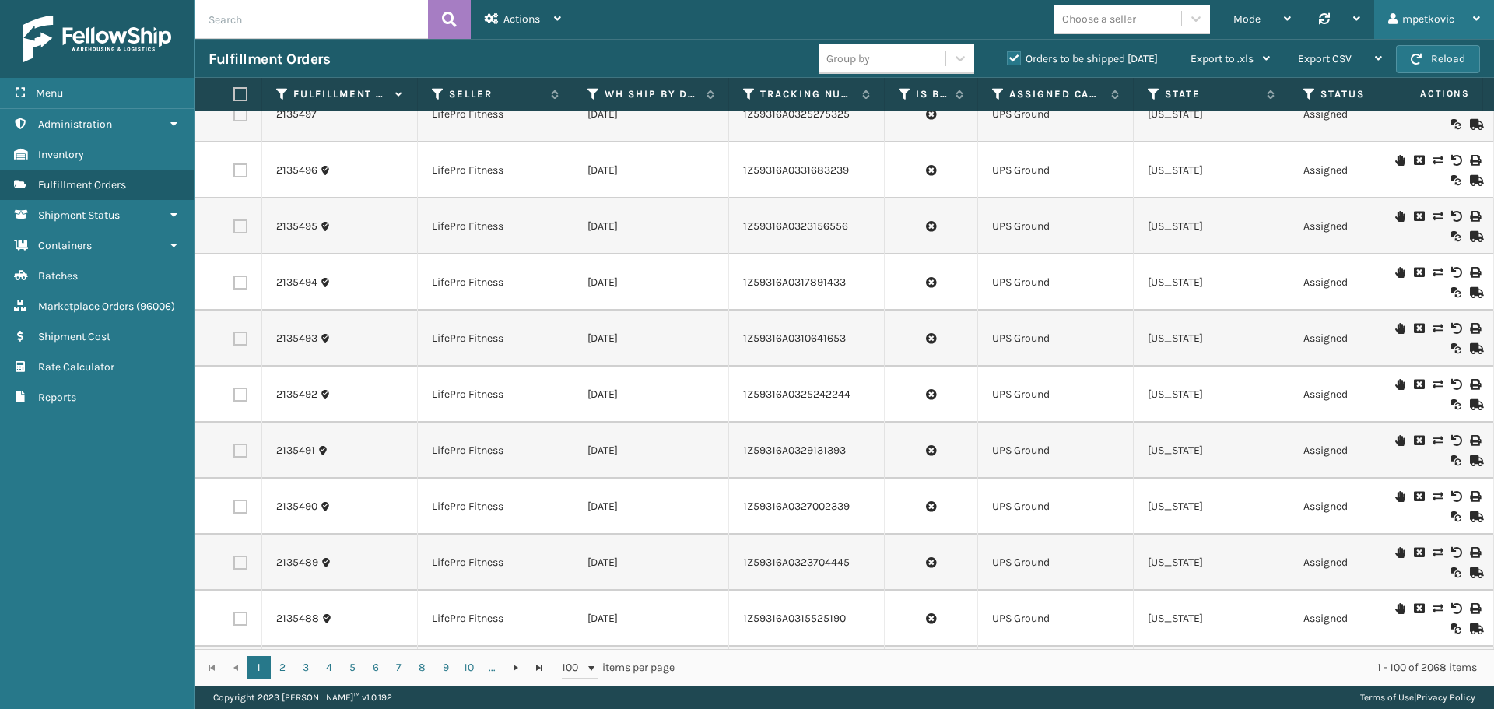
click at [1447, 9] on div "mpetkovic" at bounding box center [1434, 19] width 92 height 39
click at [1377, 54] on li "Log Out" at bounding box center [1389, 61] width 209 height 42
click at [656, 50] on div "Fulfillment Orders" at bounding box center [514, 59] width 610 height 19
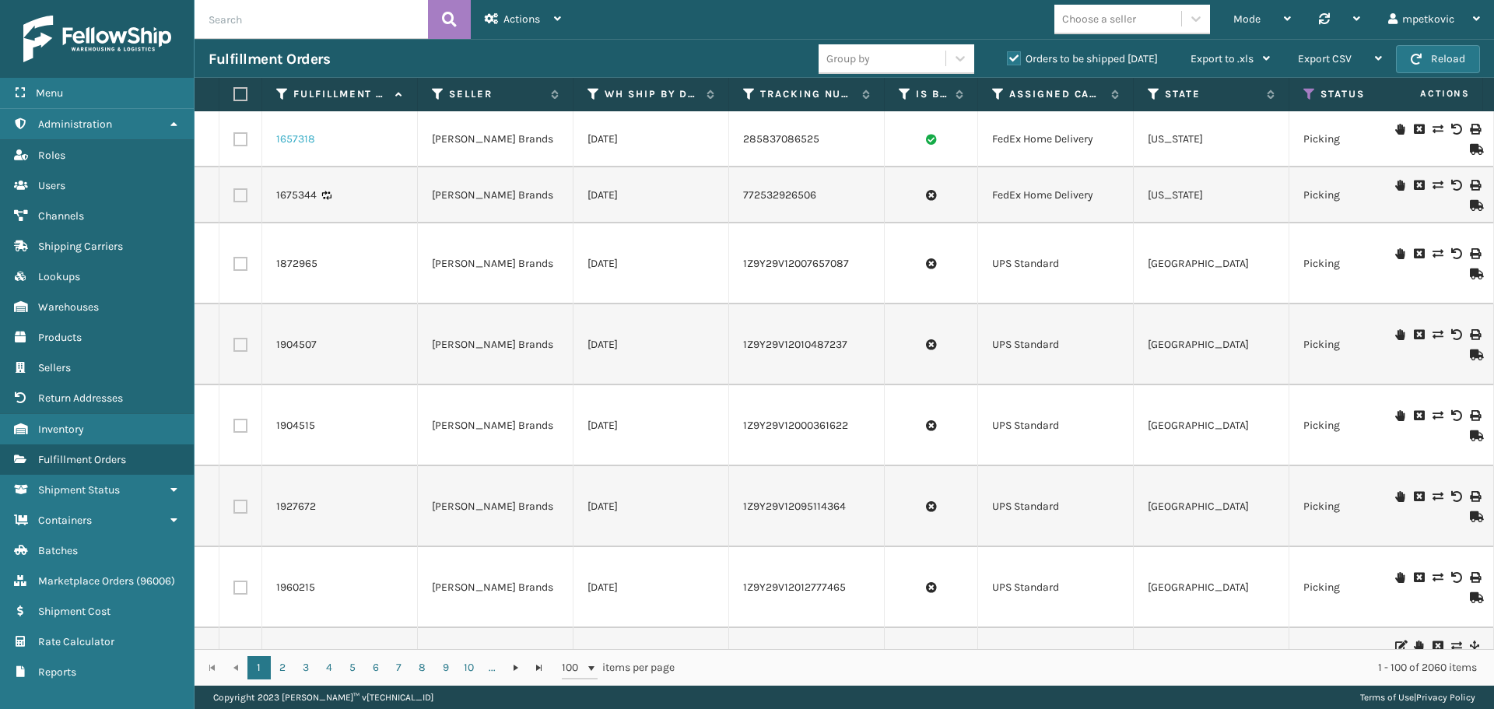
click at [289, 139] on link "1657318" at bounding box center [295, 139] width 39 height 16
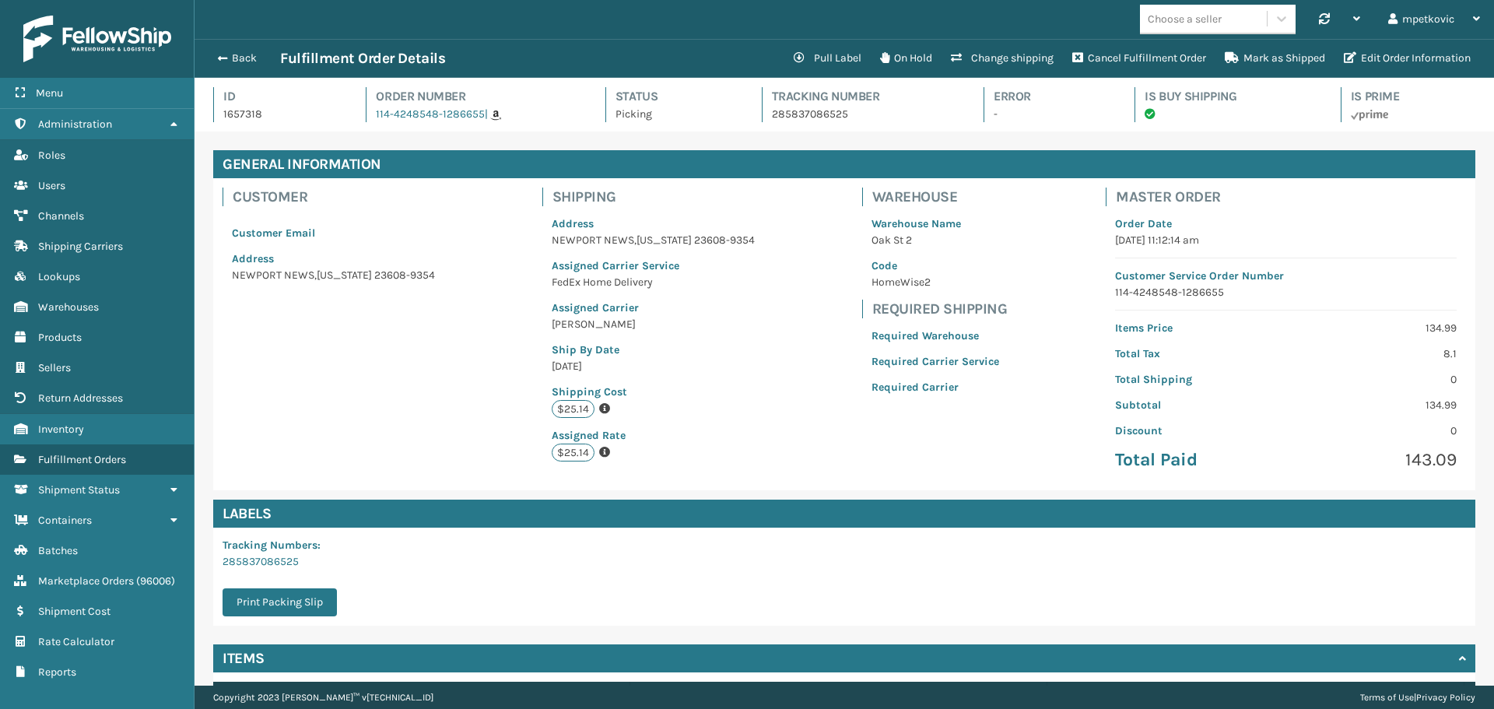
scroll to position [37, 1299]
click at [542, 300] on div "Address [GEOGRAPHIC_DATA][US_STATE]-9354 Assigned Carrier Service FedEx Home De…" at bounding box center [653, 338] width 222 height 265
click at [386, 334] on div "Customer Customer Email Address [GEOGRAPHIC_DATA][US_STATE]-9354 Shipping Addre…" at bounding box center [844, 334] width 1262 height 312
click at [238, 58] on button "Back" at bounding box center [245, 58] width 72 height 14
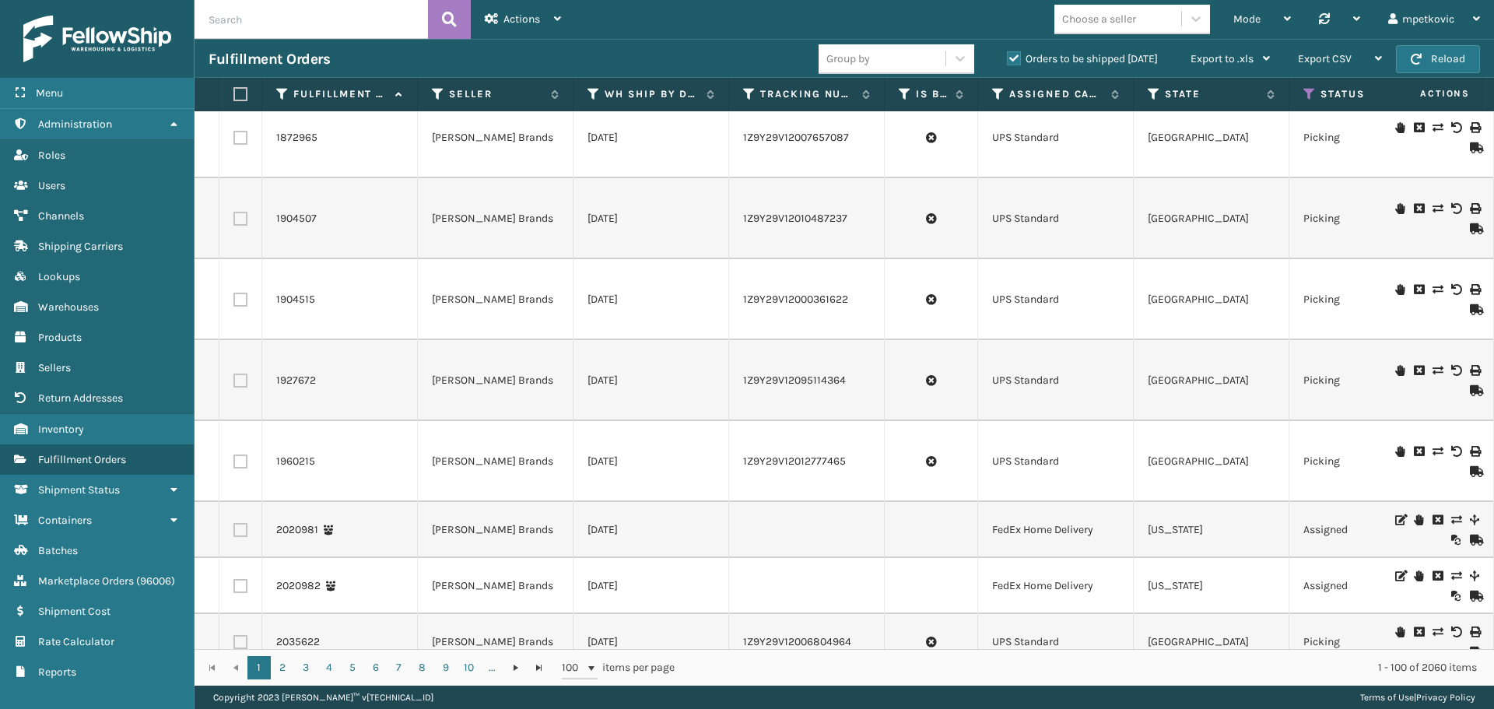
scroll to position [311, 0]
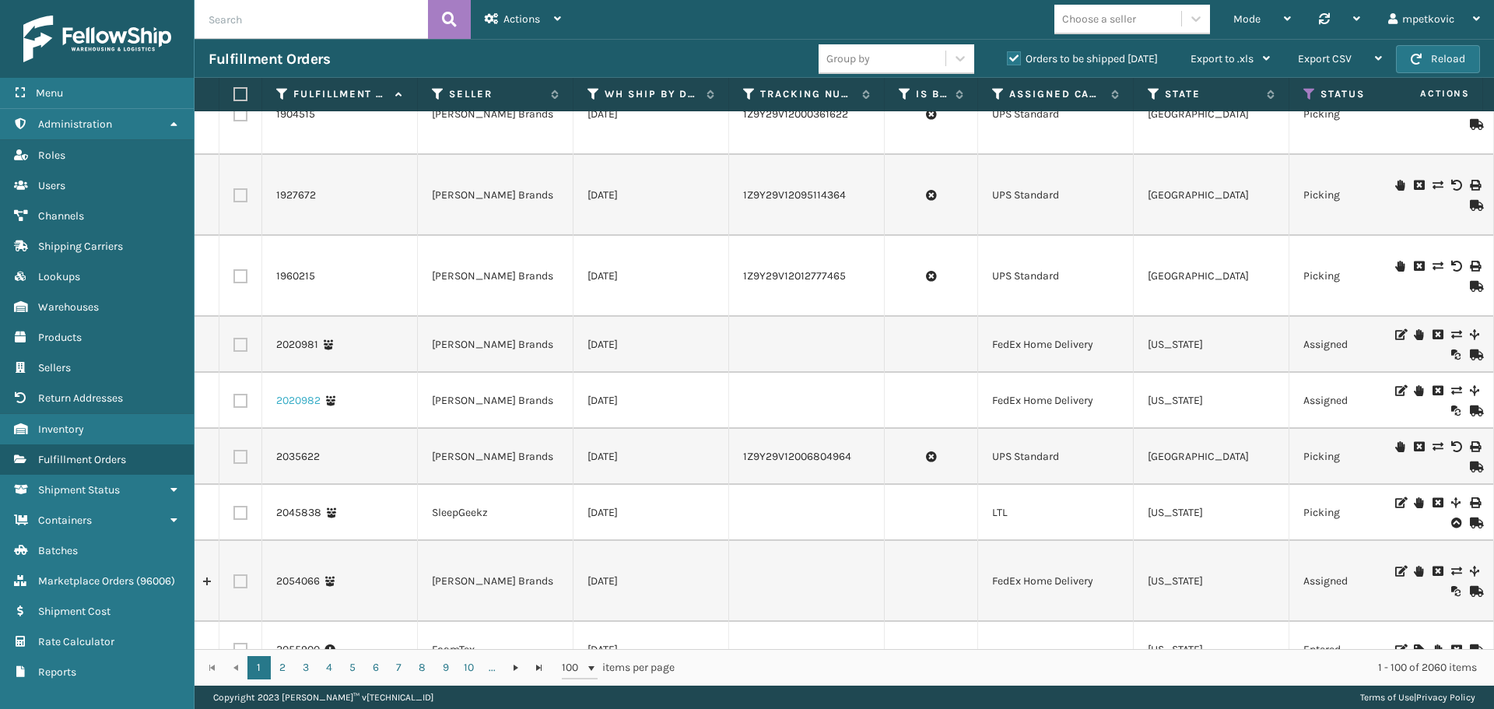
click at [288, 402] on link "2020982" at bounding box center [298, 401] width 44 height 16
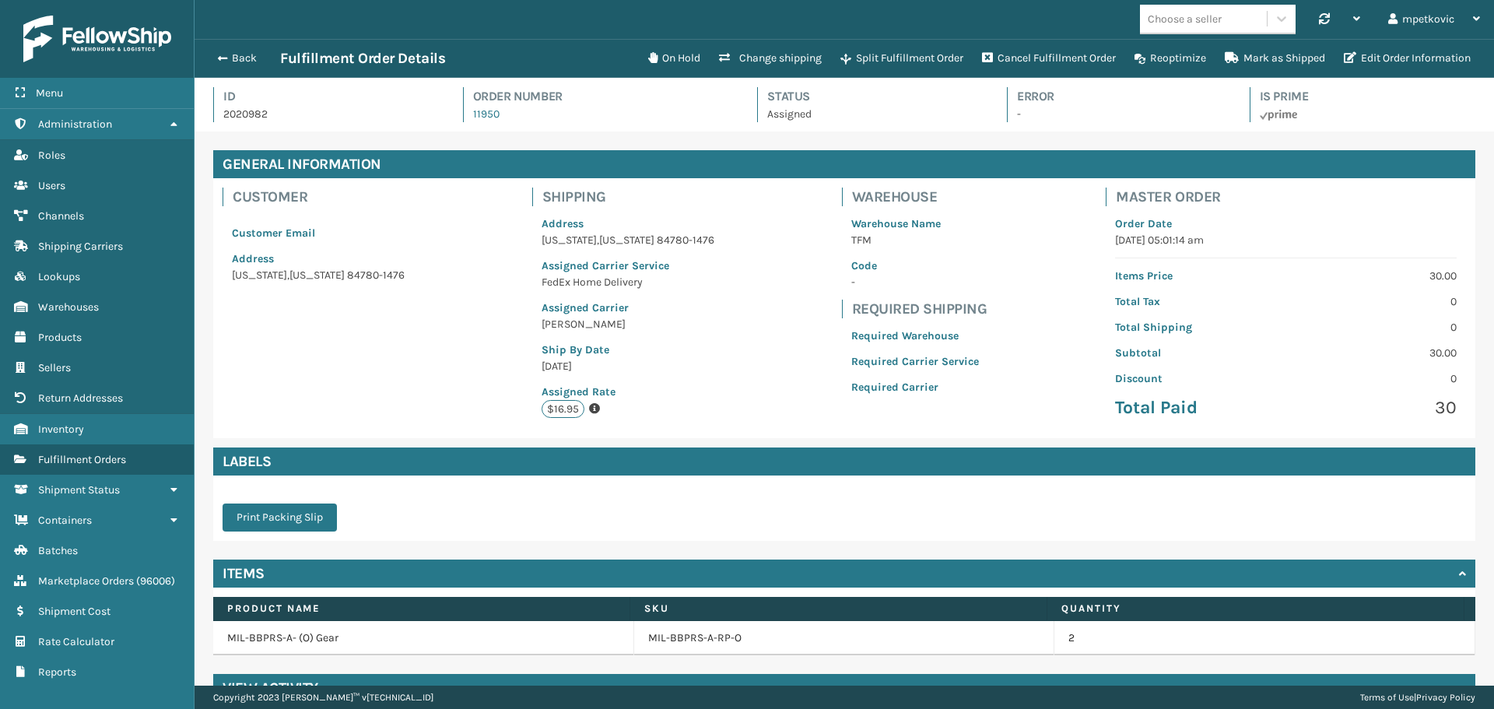
scroll to position [37, 1299]
click at [244, 52] on button "Back" at bounding box center [245, 58] width 72 height 14
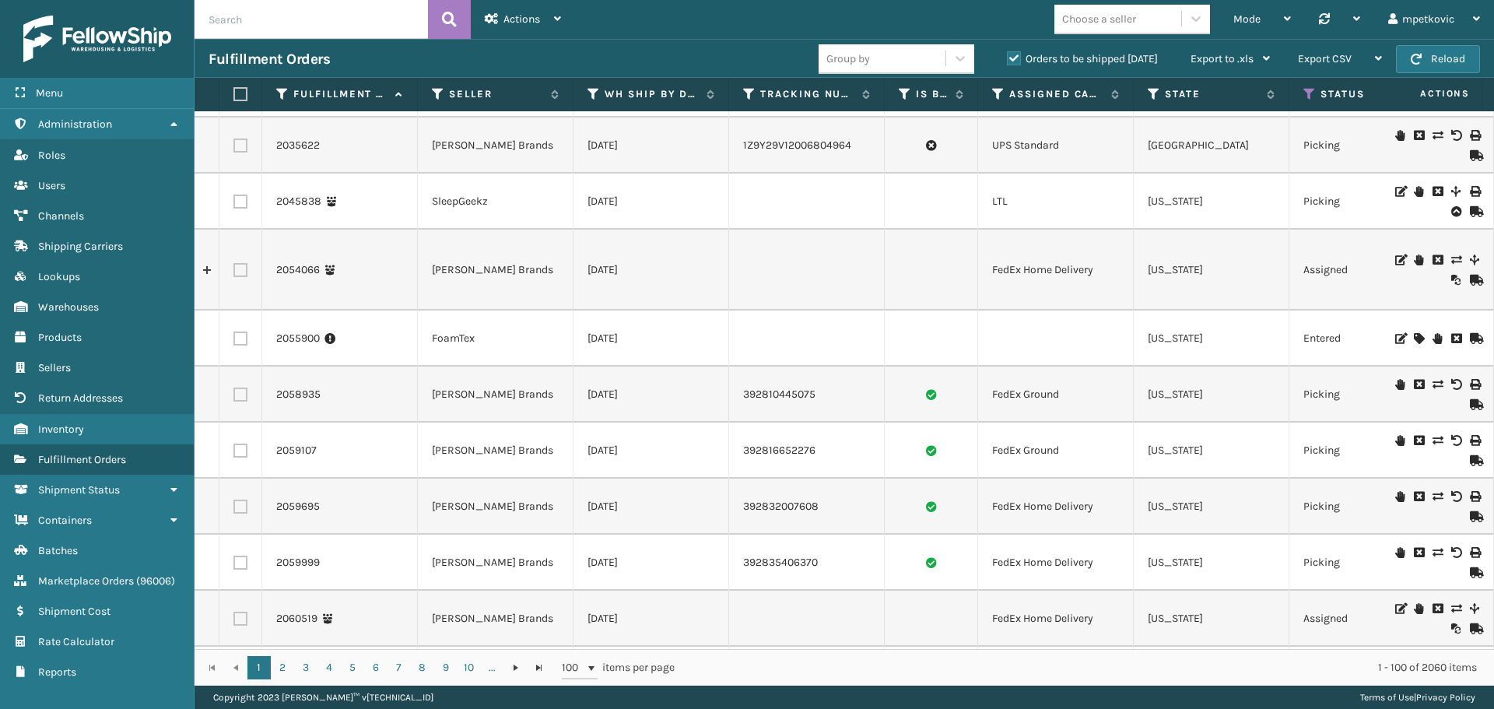
scroll to position [1167, 0]
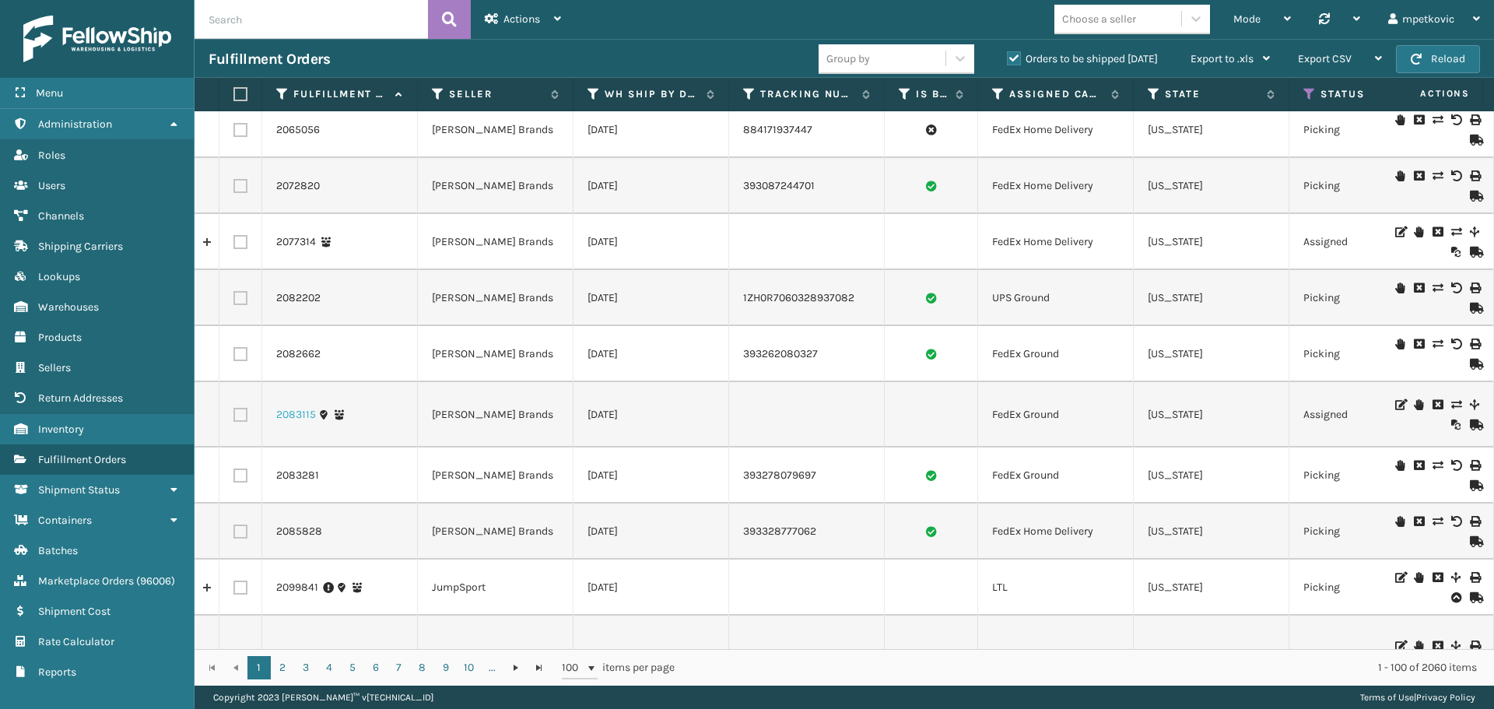
click at [298, 407] on link "2083115" at bounding box center [296, 415] width 40 height 16
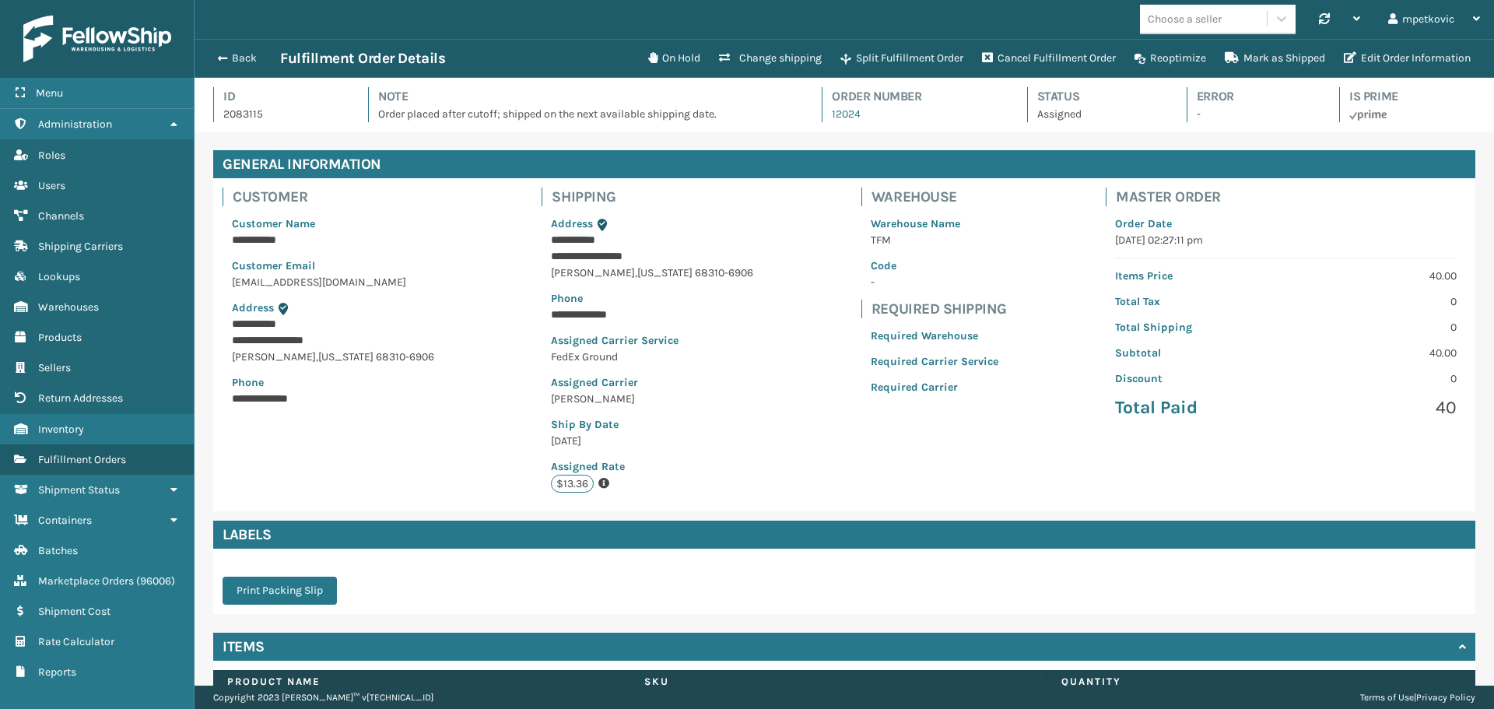
scroll to position [37, 1299]
click at [406, 272] on div "**********" at bounding box center [333, 301] width 240 height 247
click at [240, 60] on button "Back" at bounding box center [245, 58] width 72 height 14
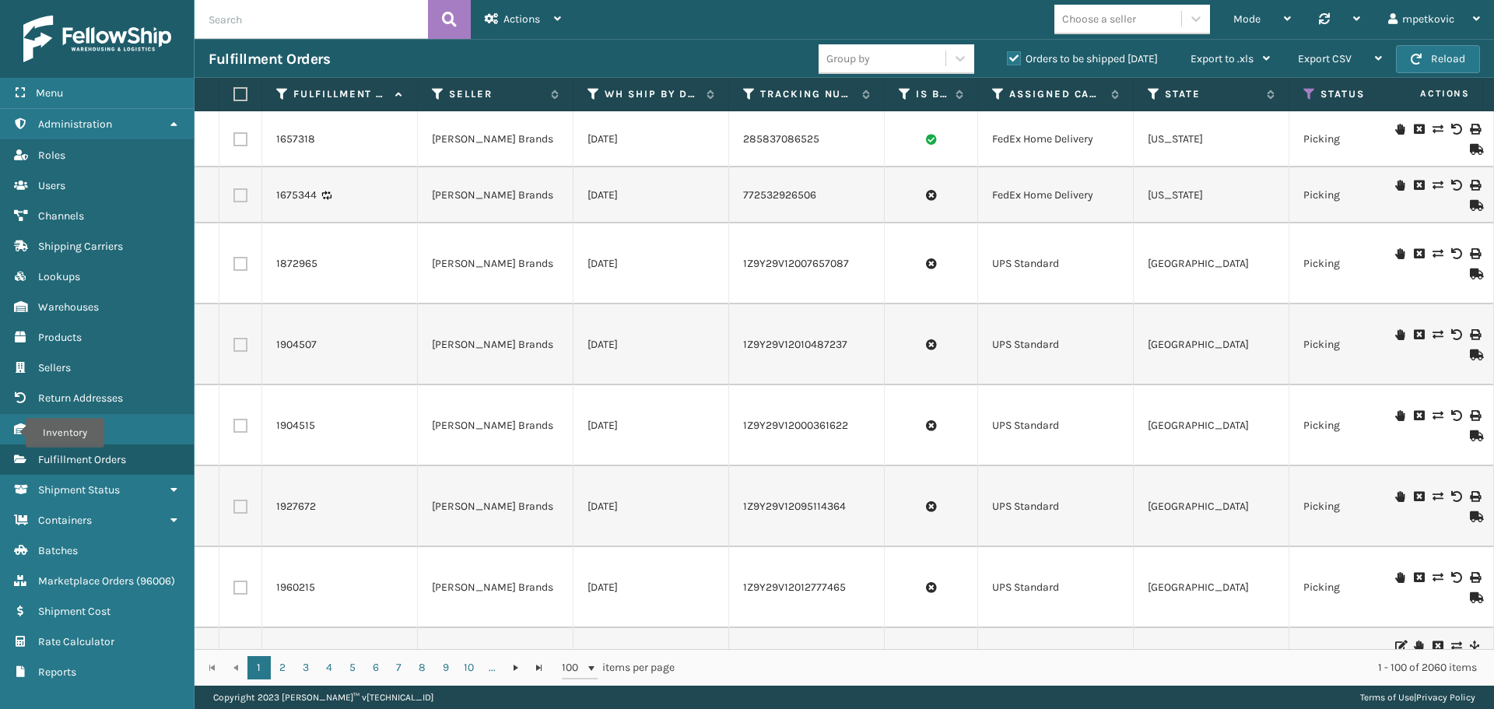
click at [709, 61] on div "Fulfillment Orders" at bounding box center [514, 59] width 610 height 19
